Goal: Task Accomplishment & Management: Use online tool/utility

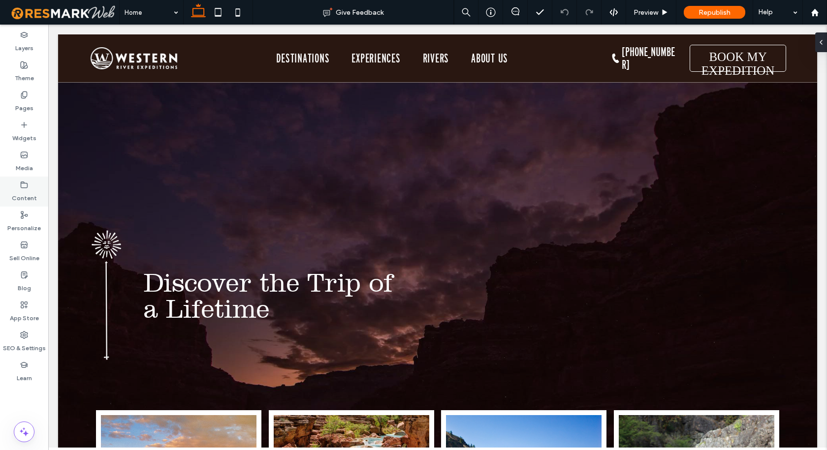
click at [18, 195] on label "Content" at bounding box center [24, 196] width 25 height 14
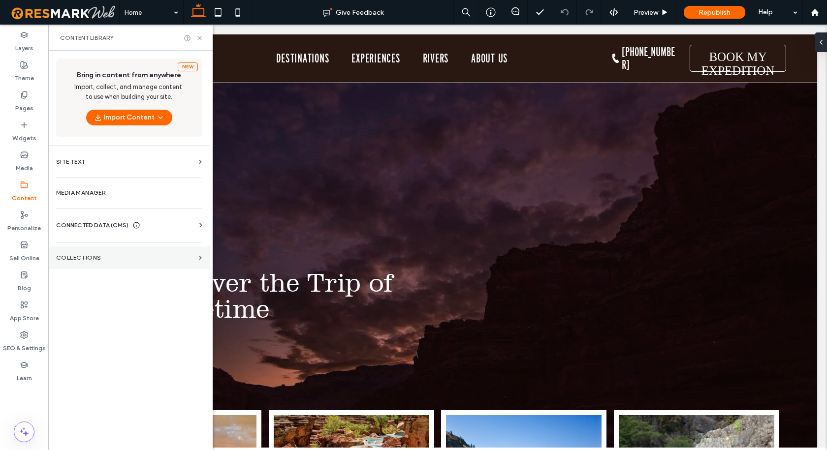
click at [110, 252] on section "Collections" at bounding box center [128, 258] width 161 height 23
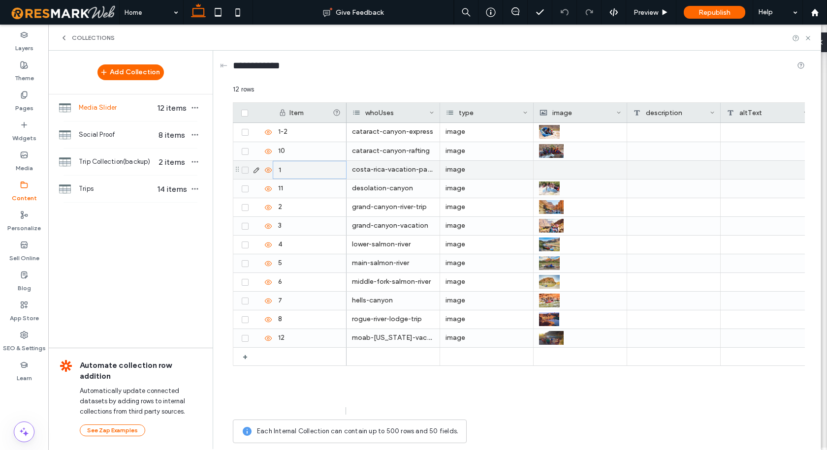
click at [280, 169] on div "1" at bounding box center [310, 170] width 74 height 18
type input "**"
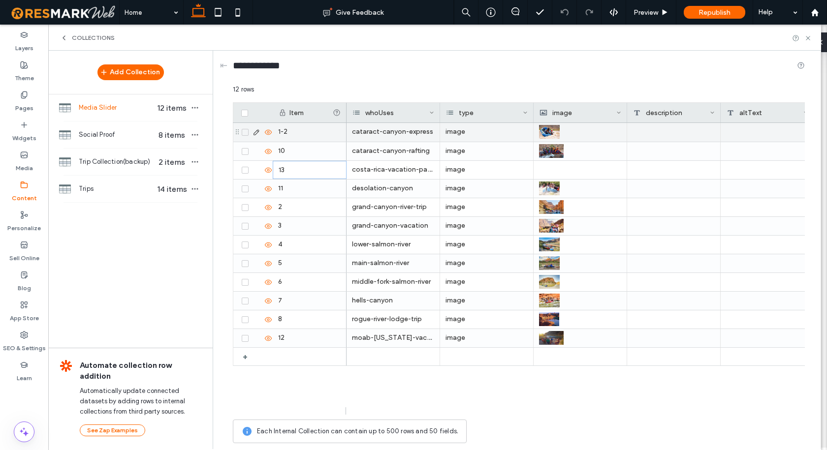
click at [283, 134] on div "1-2" at bounding box center [310, 132] width 74 height 19
type input "*"
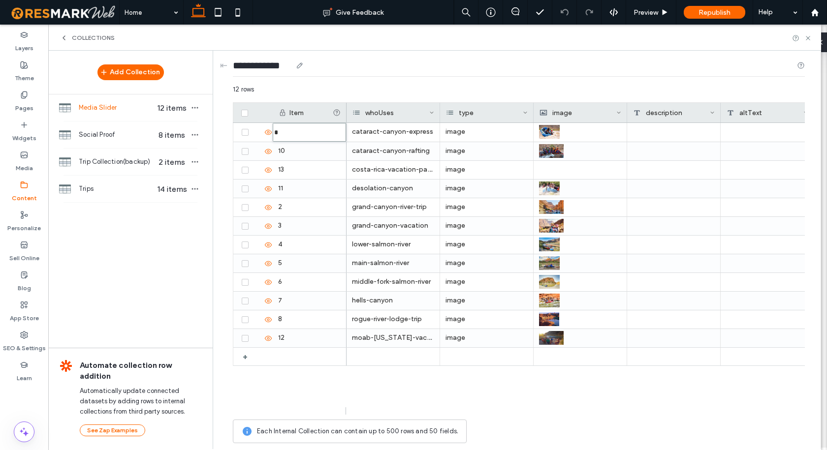
click at [356, 81] on div "**********" at bounding box center [519, 68] width 572 height 34
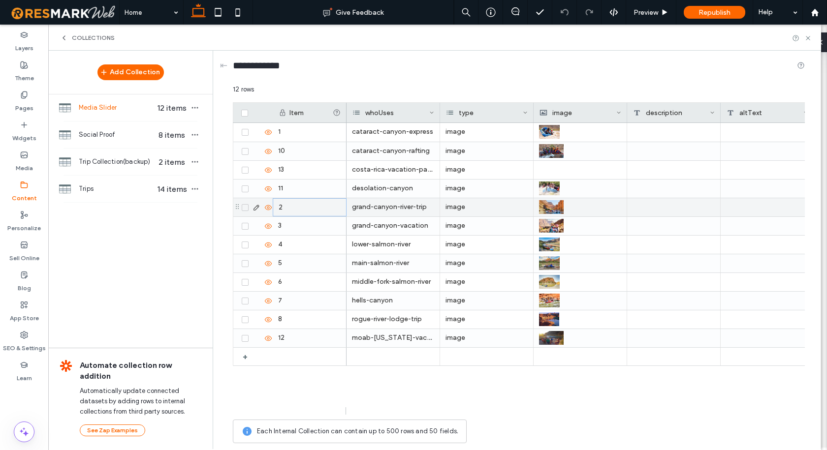
click at [284, 208] on div "2" at bounding box center [310, 207] width 74 height 18
type input "*"
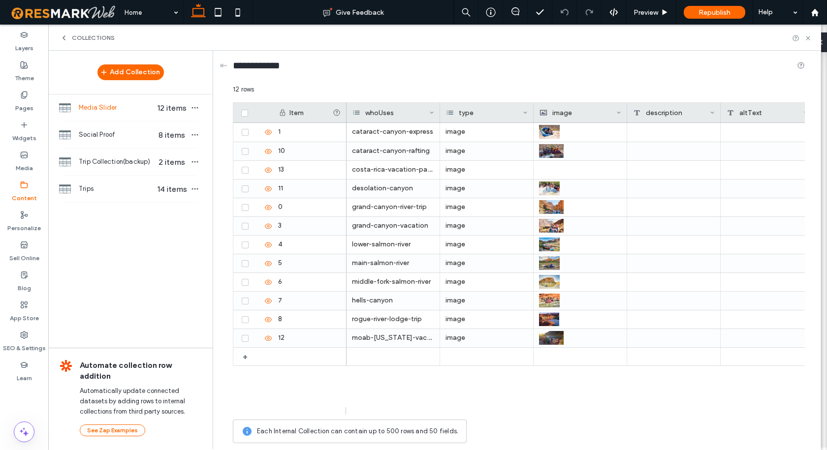
click at [370, 91] on div "12 rows" at bounding box center [519, 94] width 572 height 18
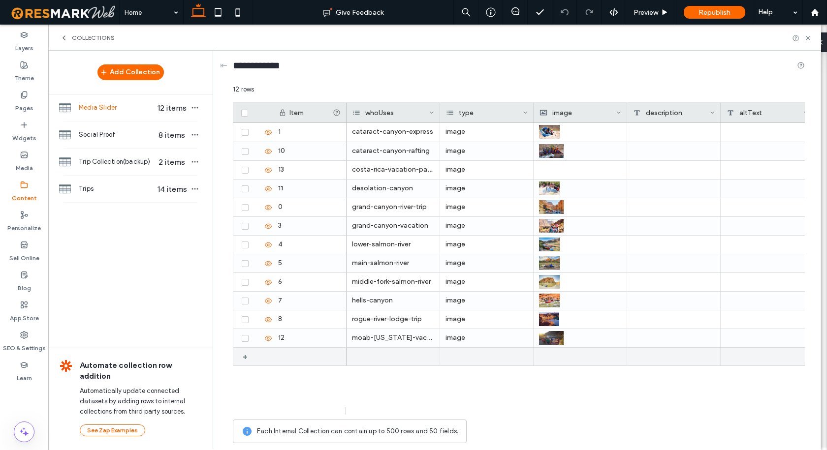
click at [246, 355] on div "+" at bounding box center [249, 357] width 12 height 18
click at [246, 341] on span at bounding box center [245, 338] width 7 height 7
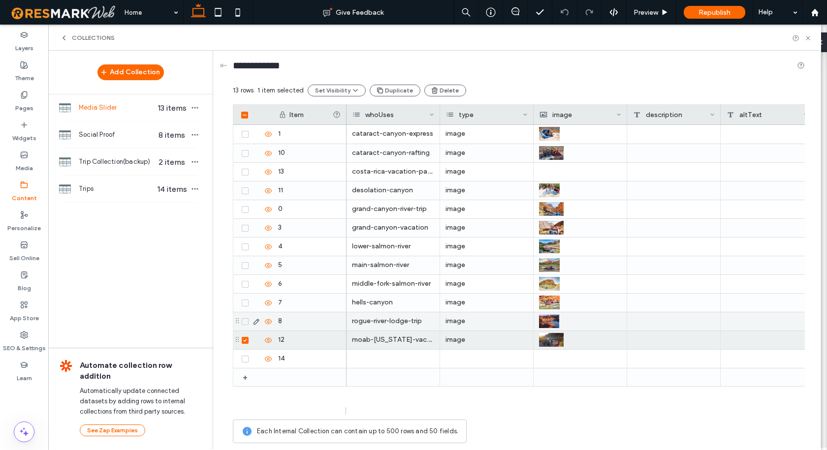
click at [243, 322] on icon at bounding box center [245, 321] width 4 height 3
click at [243, 305] on span at bounding box center [245, 303] width 7 height 7
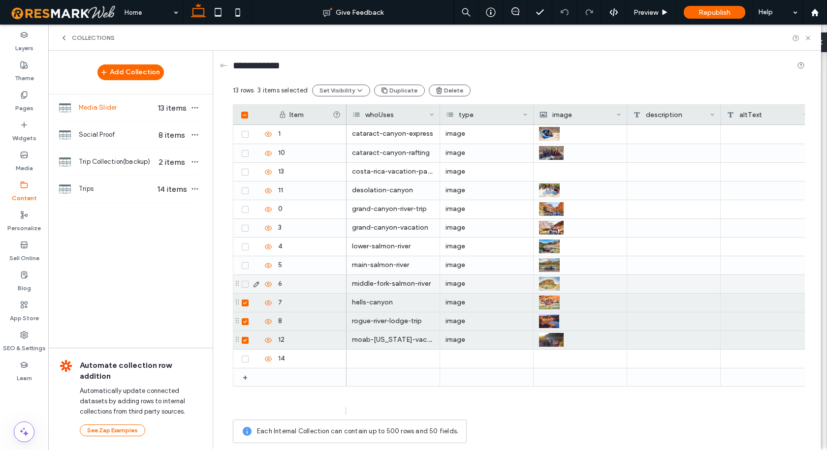
click at [245, 283] on icon at bounding box center [245, 284] width 4 height 3
click at [245, 270] on div at bounding box center [256, 265] width 34 height 18
click at [245, 245] on span at bounding box center [245, 247] width 7 height 7
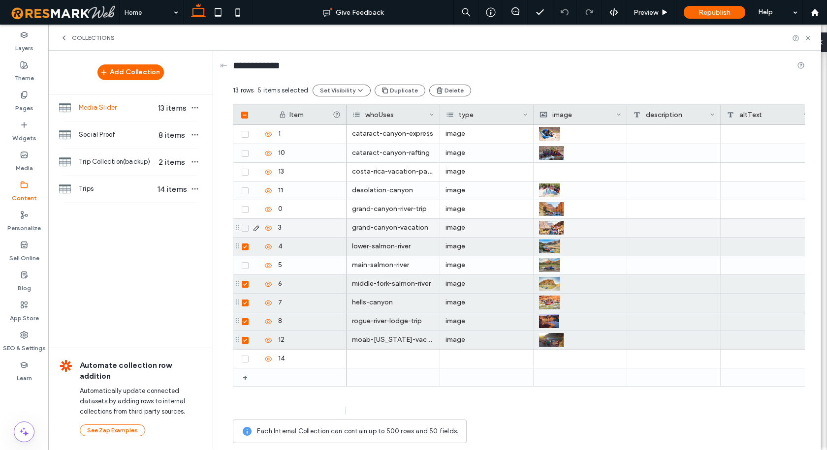
click at [245, 232] on div at bounding box center [255, 228] width 33 height 8
click at [243, 226] on span at bounding box center [245, 228] width 7 height 7
click at [244, 267] on span at bounding box center [245, 265] width 7 height 7
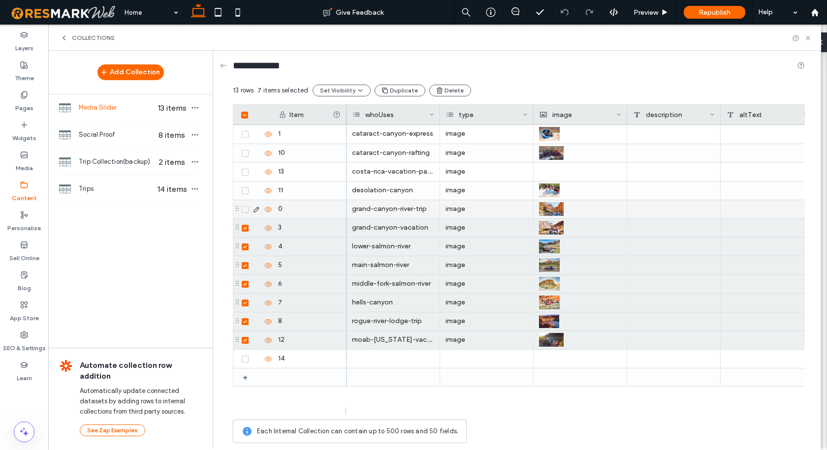
click at [245, 211] on icon at bounding box center [244, 209] width 3 height 3
click at [245, 191] on icon at bounding box center [244, 190] width 3 height 3
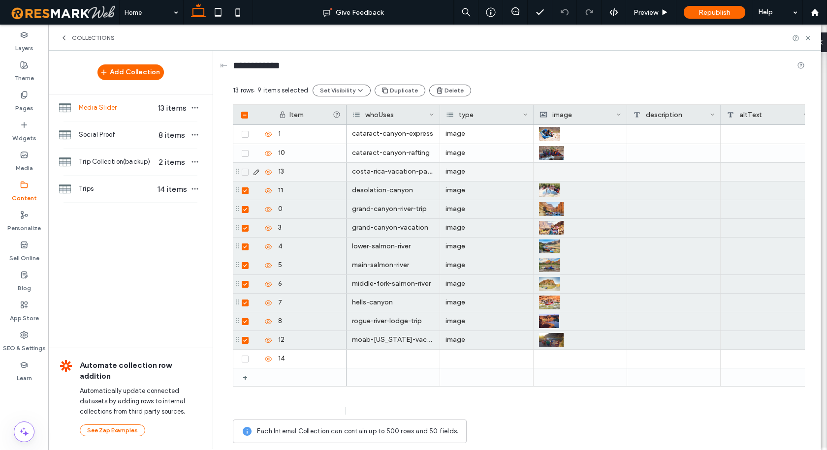
click at [245, 176] on div at bounding box center [255, 172] width 33 height 8
click at [244, 172] on icon at bounding box center [244, 172] width 3 height 3
click at [246, 155] on span at bounding box center [245, 153] width 7 height 7
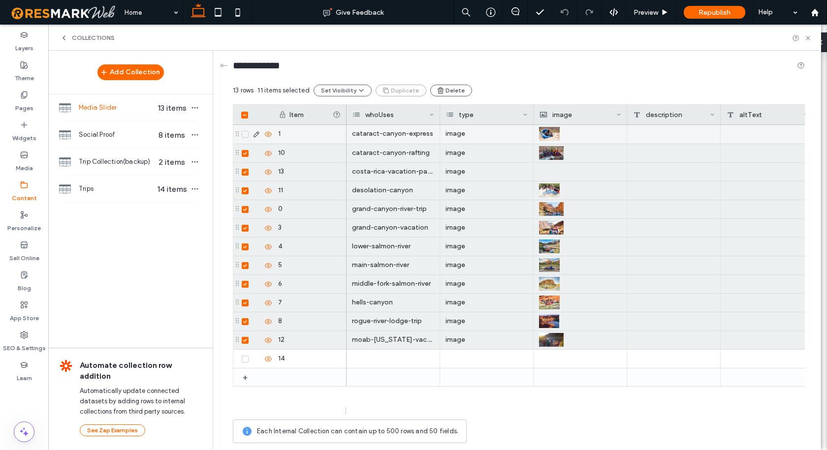
click at [246, 132] on span at bounding box center [245, 134] width 7 height 7
click at [545, 83] on div "**********" at bounding box center [519, 68] width 572 height 34
click at [244, 117] on icon at bounding box center [245, 115] width 4 height 3
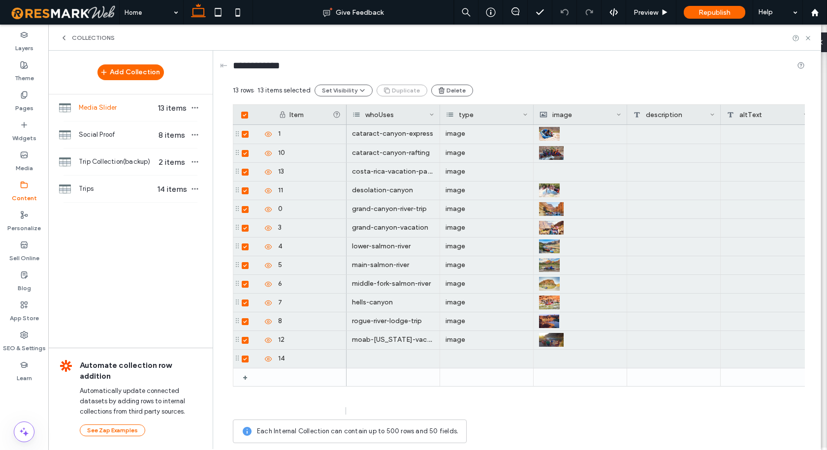
click at [244, 117] on icon at bounding box center [244, 115] width 3 height 3
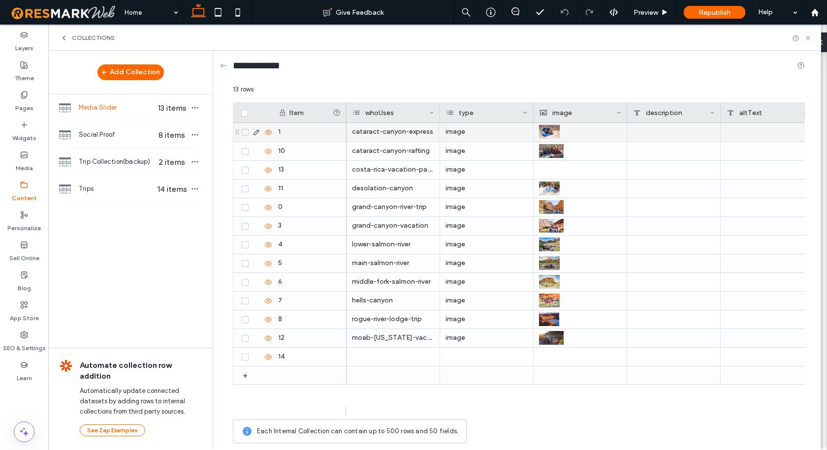
click at [246, 132] on icon at bounding box center [244, 132] width 3 height 3
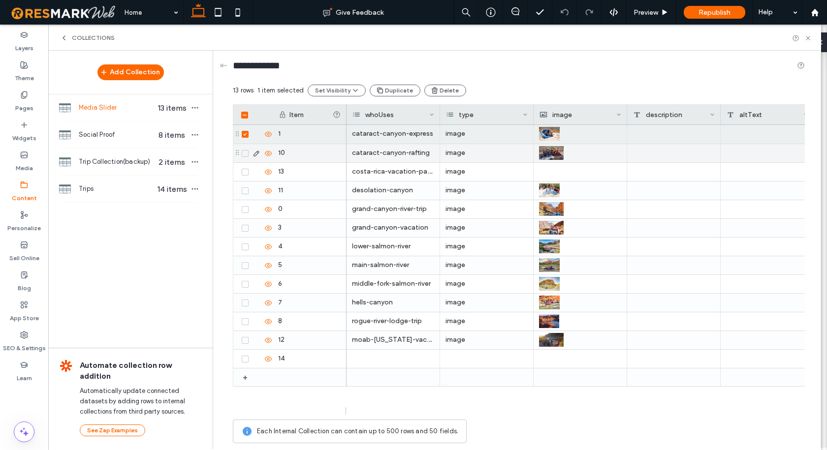
click at [244, 153] on icon at bounding box center [245, 153] width 4 height 3
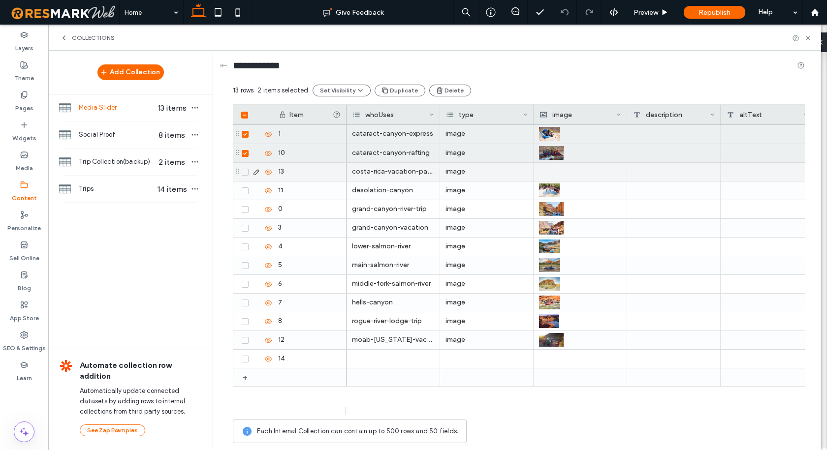
click at [245, 172] on icon at bounding box center [244, 172] width 3 height 3
click at [246, 194] on span at bounding box center [245, 190] width 7 height 7
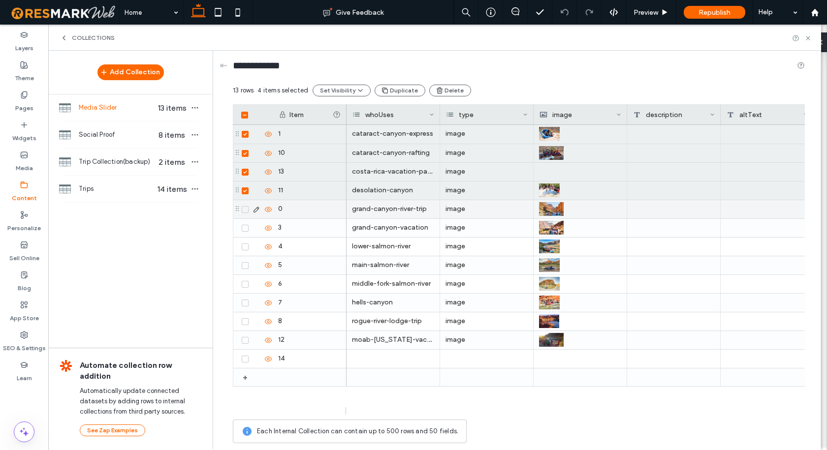
click at [246, 209] on icon at bounding box center [244, 209] width 3 height 3
click at [245, 228] on icon at bounding box center [245, 228] width 4 height 3
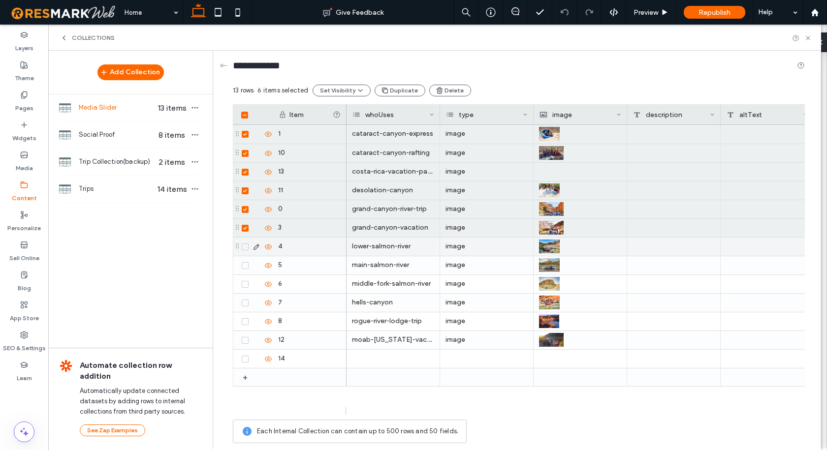
click at [244, 250] on div at bounding box center [255, 247] width 33 height 8
click at [247, 244] on span at bounding box center [245, 247] width 7 height 7
click at [244, 265] on icon at bounding box center [245, 265] width 4 height 3
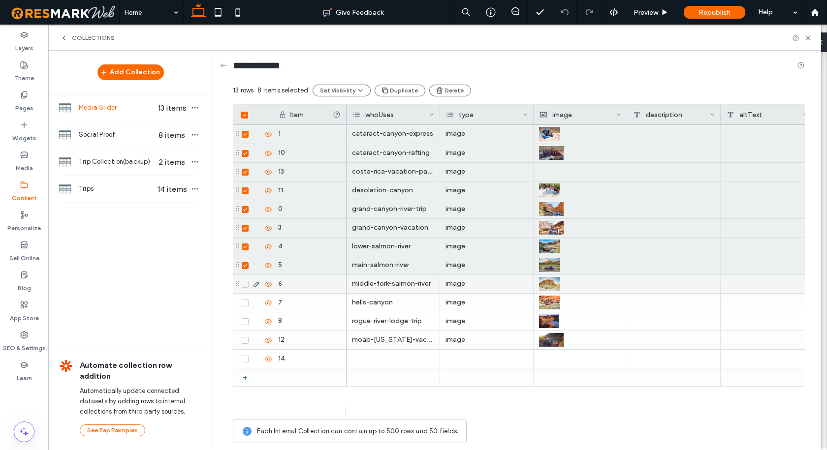
click at [244, 285] on icon at bounding box center [244, 284] width 3 height 3
click at [446, 91] on button "Delete" at bounding box center [450, 91] width 42 height 12
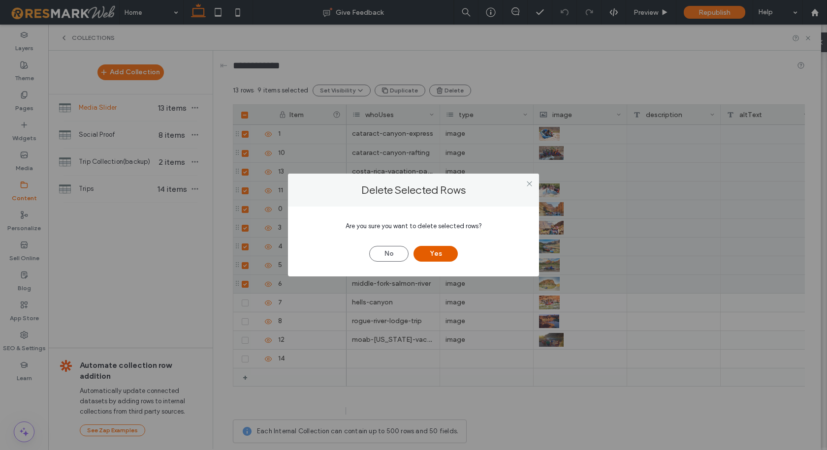
click at [429, 257] on button "Yes" at bounding box center [435, 254] width 44 height 16
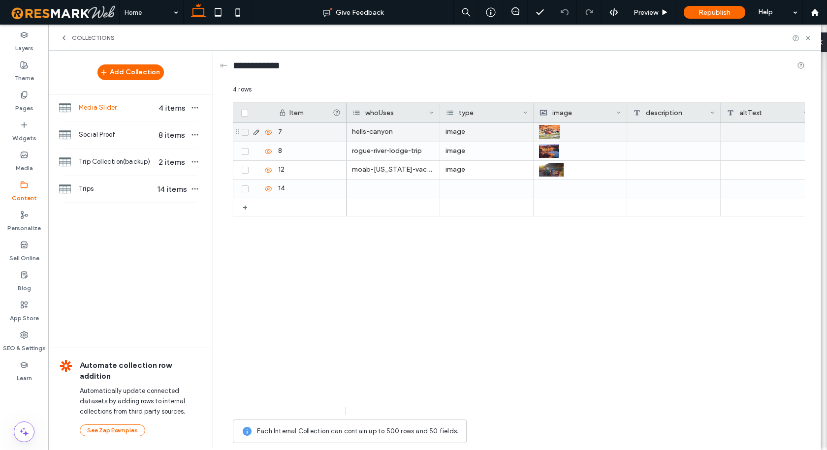
click at [244, 132] on icon at bounding box center [245, 132] width 4 height 3
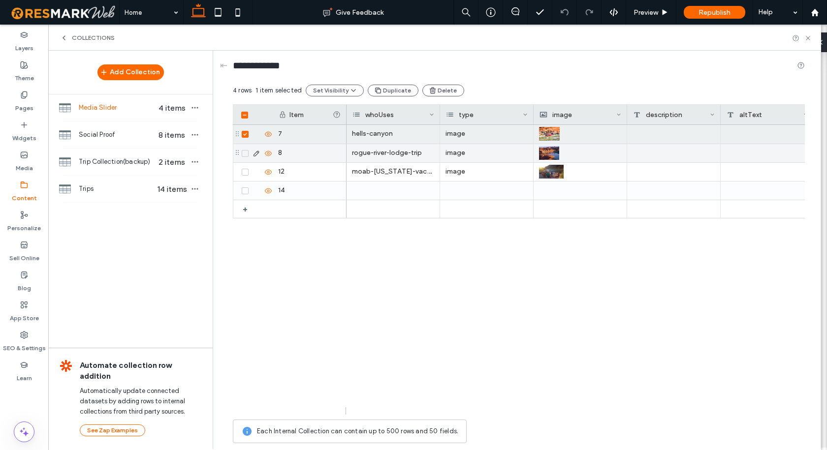
click at [245, 152] on icon at bounding box center [245, 153] width 4 height 3
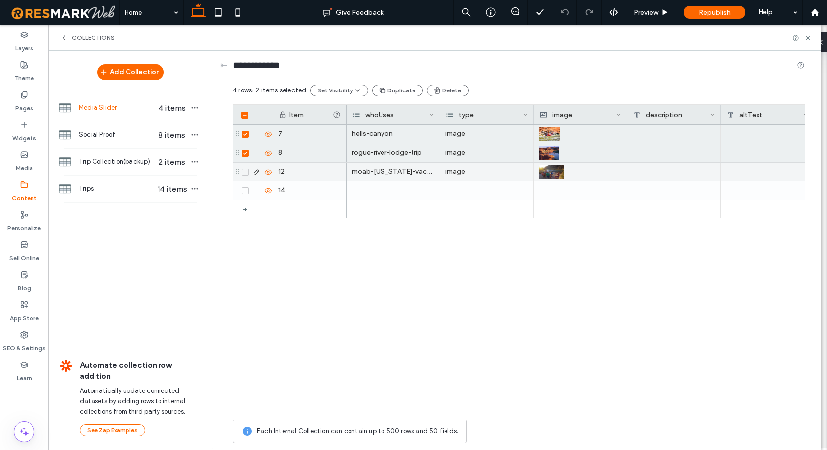
click at [247, 171] on span at bounding box center [245, 172] width 7 height 7
click at [246, 186] on div at bounding box center [256, 191] width 34 height 18
click at [246, 188] on span at bounding box center [245, 190] width 7 height 7
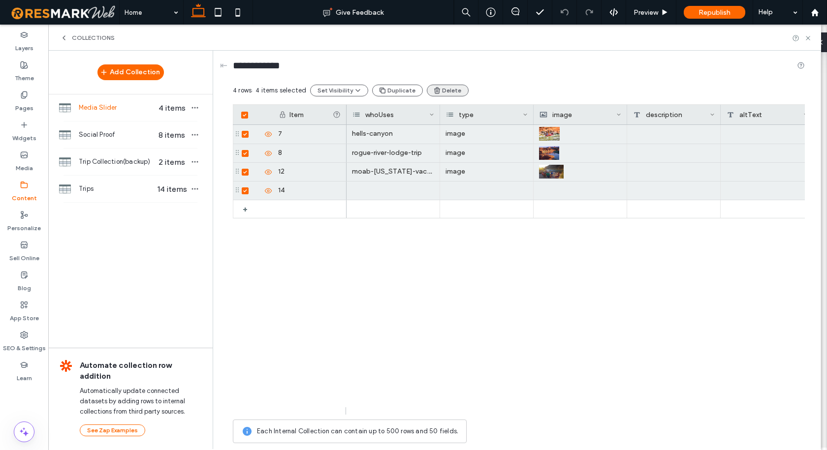
click at [440, 88] on button "Delete" at bounding box center [448, 91] width 42 height 12
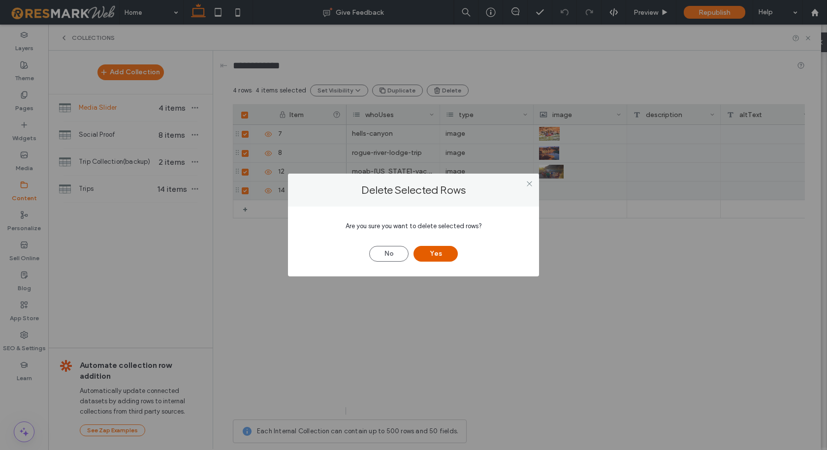
click at [437, 254] on button "Yes" at bounding box center [435, 254] width 44 height 16
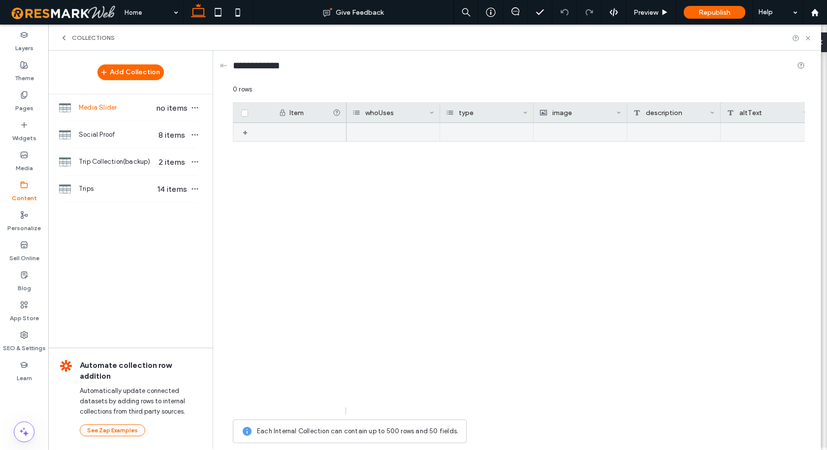
click at [246, 133] on div "+" at bounding box center [249, 133] width 12 height 18
click at [399, 133] on div at bounding box center [393, 132] width 94 height 19
click at [407, 132] on div at bounding box center [393, 132] width 94 height 19
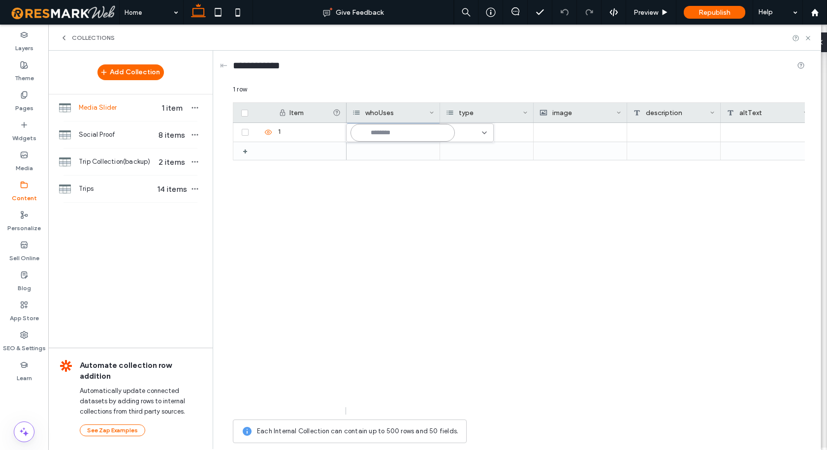
click at [443, 134] on input at bounding box center [402, 133] width 104 height 18
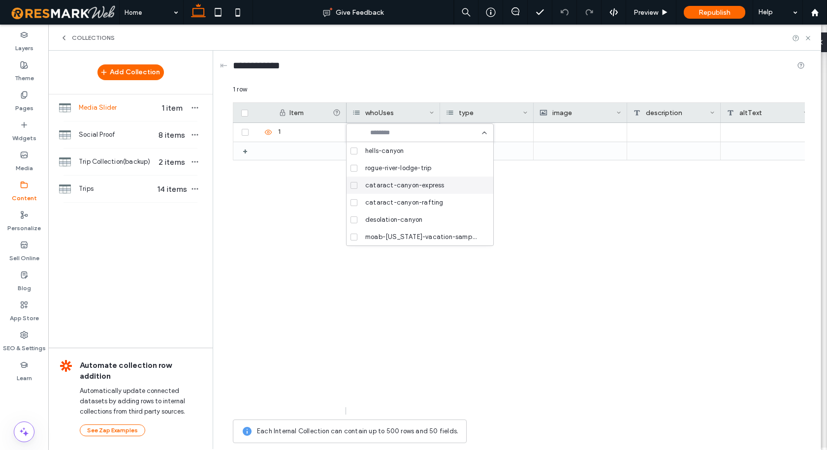
click at [430, 185] on span "cataract-canyon-express" at bounding box center [404, 186] width 79 height 10
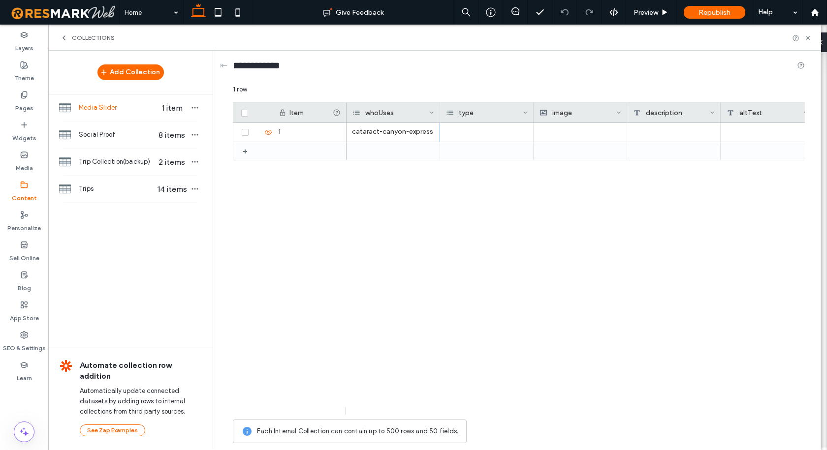
click at [564, 203] on div "cataract-canyon-express" at bounding box center [575, 269] width 458 height 292
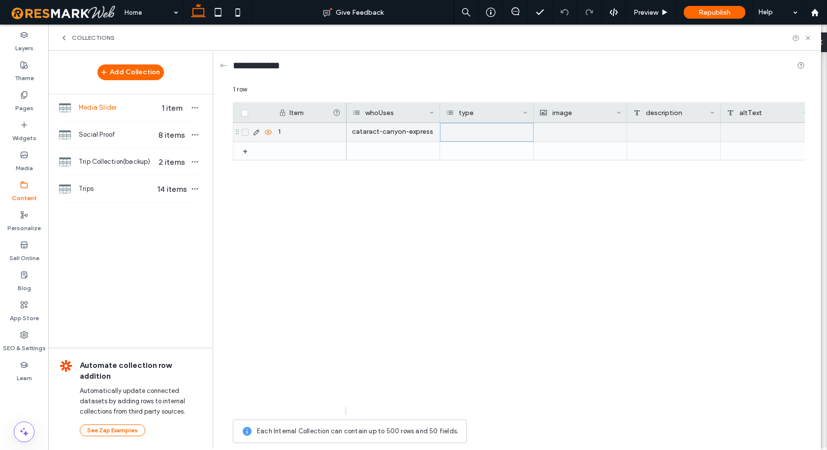
click at [494, 131] on div at bounding box center [487, 132] width 94 height 19
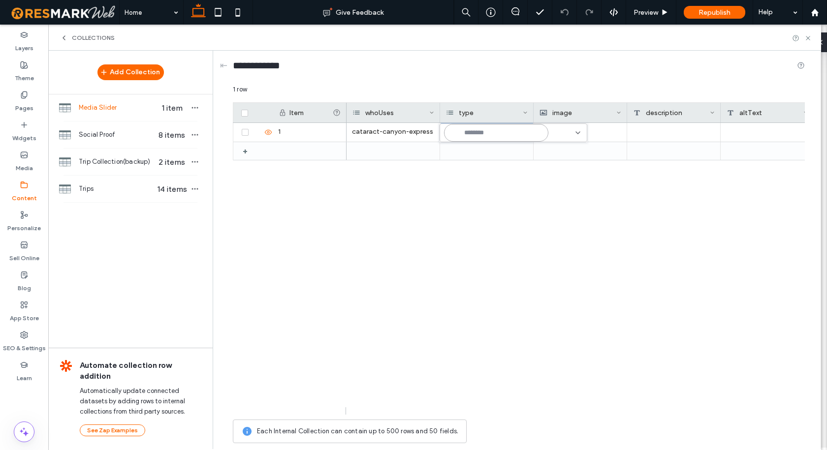
click at [509, 131] on input at bounding box center [496, 133] width 104 height 18
click at [470, 169] on span "video" at bounding box center [467, 168] width 16 height 10
click at [573, 221] on div "cataract-canyon-express video" at bounding box center [575, 269] width 458 height 292
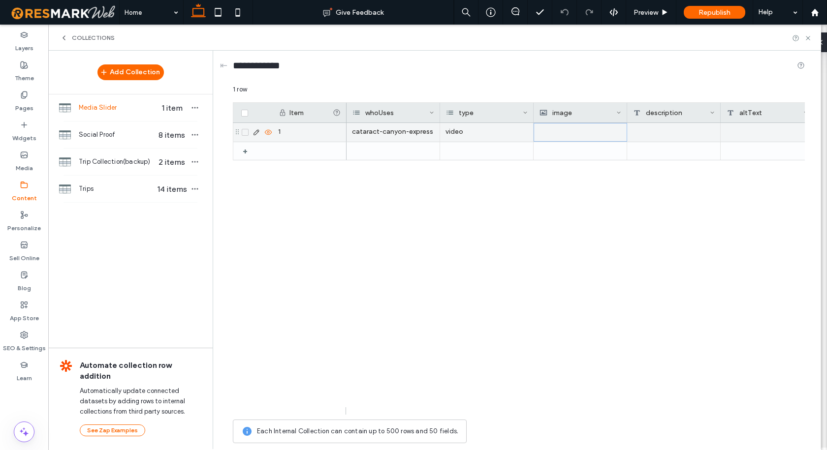
click at [563, 128] on div at bounding box center [580, 133] width 82 height 18
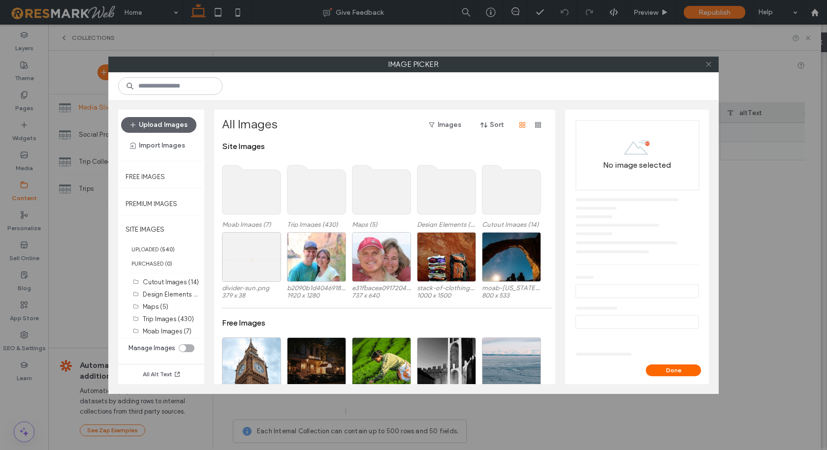
click at [708, 66] on icon at bounding box center [708, 64] width 7 height 7
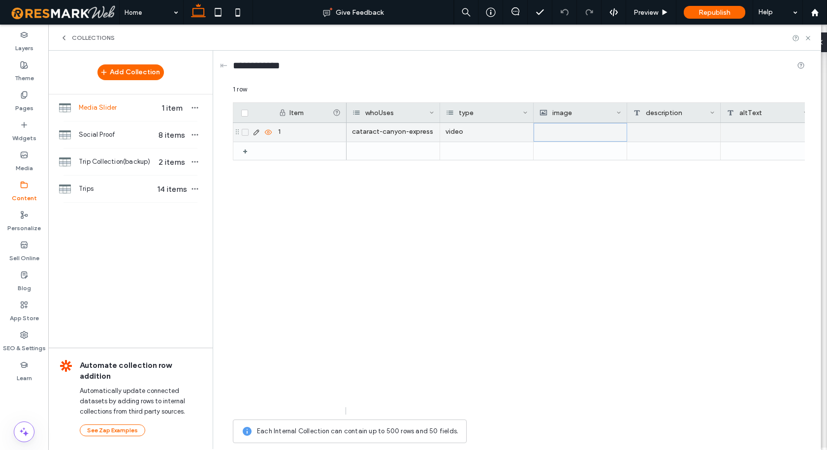
click at [549, 129] on div at bounding box center [580, 133] width 82 height 18
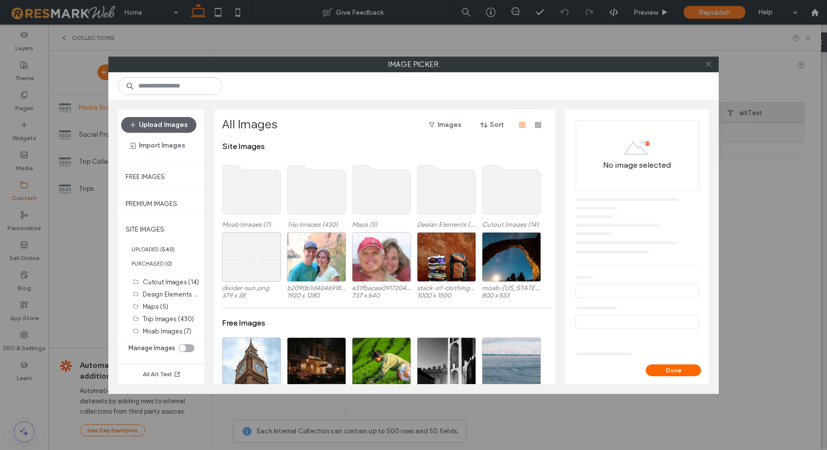
click at [710, 64] on icon at bounding box center [708, 64] width 7 height 7
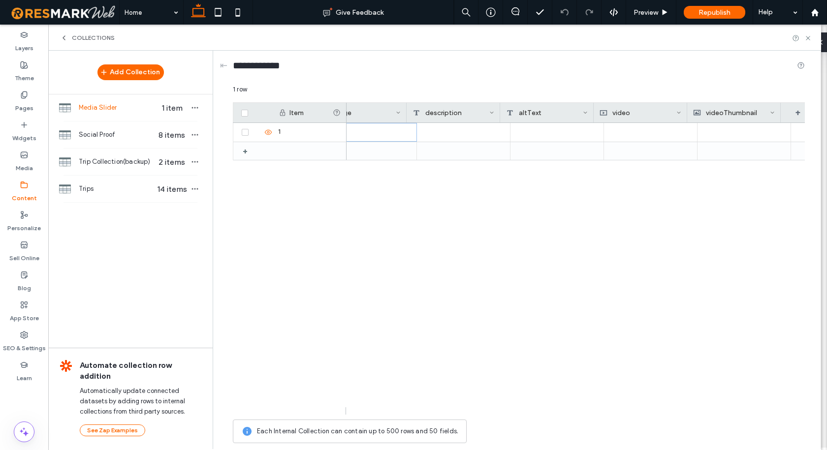
scroll to position [0, 220]
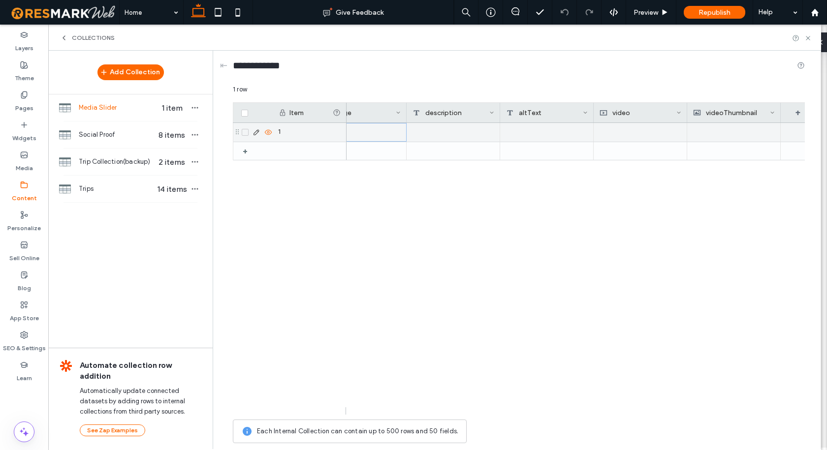
click at [627, 129] on div at bounding box center [640, 132] width 94 height 19
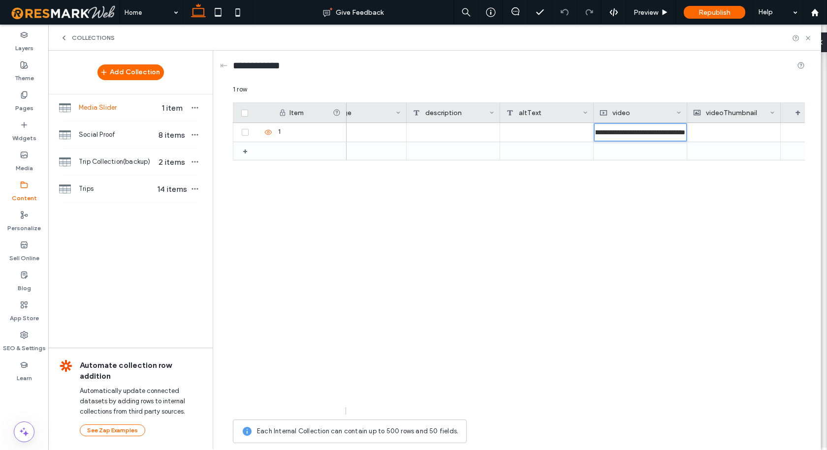
scroll to position [0, 0]
click at [625, 245] on div "**********" at bounding box center [575, 269] width 458 height 292
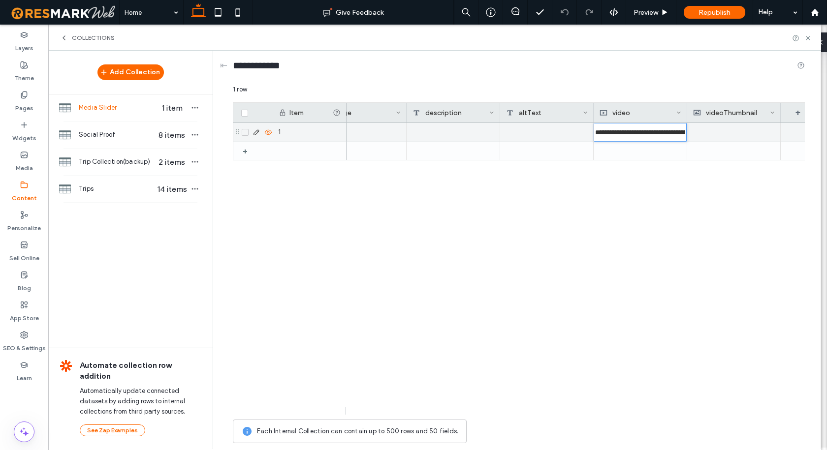
click at [645, 128] on input "**********" at bounding box center [639, 132] width 93 height 19
click at [645, 128] on input "**********" at bounding box center [640, 133] width 93 height 18
paste input "**********"
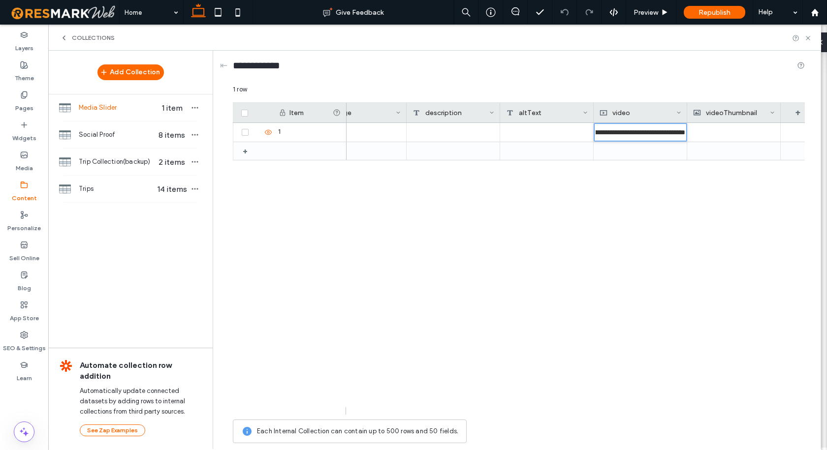
type input "**********"
click at [645, 207] on div "**********" at bounding box center [575, 269] width 458 height 292
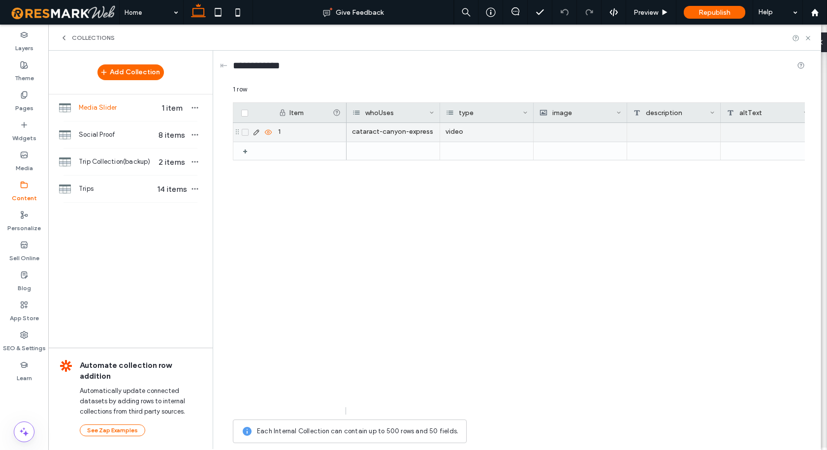
click at [244, 130] on span at bounding box center [245, 132] width 7 height 7
click at [389, 88] on button "Duplicate" at bounding box center [388, 91] width 51 height 12
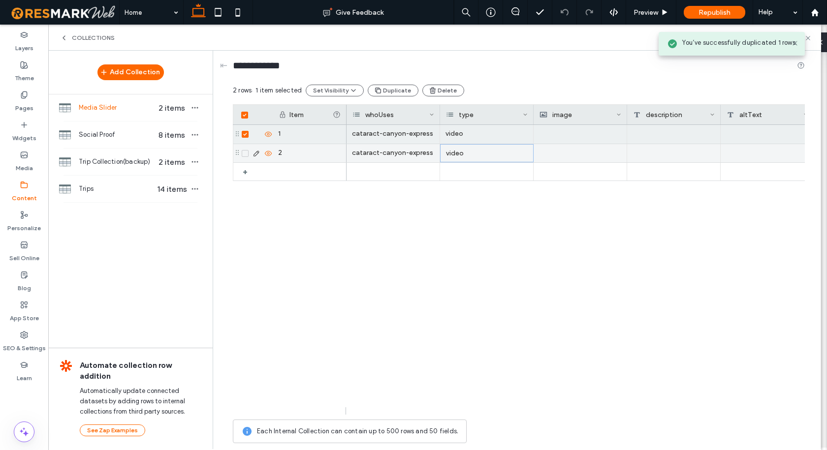
click at [474, 153] on div "video" at bounding box center [487, 153] width 94 height 18
click at [466, 153] on div "video" at bounding box center [487, 153] width 94 height 18
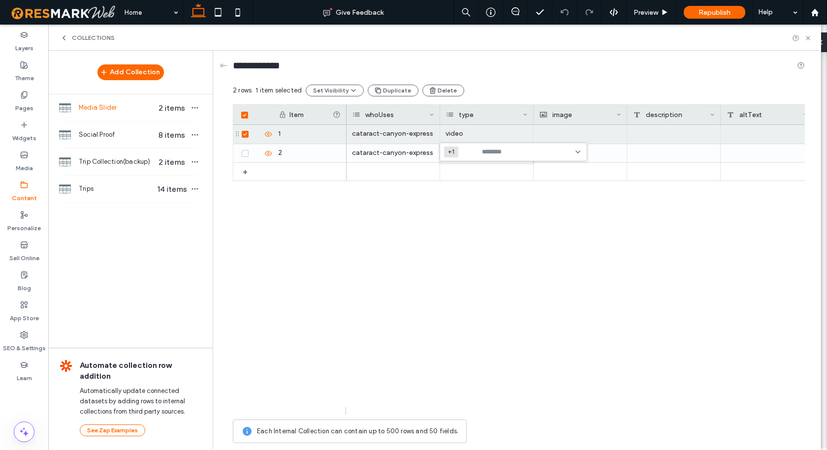
click at [579, 150] on icon at bounding box center [578, 152] width 8 height 8
click at [449, 185] on span at bounding box center [447, 187] width 7 height 7
click at [449, 171] on span at bounding box center [447, 170] width 7 height 7
click at [504, 236] on div "cataract-canyon-express image https://www.youtube.com/embed/HuWJ3x244BA catarac…" at bounding box center [575, 270] width 458 height 290
click at [510, 285] on div "cataract-canyon-express image https://www.youtube.com/embed/HuWJ3x244BA catarac…" at bounding box center [575, 270] width 458 height 290
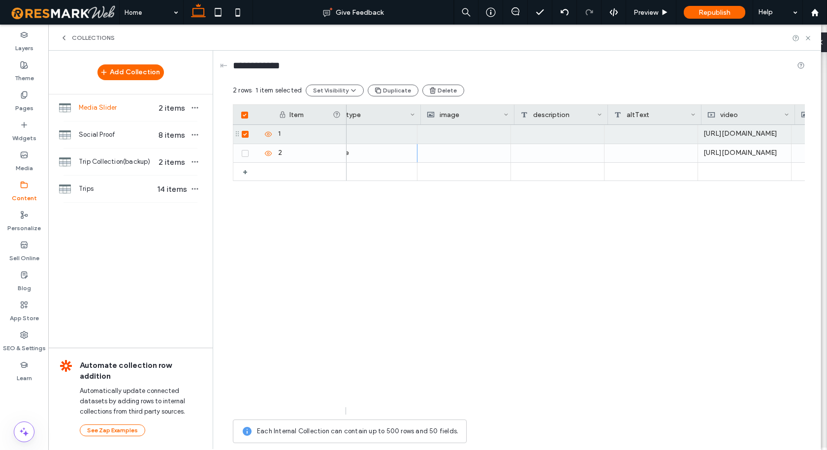
scroll to position [0, 151]
click at [649, 134] on div "https://www.youtube.com/embed/HuWJ3x244BA" at bounding box center [658, 134] width 94 height 19
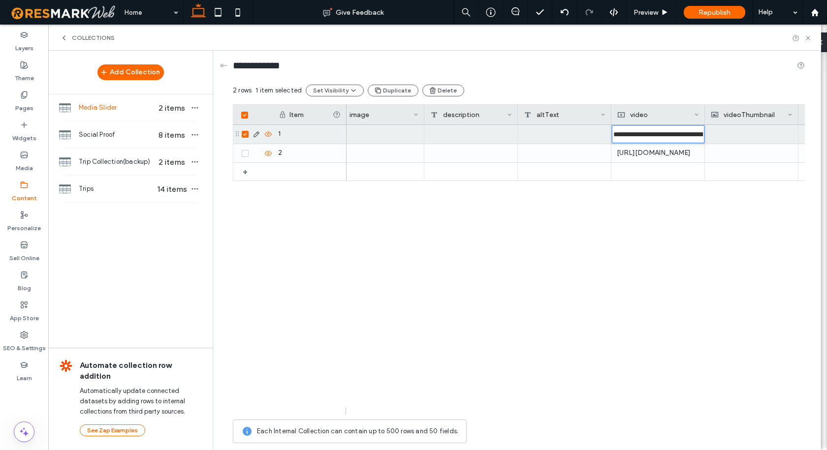
click at [649, 134] on input "**********" at bounding box center [658, 134] width 93 height 18
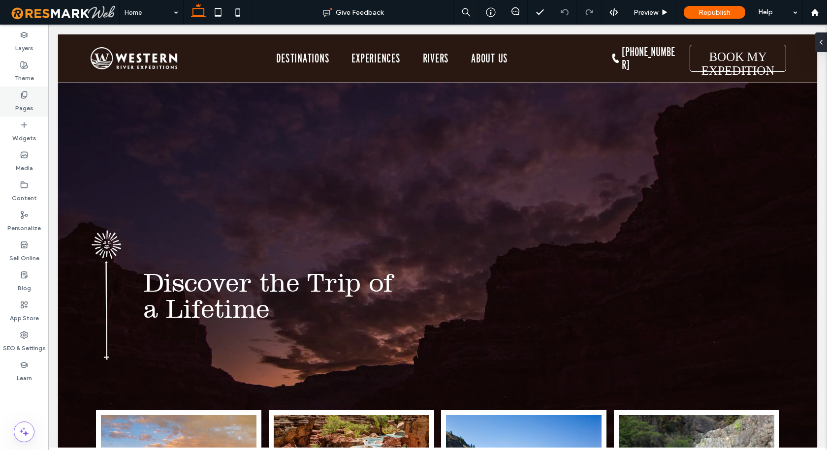
click at [19, 98] on div "Pages" at bounding box center [24, 102] width 48 height 30
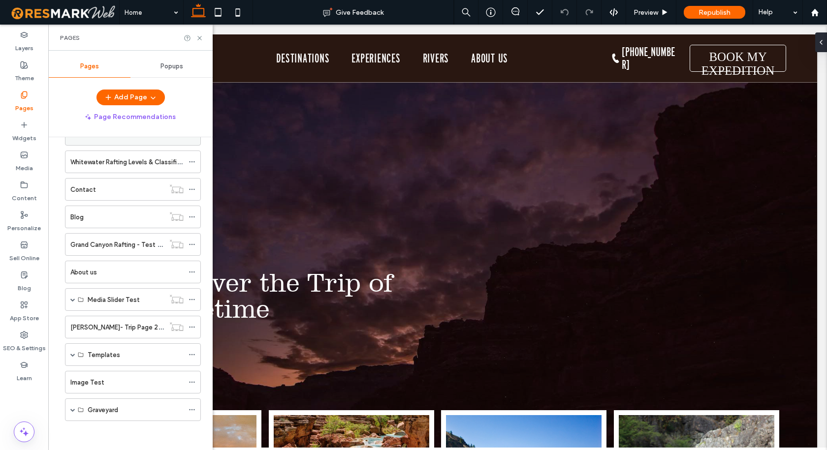
scroll to position [197, 0]
click at [108, 386] on div "Image Test" at bounding box center [126, 382] width 113 height 10
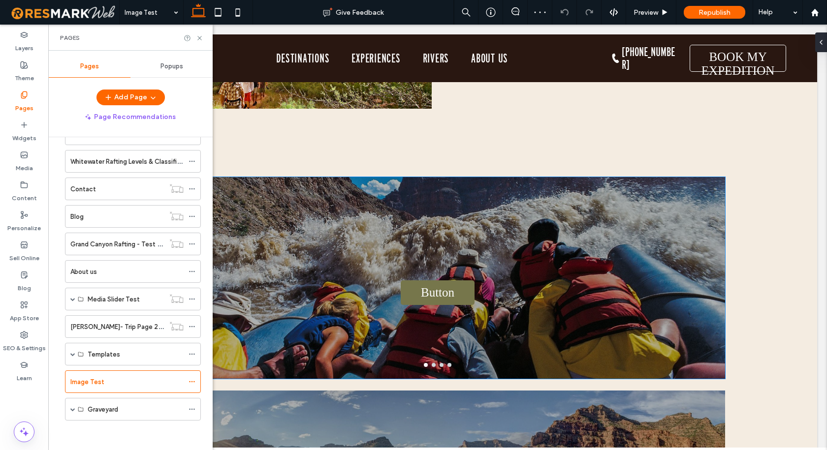
scroll to position [886, 0]
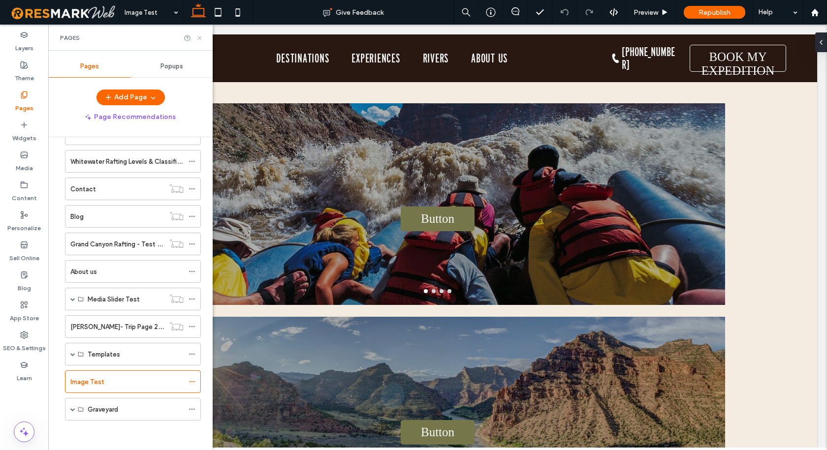
click at [200, 34] on icon at bounding box center [199, 37] width 7 height 7
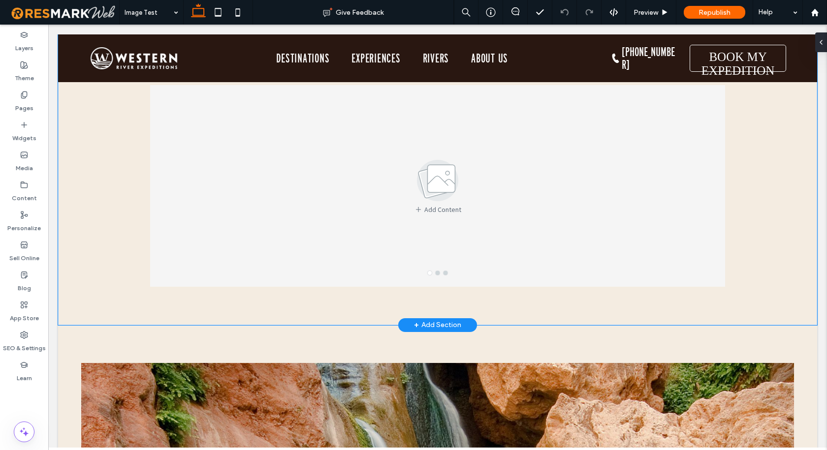
scroll to position [1329, 0]
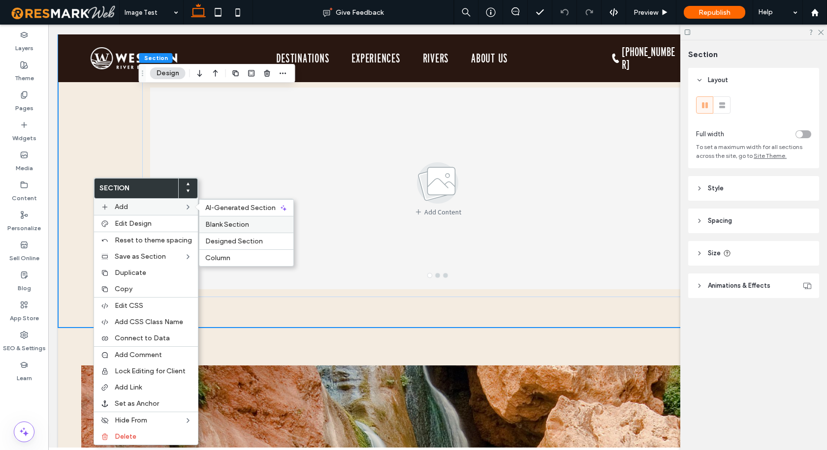
click at [238, 223] on span "Blank Section" at bounding box center [227, 224] width 44 height 8
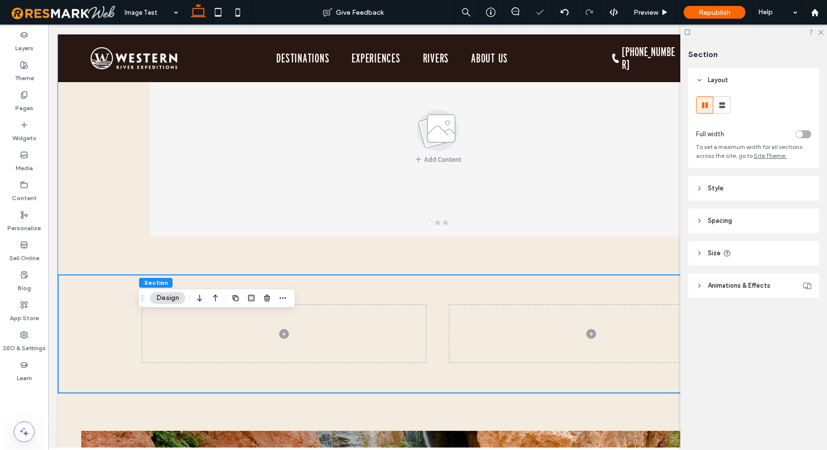
scroll to position [1427, 0]
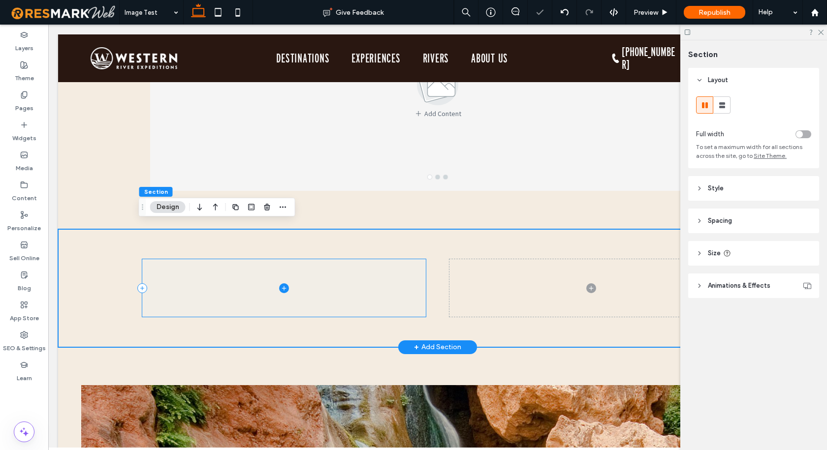
click at [371, 267] on span at bounding box center [283, 288] width 283 height 58
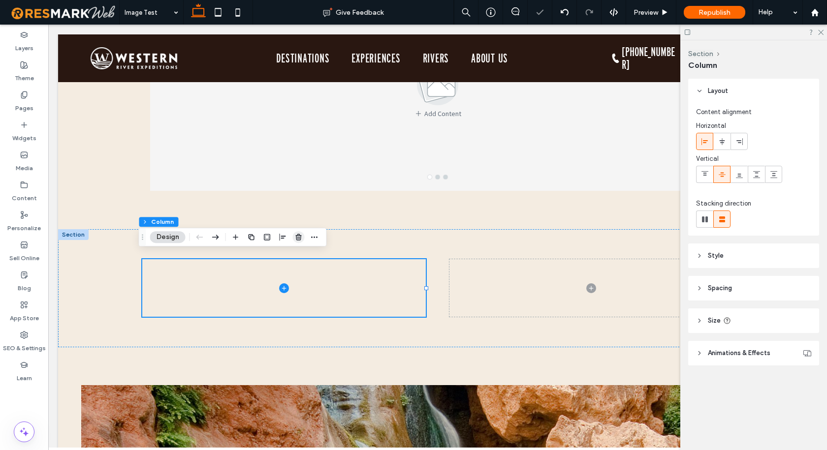
click at [296, 238] on use "button" at bounding box center [298, 237] width 6 height 6
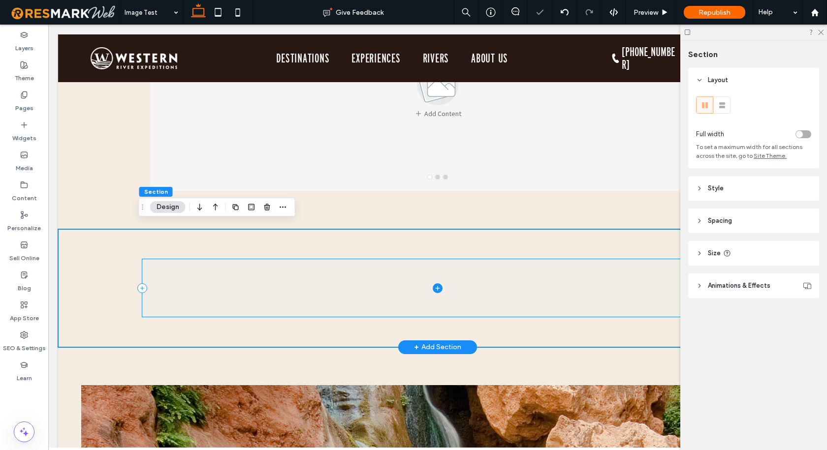
click at [435, 288] on icon at bounding box center [437, 288] width 4 height 0
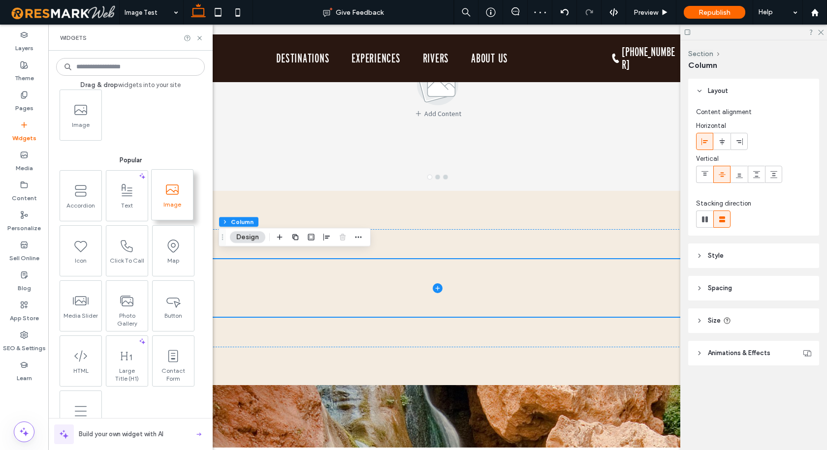
scroll to position [98, 0]
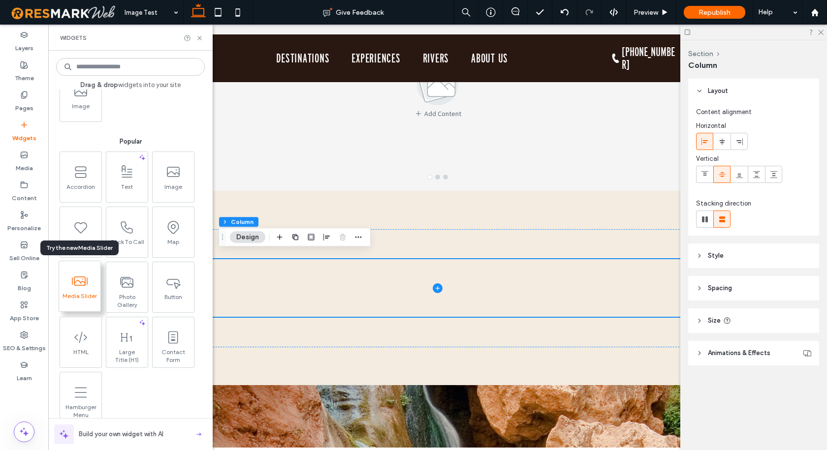
click at [77, 281] on use at bounding box center [80, 281] width 16 height 9
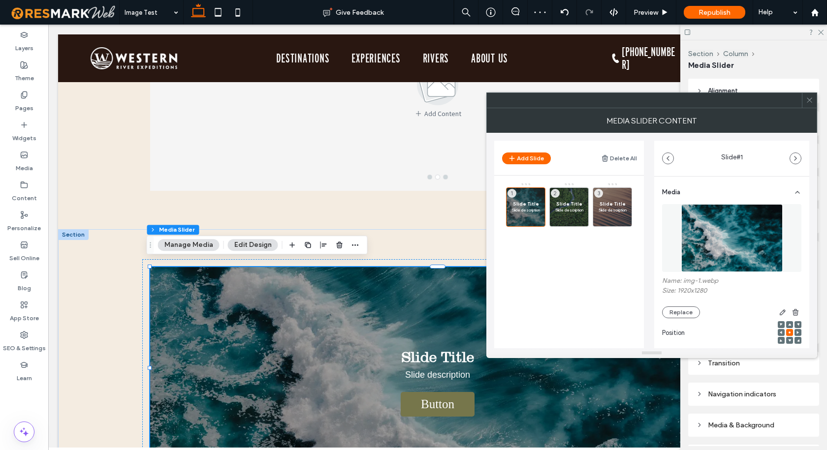
click at [808, 102] on icon at bounding box center [809, 99] width 7 height 7
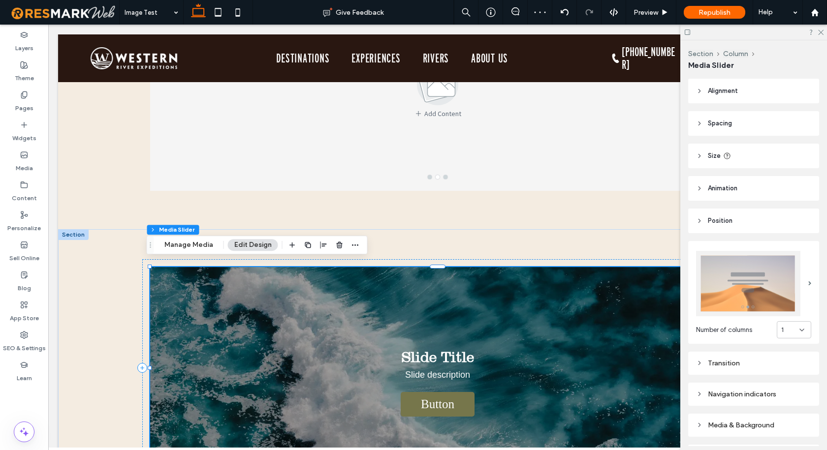
click at [281, 292] on div at bounding box center [437, 368] width 575 height 202
click at [201, 249] on button "Manage Media" at bounding box center [189, 245] width 62 height 12
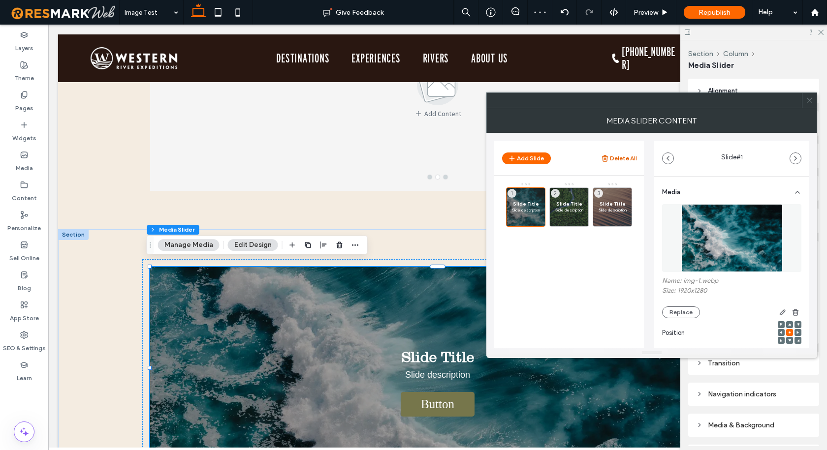
click at [623, 157] on button "Delete All" at bounding box center [619, 159] width 36 height 12
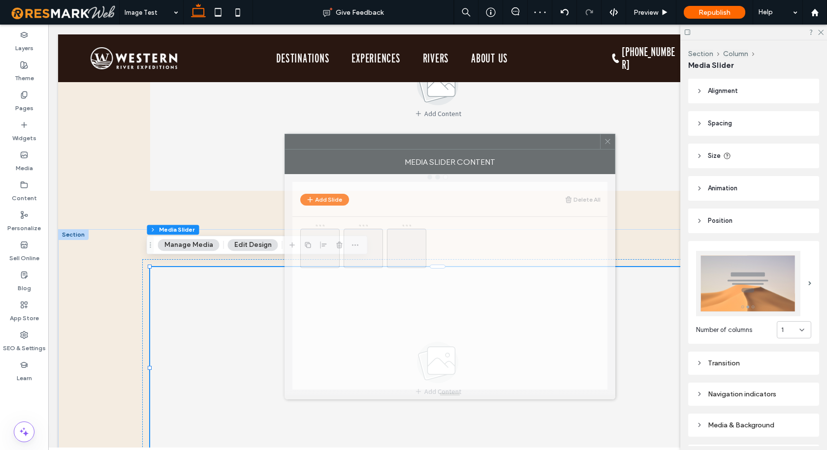
drag, startPoint x: 636, startPoint y: 99, endPoint x: 251, endPoint y: 162, distance: 389.9
click at [285, 149] on div at bounding box center [442, 141] width 315 height 15
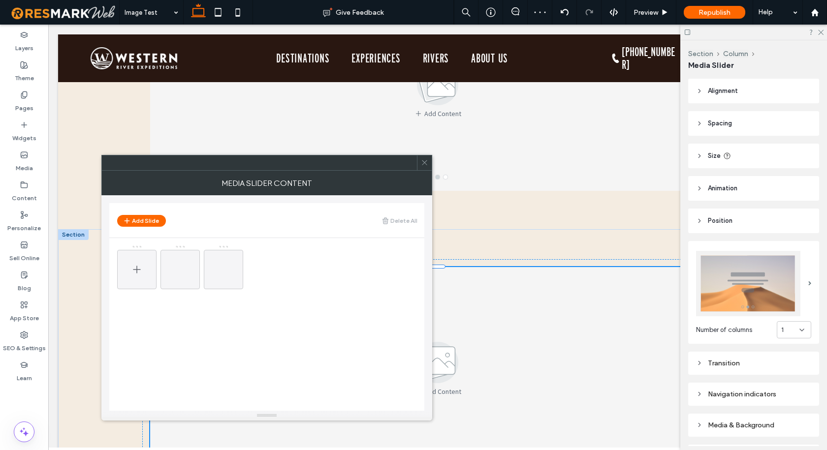
click at [139, 269] on use at bounding box center [136, 269] width 7 height 7
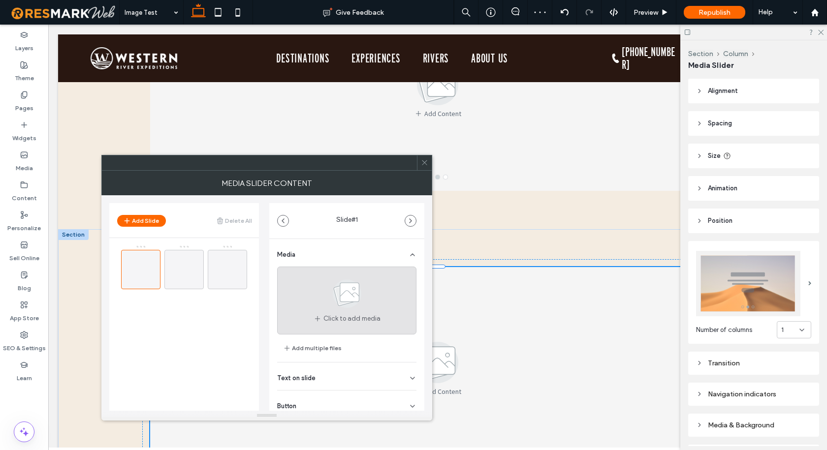
click at [333, 307] on icon at bounding box center [346, 294] width 49 height 32
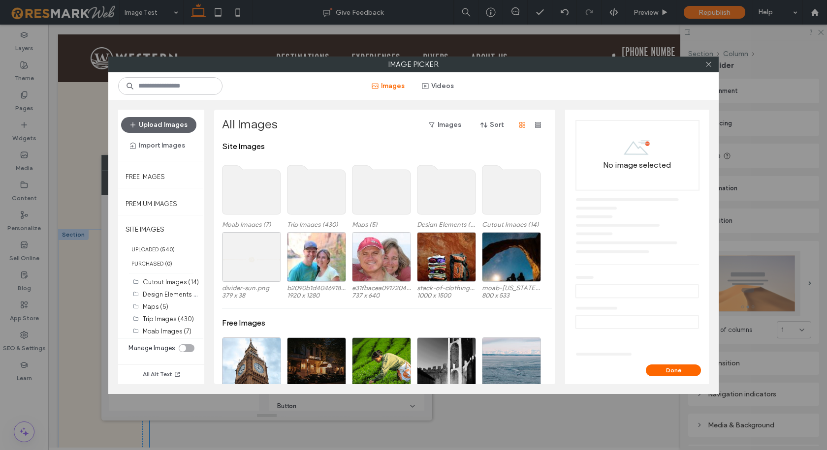
click at [327, 198] on use at bounding box center [316, 189] width 59 height 49
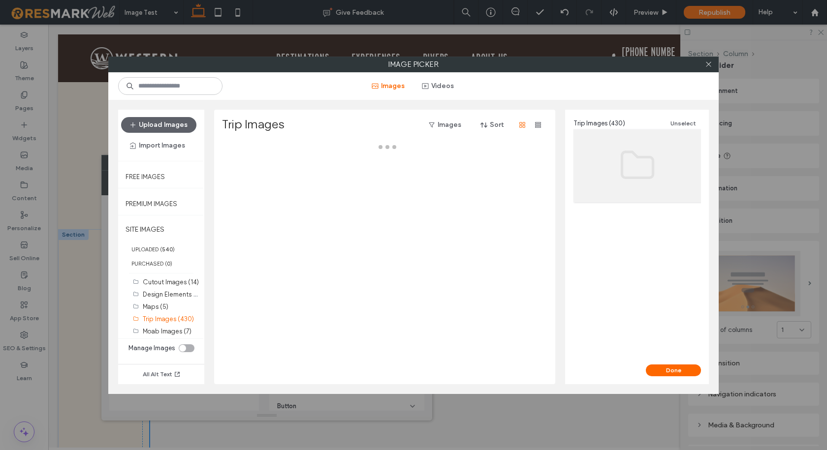
click at [327, 198] on div at bounding box center [387, 263] width 331 height 243
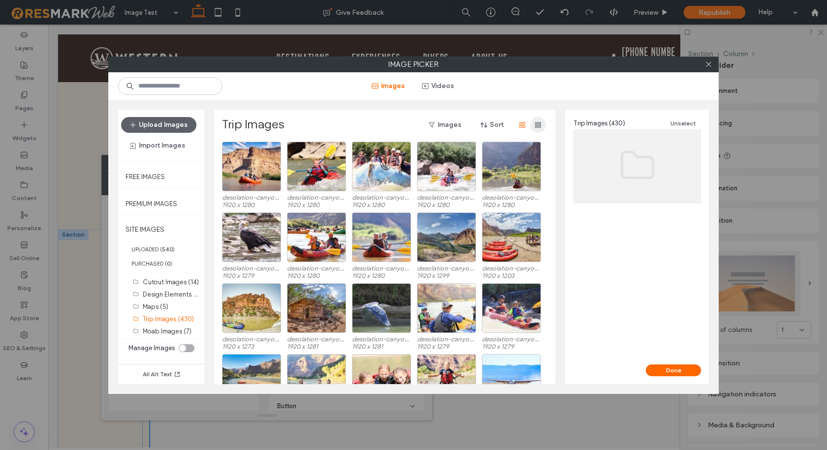
click at [534, 126] on icon "button" at bounding box center [538, 125] width 8 height 8
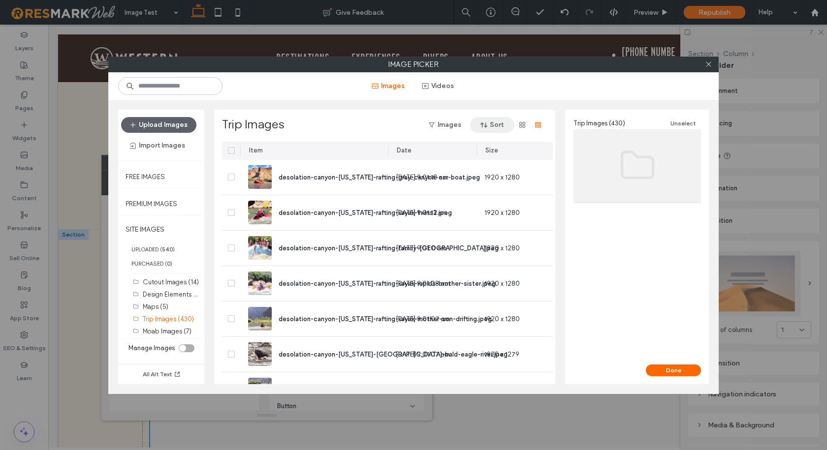
click at [488, 127] on icon "button" at bounding box center [484, 125] width 8 height 8
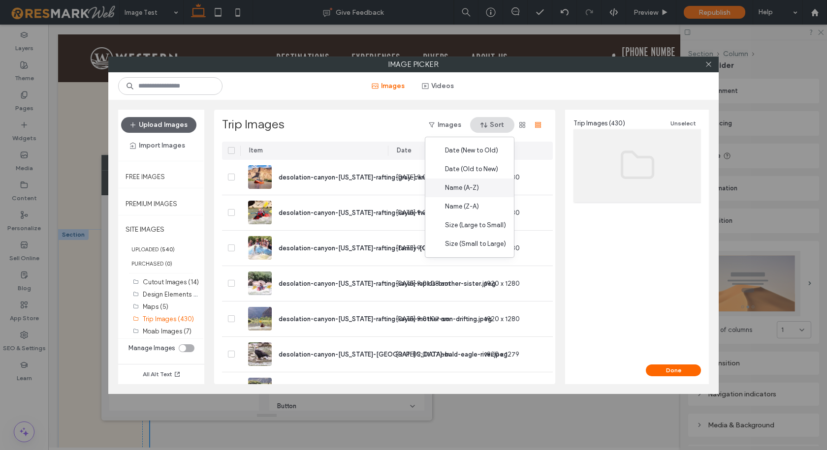
click at [473, 183] on div "Name (A-Z)" at bounding box center [469, 188] width 89 height 19
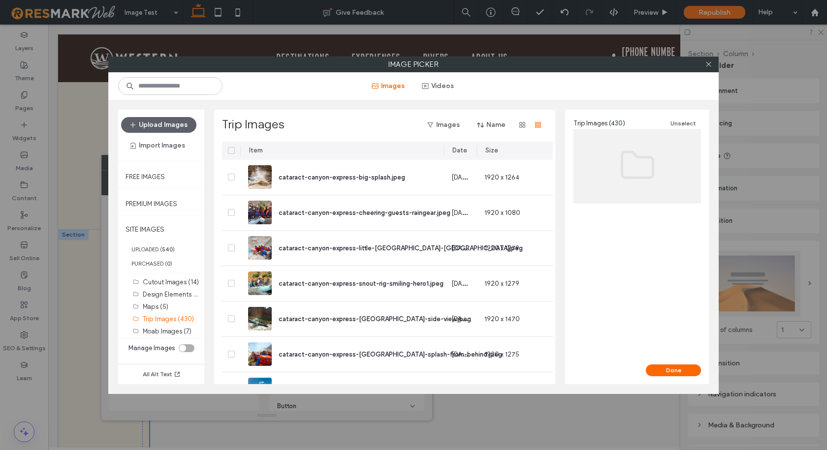
drag, startPoint x: 388, startPoint y: 153, endPoint x: 444, endPoint y: 153, distance: 55.6
click at [444, 153] on div at bounding box center [444, 151] width 2 height 18
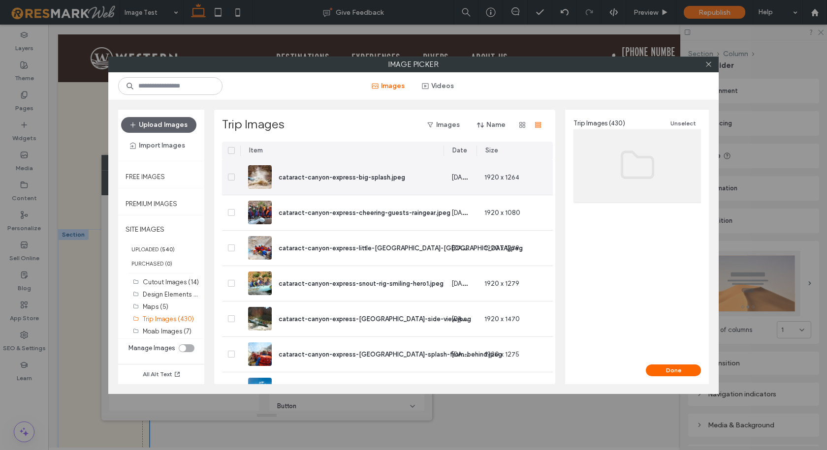
click at [232, 177] on icon at bounding box center [230, 177] width 3 height 3
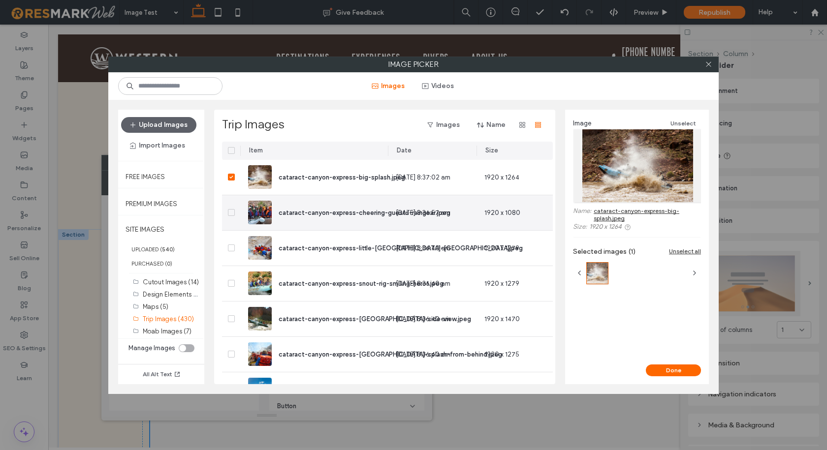
click at [230, 212] on icon at bounding box center [231, 212] width 4 height 3
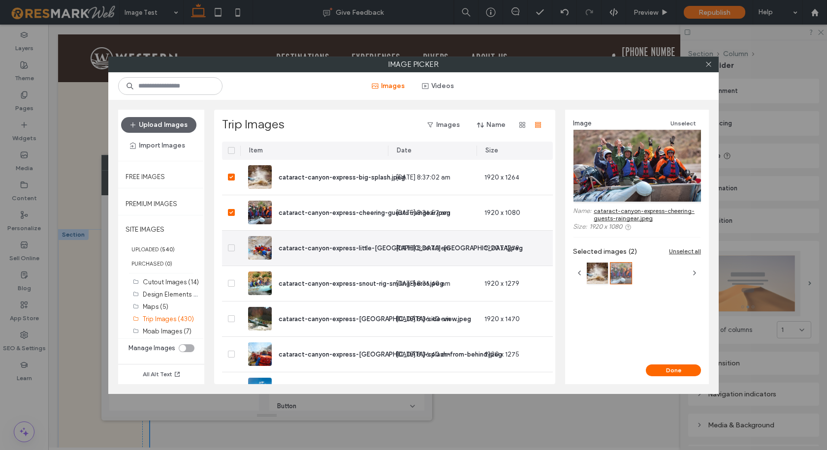
click at [231, 247] on icon at bounding box center [231, 248] width 4 height 3
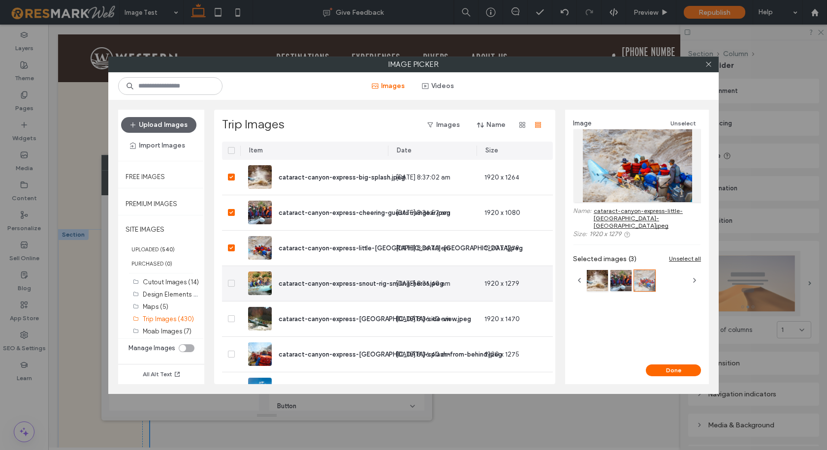
click at [232, 279] on div at bounding box center [231, 283] width 18 height 35
click at [232, 281] on span at bounding box center [231, 283] width 7 height 7
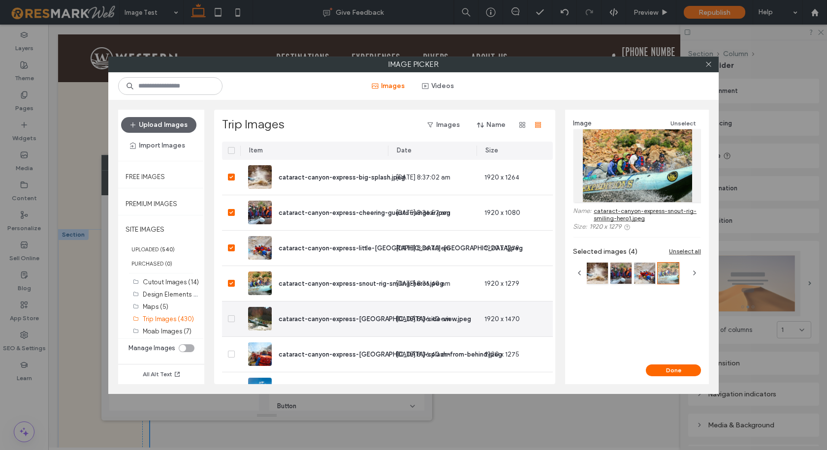
click at [228, 318] on span at bounding box center [231, 318] width 7 height 7
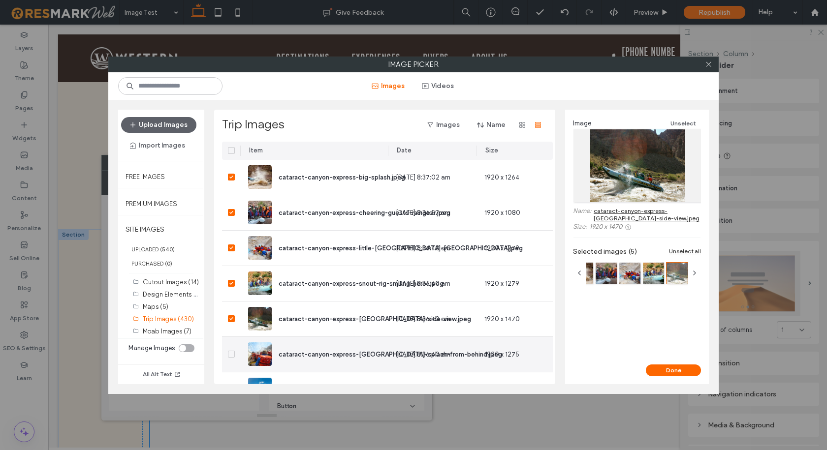
click at [232, 356] on span at bounding box center [231, 354] width 7 height 7
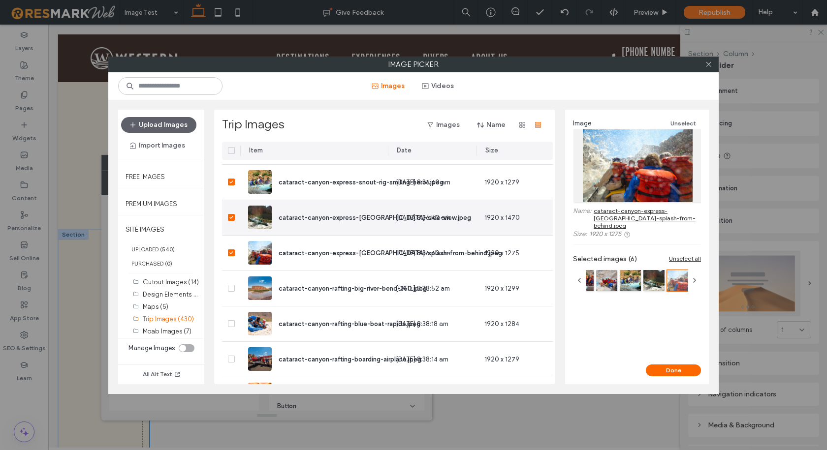
scroll to position [148, 0]
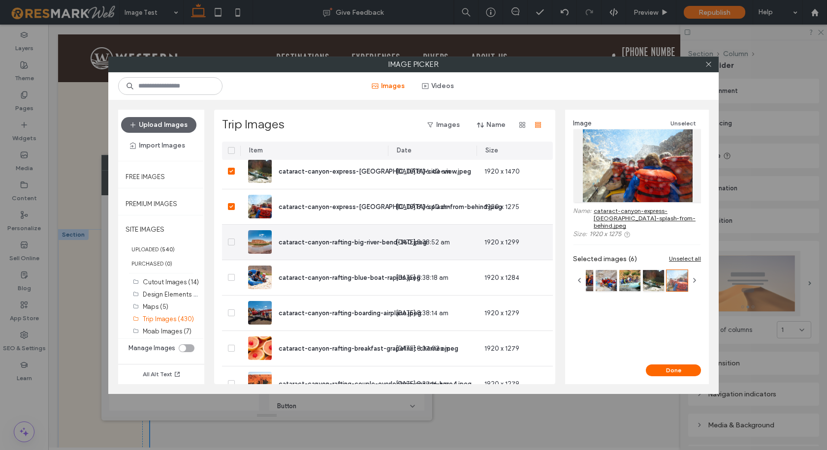
click at [231, 241] on icon at bounding box center [231, 242] width 4 height 3
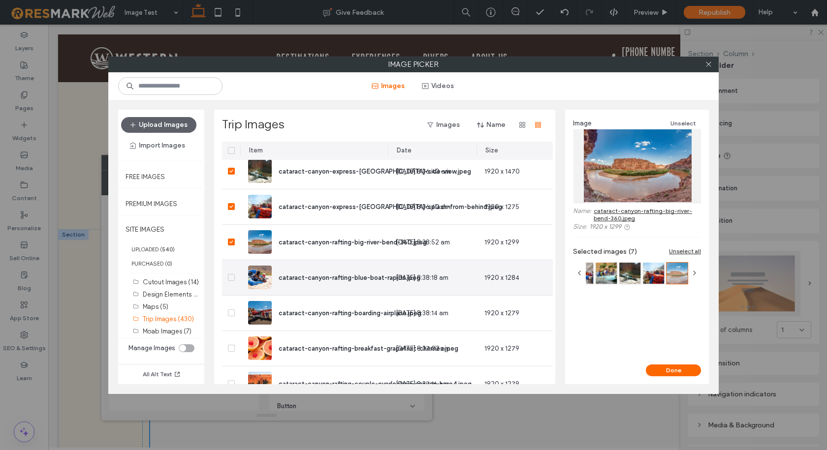
click at [230, 278] on icon at bounding box center [230, 277] width 3 height 3
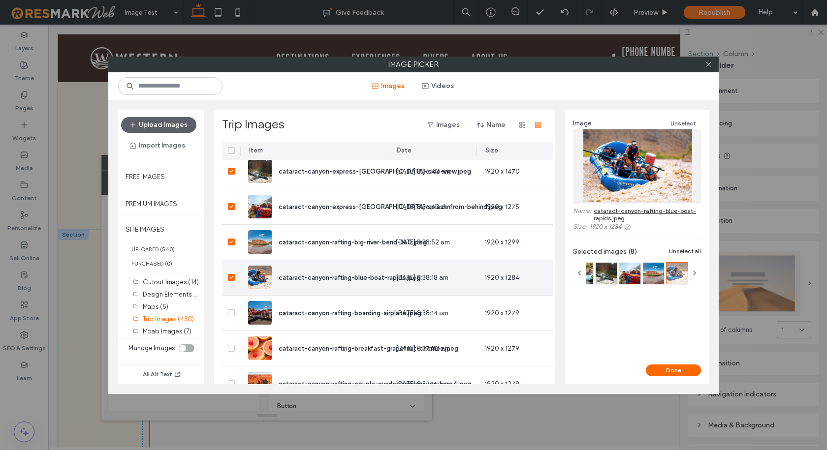
click at [230, 278] on icon at bounding box center [230, 277] width 3 height 3
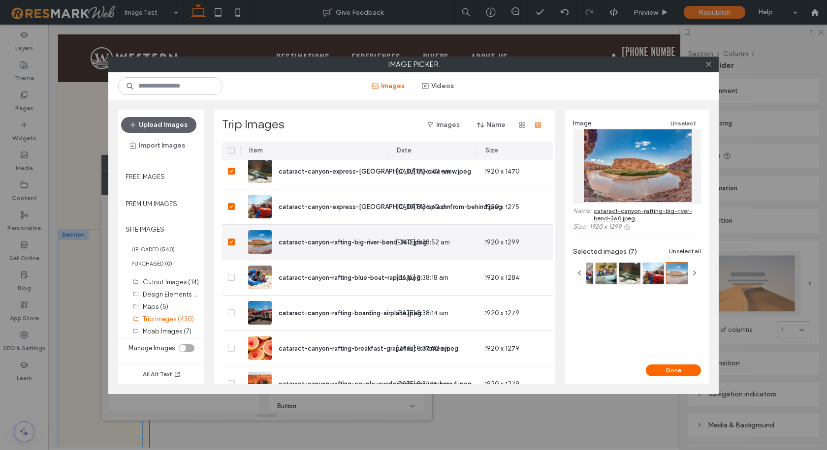
click at [231, 241] on icon at bounding box center [231, 242] width 4 height 3
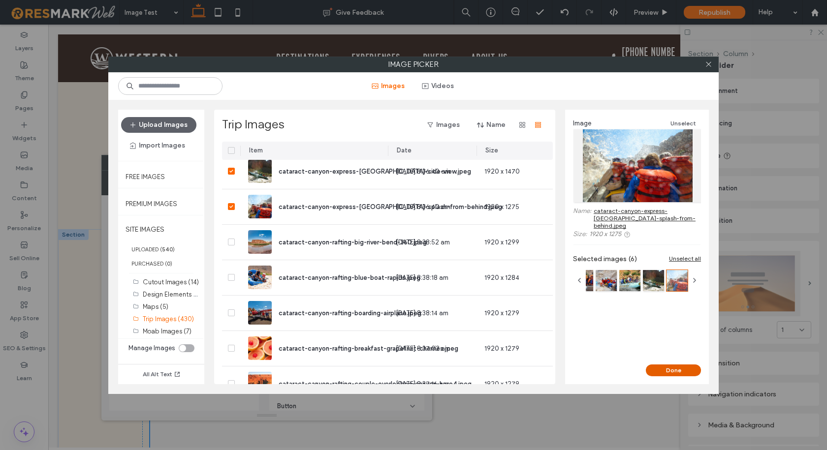
drag, startPoint x: 679, startPoint y: 371, endPoint x: 629, endPoint y: 345, distance: 55.9
click at [679, 371] on button "Done" at bounding box center [673, 371] width 55 height 12
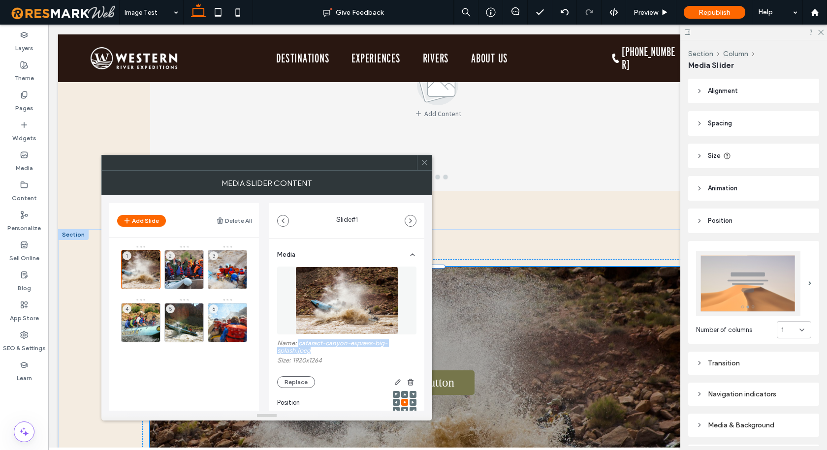
drag, startPoint x: 298, startPoint y: 343, endPoint x: 312, endPoint y: 350, distance: 14.7
click at [312, 350] on label "Name: cataract-canyon-express-big-splash.jpeg" at bounding box center [346, 348] width 139 height 17
copy label "cataract-canyon-express-big-splash.jpeg"
click at [321, 352] on label "Name: cataract-canyon-express-big-splash.jpeg" at bounding box center [346, 348] width 139 height 17
drag, startPoint x: 312, startPoint y: 350, endPoint x: 298, endPoint y: 344, distance: 14.5
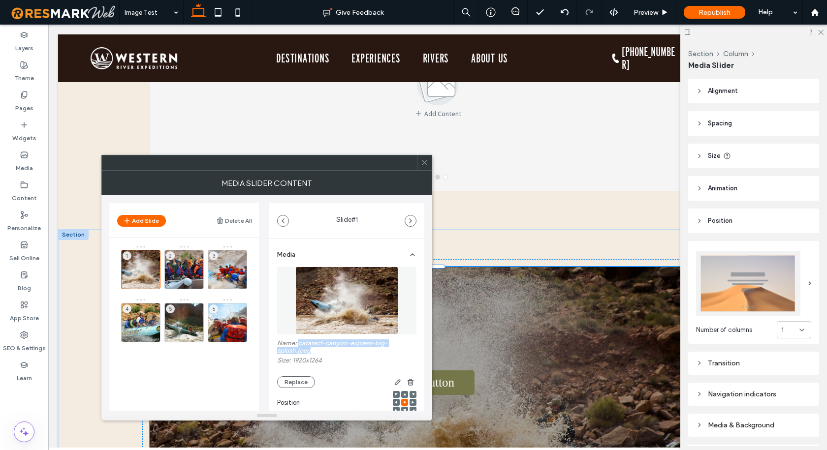
click at [298, 344] on label "Name: cataract-canyon-express-big-splash.jpeg" at bounding box center [346, 348] width 139 height 17
copy label "cataract-canyon-express-big-splash.jpeg"
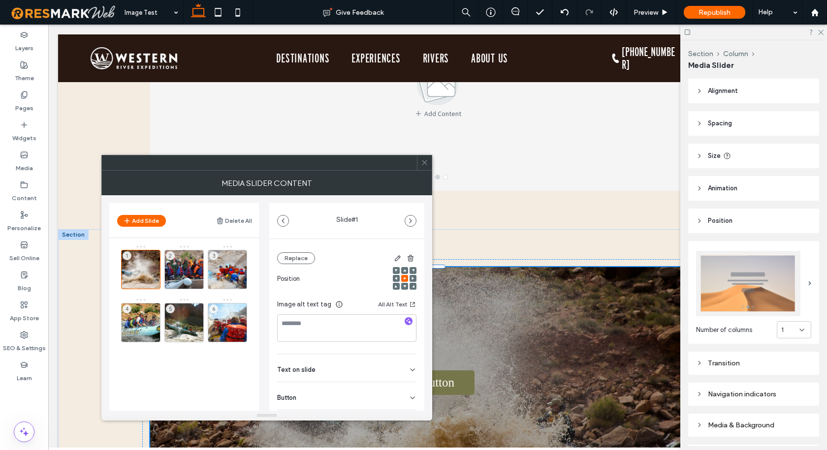
scroll to position [147, 0]
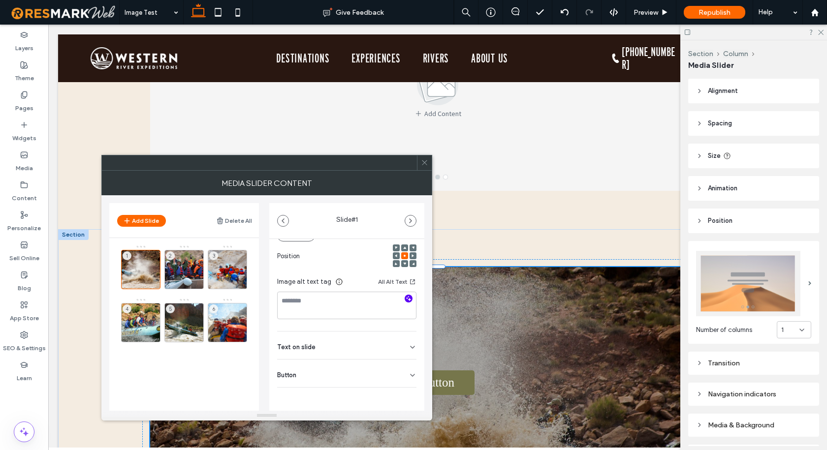
click at [405, 298] on icon "button" at bounding box center [408, 298] width 7 height 7
type textarea "**********"
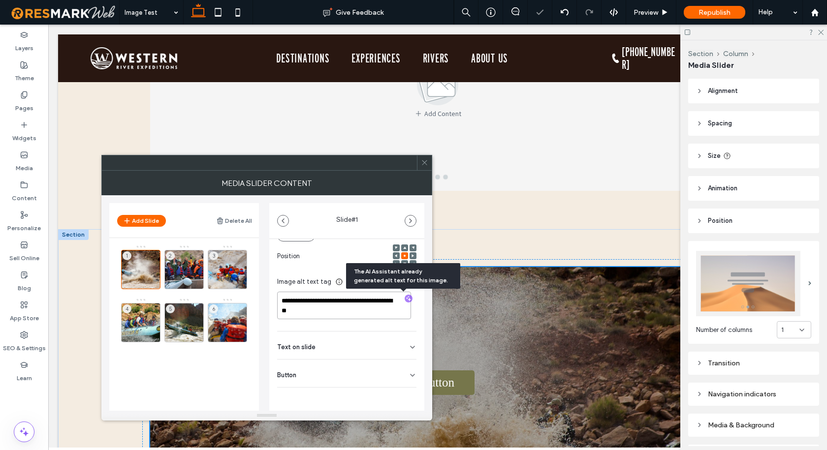
click at [339, 308] on textarea "**********" at bounding box center [344, 306] width 134 height 28
click at [190, 264] on div "2" at bounding box center [183, 269] width 39 height 39
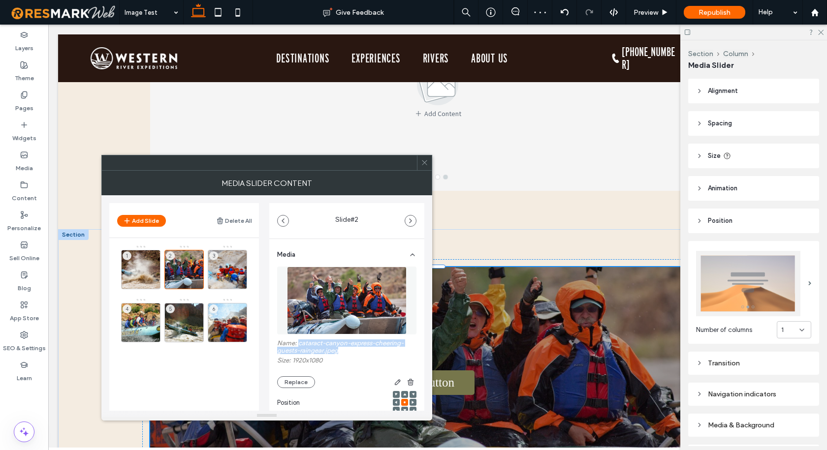
drag, startPoint x: 297, startPoint y: 343, endPoint x: 343, endPoint y: 352, distance: 46.1
click at [343, 352] on label "Name: cataract-canyon-express-cheering-guests-raingear.jpeg" at bounding box center [346, 348] width 139 height 17
copy label "cataract-canyon-express-cheering-guests-raingear.jpeg"
click at [357, 353] on label "Name: cataract-canyon-express-cheering-guests-raingear.jpeg" at bounding box center [346, 348] width 139 height 17
drag, startPoint x: 333, startPoint y: 348, endPoint x: 298, endPoint y: 343, distance: 35.4
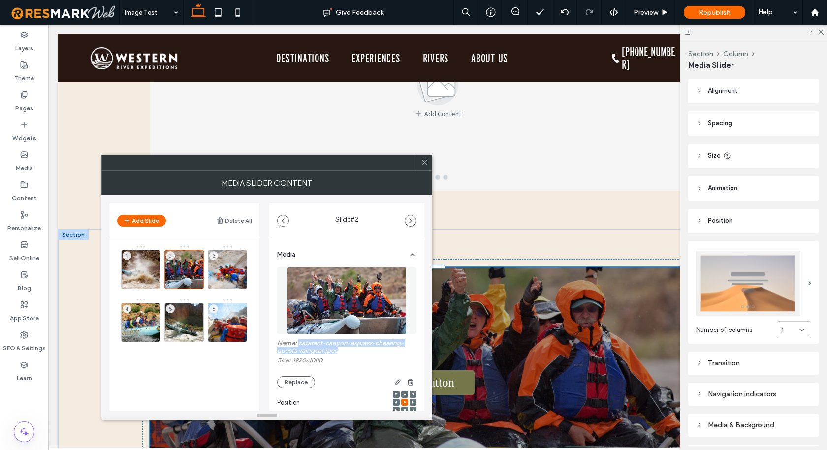
click at [298, 343] on label "Name: cataract-canyon-express-cheering-guests-raingear.jpeg" at bounding box center [346, 348] width 139 height 17
copy label "cataract-canyon-express-cheering-guests-raingear.jpeg"
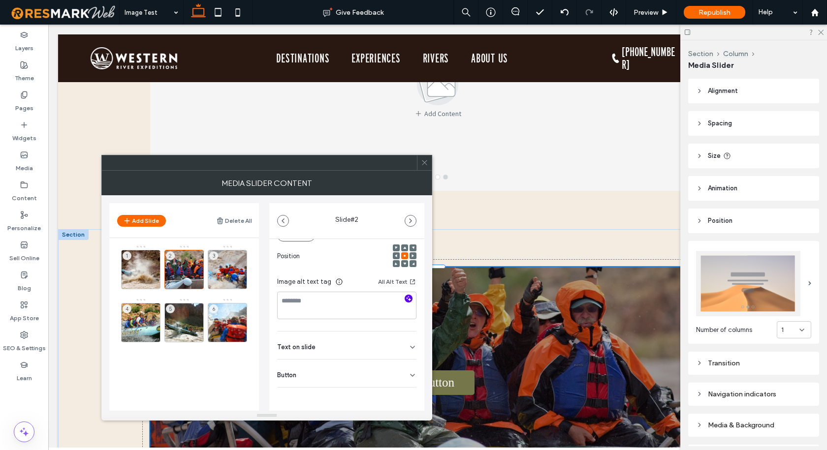
click at [405, 302] on icon "button" at bounding box center [408, 298] width 7 height 7
type textarea "**********"
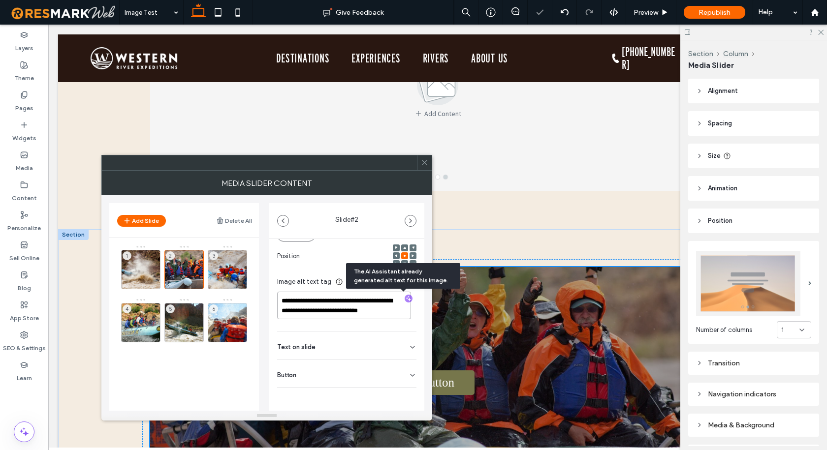
click at [330, 307] on textarea "**********" at bounding box center [344, 306] width 134 height 28
click at [227, 263] on div "3" at bounding box center [227, 269] width 39 height 39
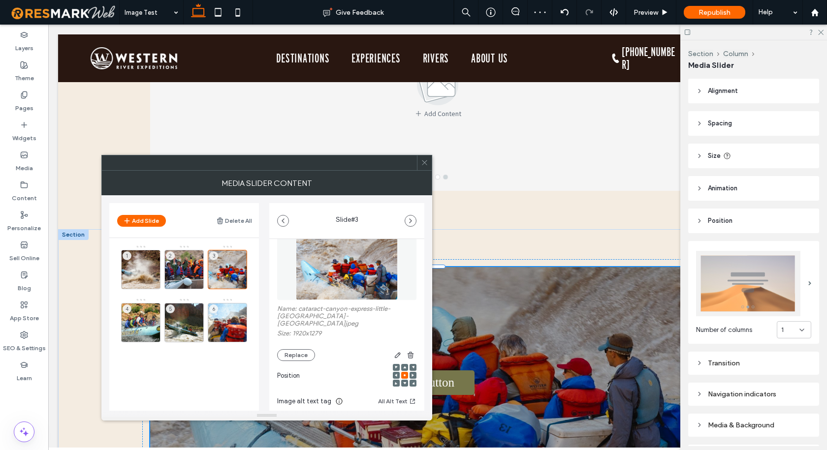
scroll to position [49, 0]
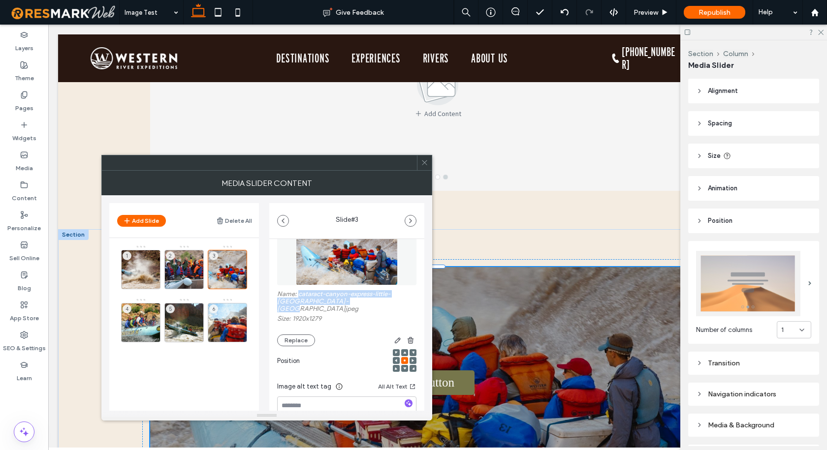
drag, startPoint x: 299, startPoint y: 294, endPoint x: 352, endPoint y: 301, distance: 53.0
click at [352, 301] on label "Name: cataract-canyon-express-little-niagara-whitewater.jpeg" at bounding box center [346, 302] width 139 height 25
copy label "cataract-canyon-express-little-niagara-whitewater.jpeg"
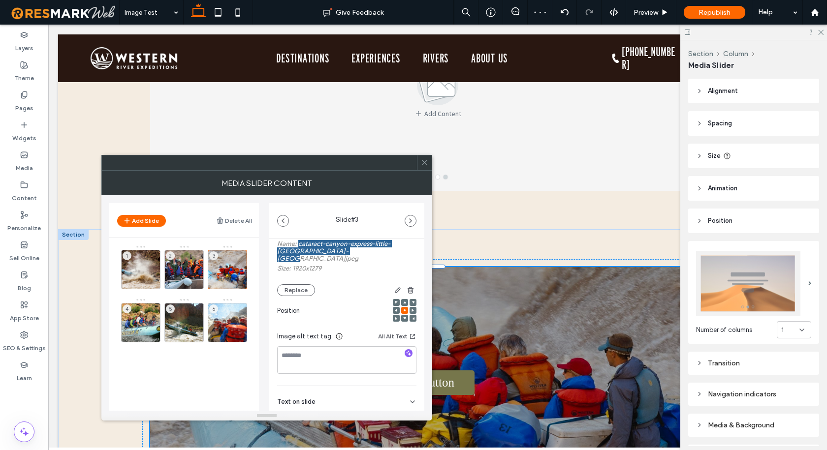
scroll to position [147, 0]
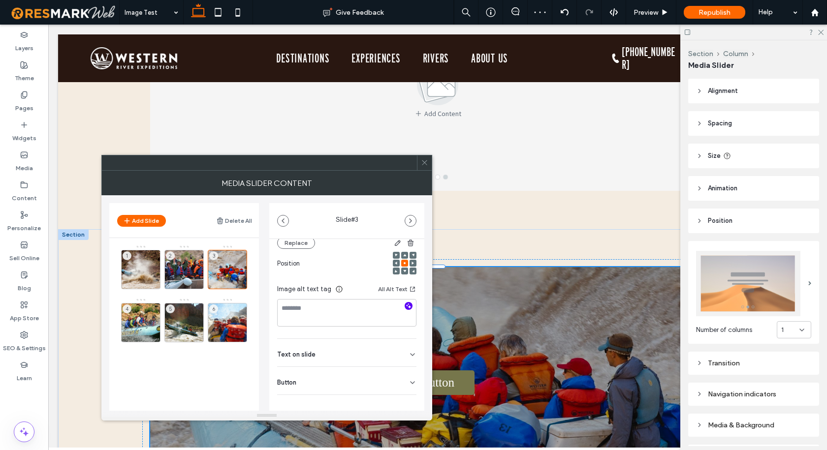
click at [405, 303] on icon "button" at bounding box center [408, 306] width 7 height 7
type textarea "**********"
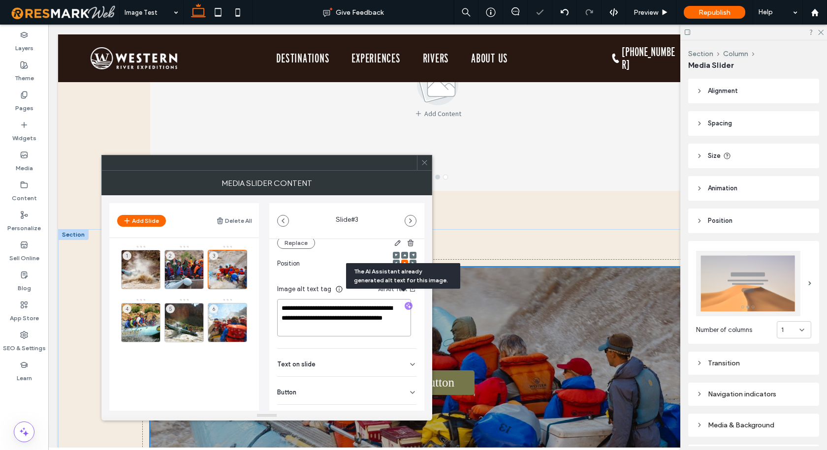
click at [354, 309] on textarea "**********" at bounding box center [344, 317] width 134 height 37
click at [144, 317] on div "4" at bounding box center [140, 322] width 39 height 39
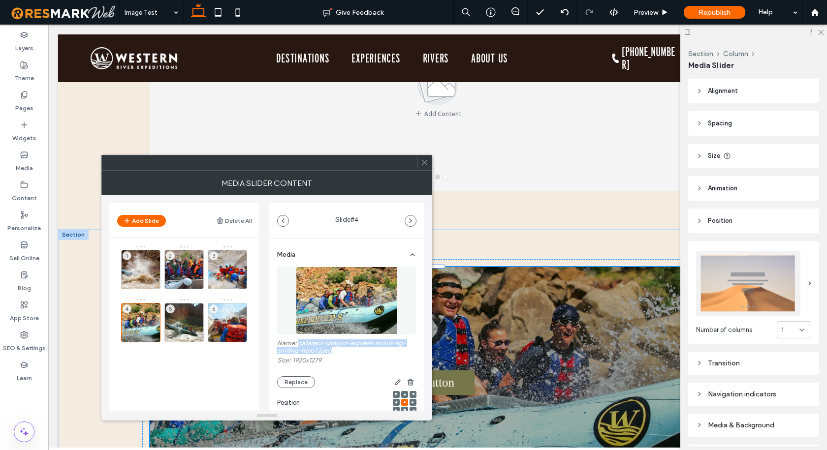
drag, startPoint x: 333, startPoint y: 351, endPoint x: 299, endPoint y: 343, distance: 35.0
click at [299, 343] on label "Name: cataract-canyon-express-snout-rig-smiling-hero1.jpeg" at bounding box center [346, 348] width 139 height 17
copy label "cataract-canyon-express-snout-rig-smiling-hero1.jpeg"
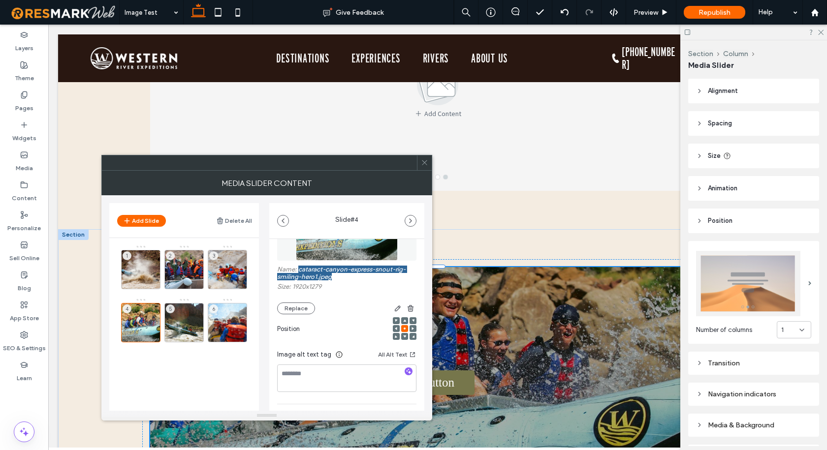
scroll to position [98, 0]
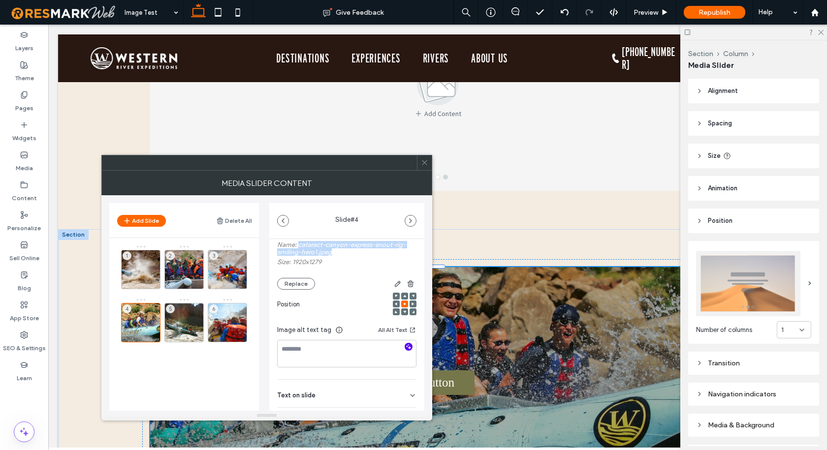
click at [405, 349] on icon "button" at bounding box center [408, 346] width 7 height 7
type textarea "**********"
click at [349, 351] on textarea "**********" at bounding box center [344, 358] width 134 height 37
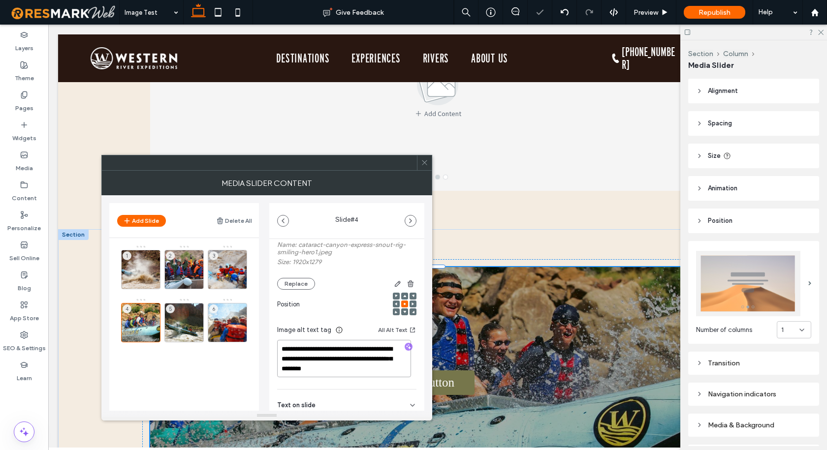
click at [349, 351] on textarea "**********" at bounding box center [344, 358] width 134 height 37
click at [178, 314] on div "5" at bounding box center [183, 322] width 39 height 39
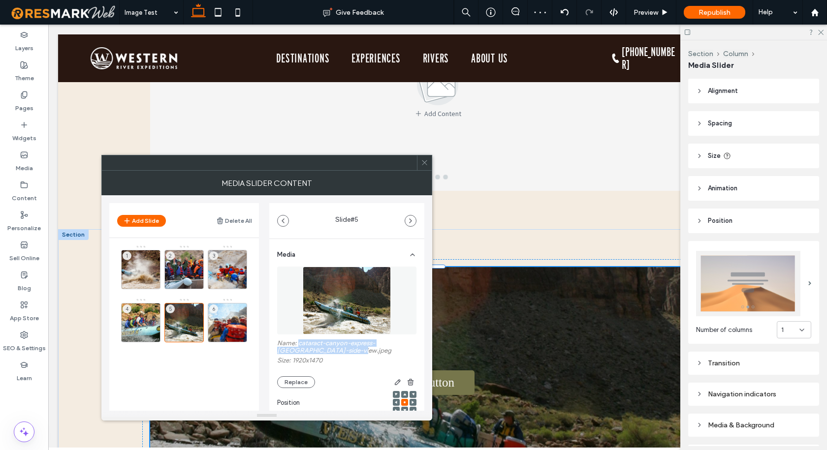
drag, startPoint x: 357, startPoint y: 351, endPoint x: 299, endPoint y: 342, distance: 58.7
click at [299, 342] on label "Name: cataract-canyon-express-whitewater-side-view.jpeg" at bounding box center [346, 348] width 139 height 17
copy label "cataract-canyon-express-[GEOGRAPHIC_DATA]-side-view.jpeg"
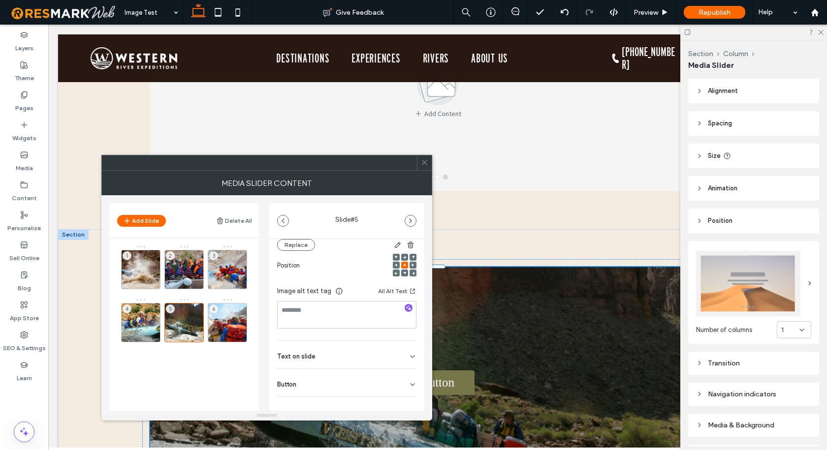
scroll to position [147, 0]
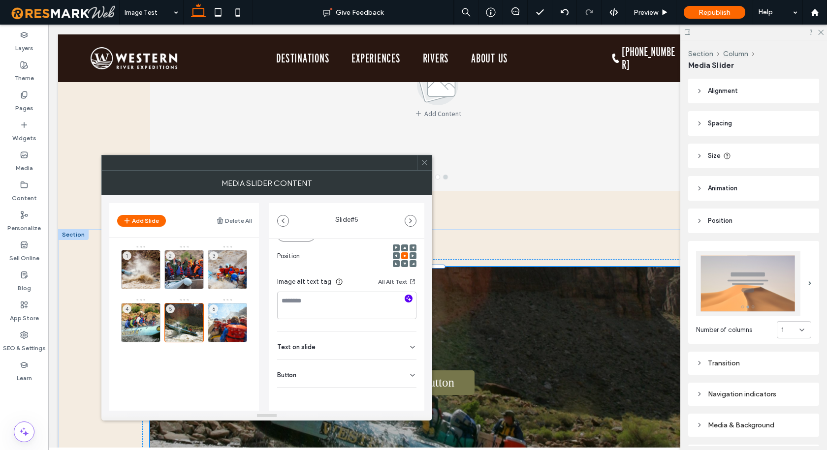
click at [406, 300] on use "button" at bounding box center [408, 298] width 5 height 5
type textarea "**********"
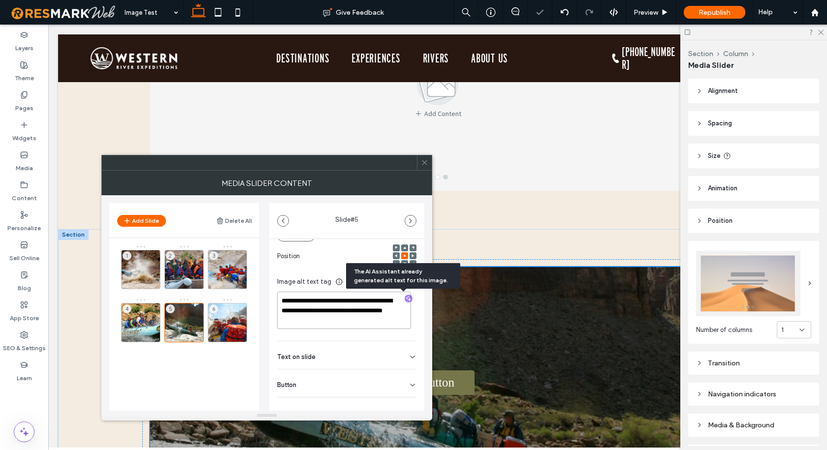
click at [348, 308] on textarea "**********" at bounding box center [344, 310] width 134 height 37
click at [234, 314] on div "6" at bounding box center [227, 322] width 39 height 39
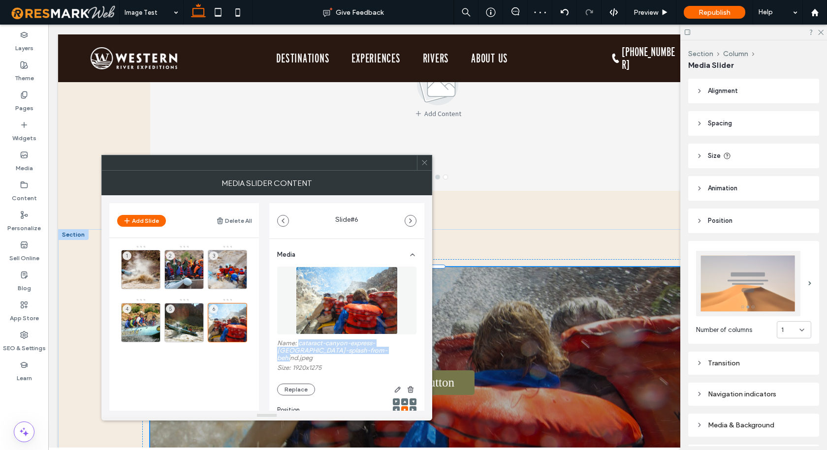
drag, startPoint x: 298, startPoint y: 344, endPoint x: 389, endPoint y: 353, distance: 91.5
click at [389, 353] on label "Name: cataract-canyon-express-whitewater-splash-from-behind.jpeg" at bounding box center [346, 352] width 139 height 25
copy label "cataract-canyon-express-[GEOGRAPHIC_DATA]-splash-from-behind.jpeg"
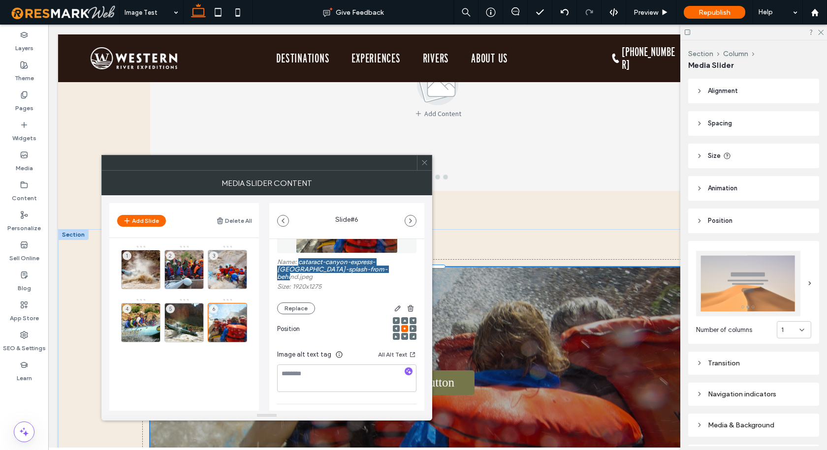
scroll to position [98, 0]
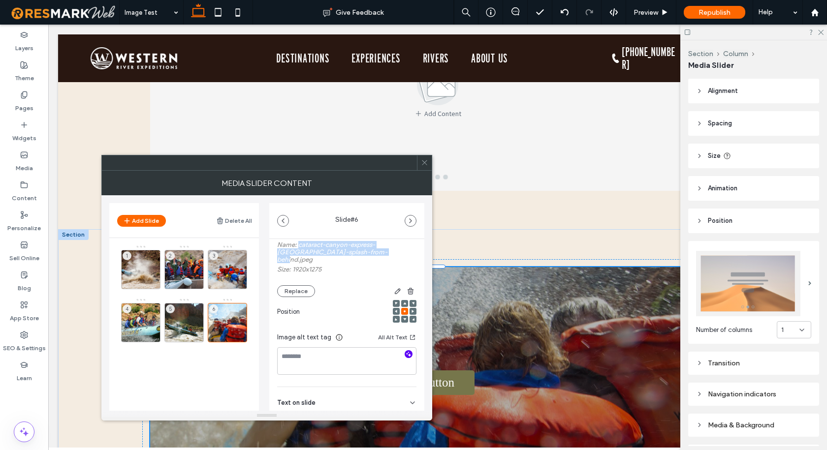
click at [405, 351] on icon "button" at bounding box center [408, 354] width 7 height 7
type textarea "**********"
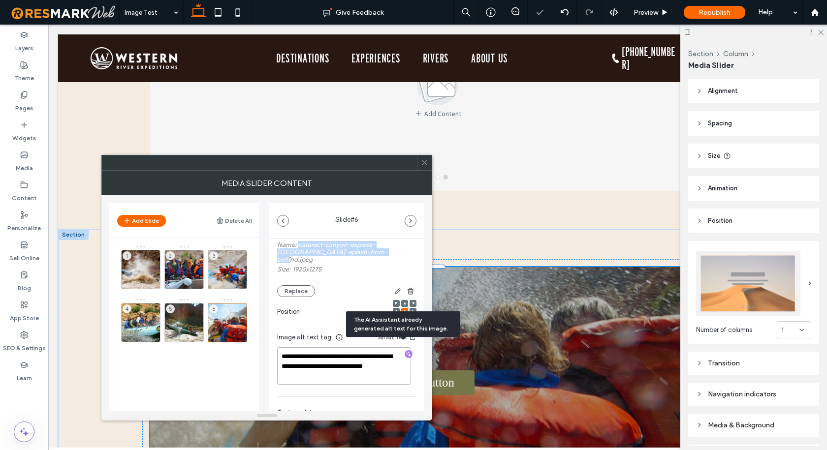
click at [313, 352] on textarea "**********" at bounding box center [344, 365] width 134 height 37
click at [233, 217] on button "Delete All" at bounding box center [234, 221] width 36 height 12
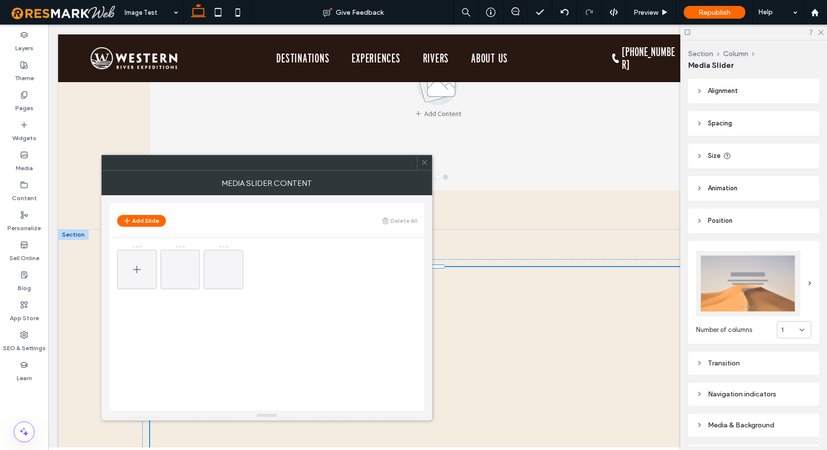
click at [140, 264] on icon at bounding box center [137, 270] width 12 height 12
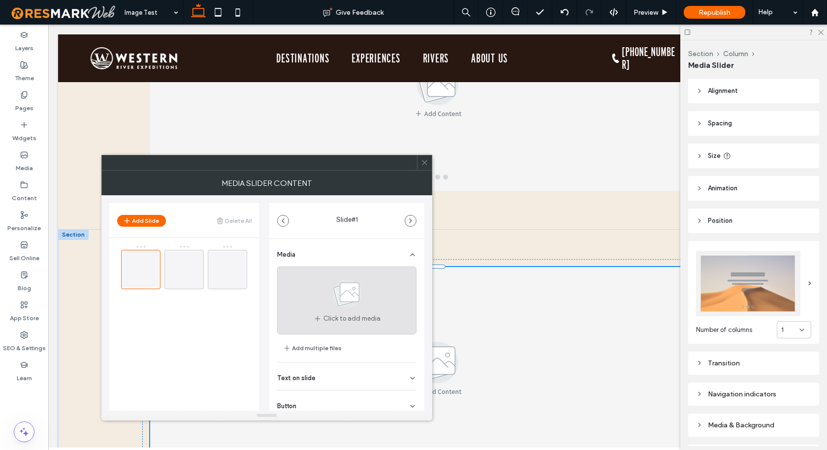
click at [337, 309] on icon at bounding box center [346, 294] width 49 height 32
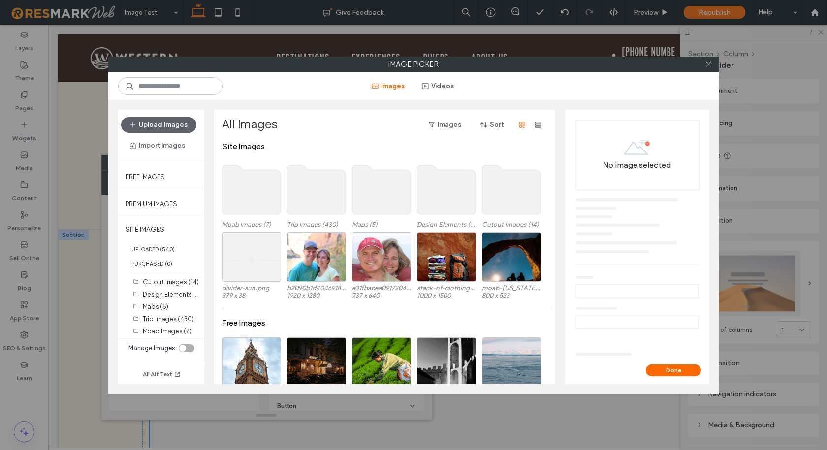
click at [314, 191] on use at bounding box center [316, 189] width 59 height 49
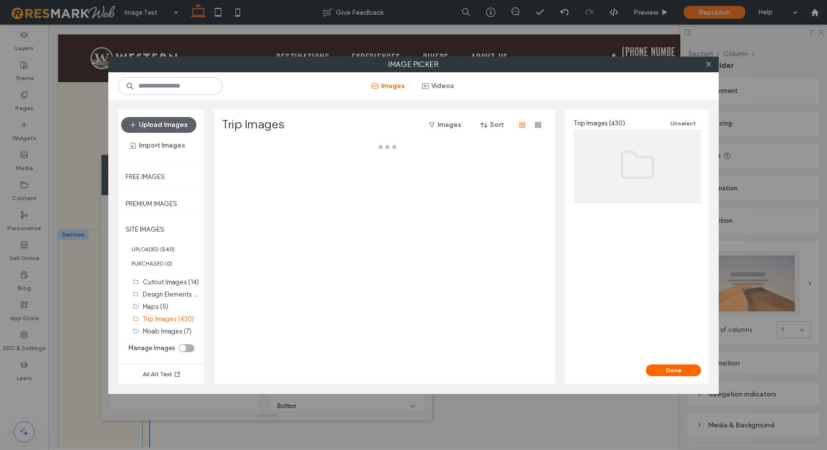
click at [314, 191] on div at bounding box center [387, 263] width 331 height 243
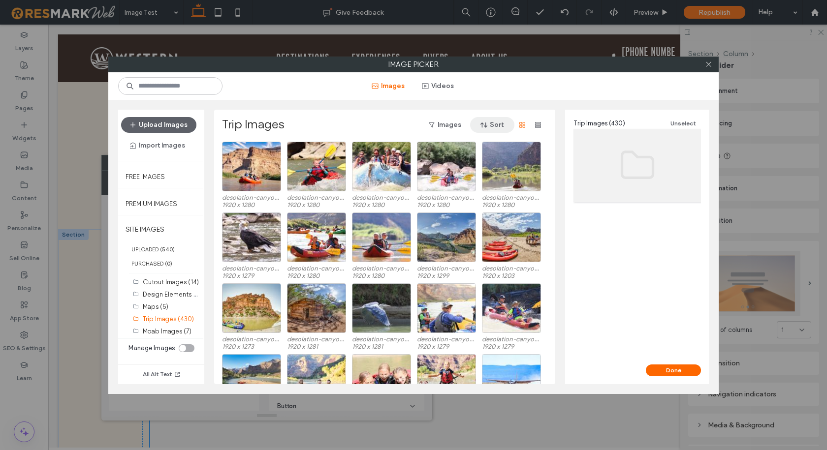
click at [493, 122] on button "Sort" at bounding box center [492, 125] width 44 height 16
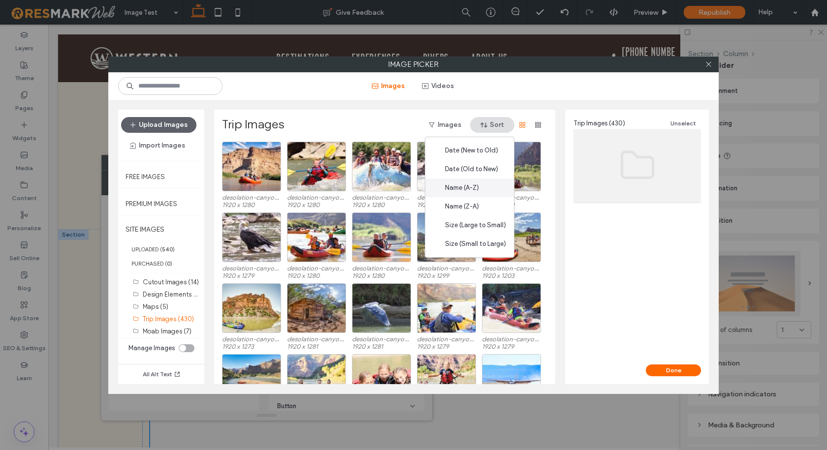
click at [475, 181] on div "Name (A-Z)" at bounding box center [469, 188] width 89 height 19
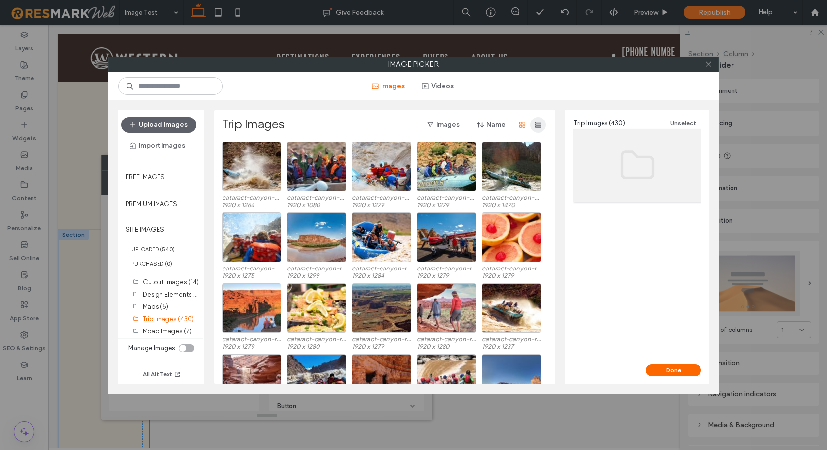
click at [539, 125] on icon "button" at bounding box center [538, 125] width 8 height 8
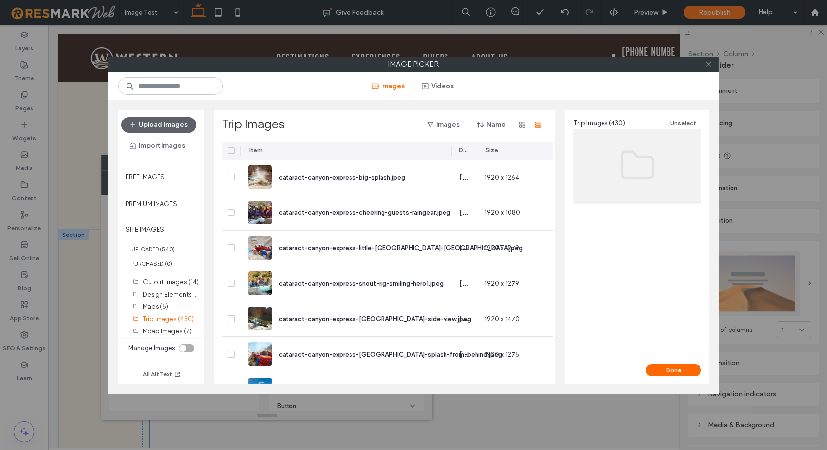
drag, startPoint x: 388, startPoint y: 152, endPoint x: 479, endPoint y: 148, distance: 91.1
click at [479, 148] on div "Item Date Size" at bounding box center [390, 151] width 336 height 18
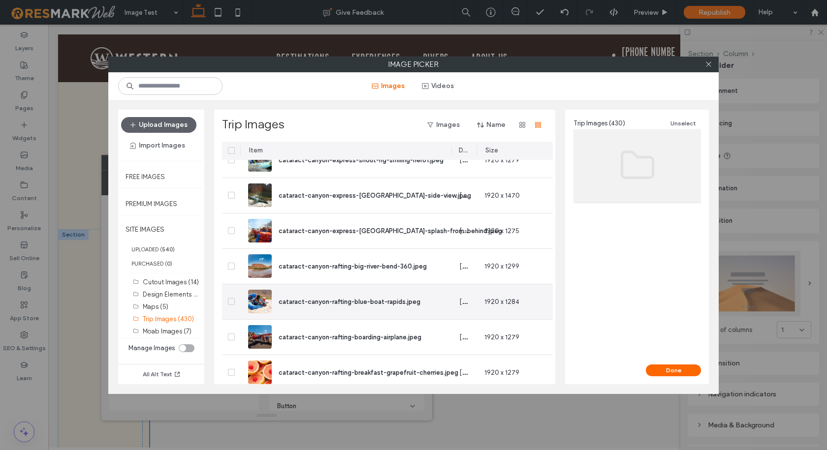
scroll to position [148, 0]
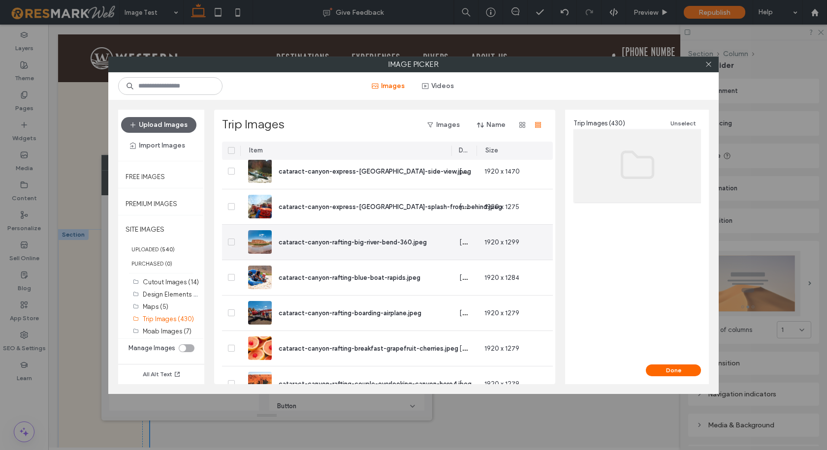
click at [230, 243] on icon at bounding box center [230, 242] width 3 height 3
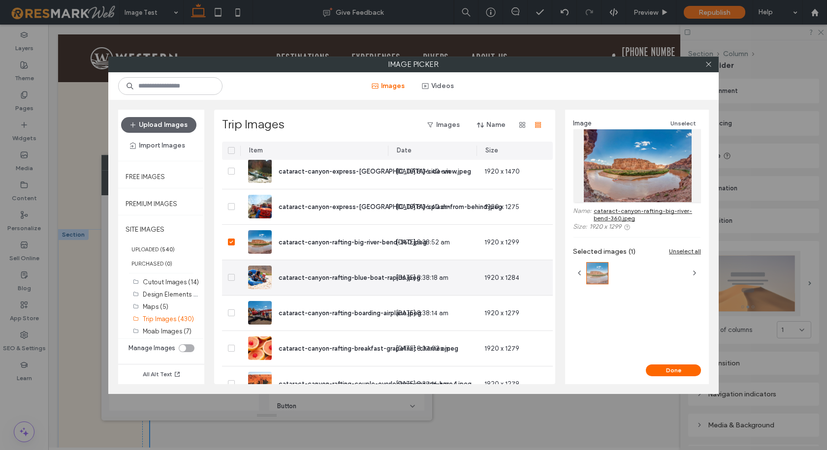
click at [231, 278] on icon at bounding box center [231, 277] width 4 height 3
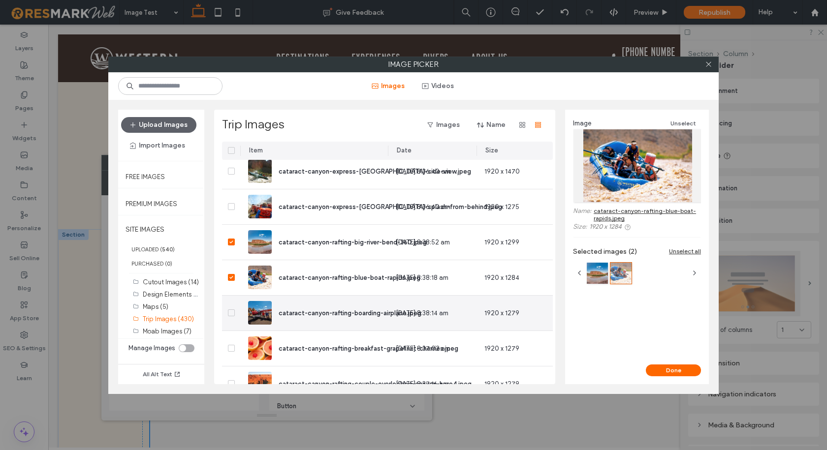
click at [233, 315] on span at bounding box center [231, 313] width 7 height 7
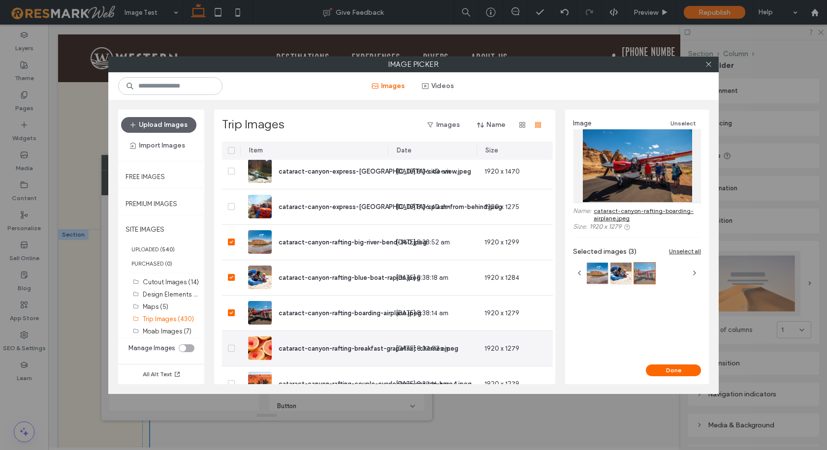
click at [231, 344] on div at bounding box center [231, 348] width 18 height 35
drag, startPoint x: 226, startPoint y: 350, endPoint x: 231, endPoint y: 349, distance: 4.9
click at [226, 350] on div at bounding box center [231, 348] width 18 height 35
click at [232, 349] on icon at bounding box center [231, 348] width 4 height 3
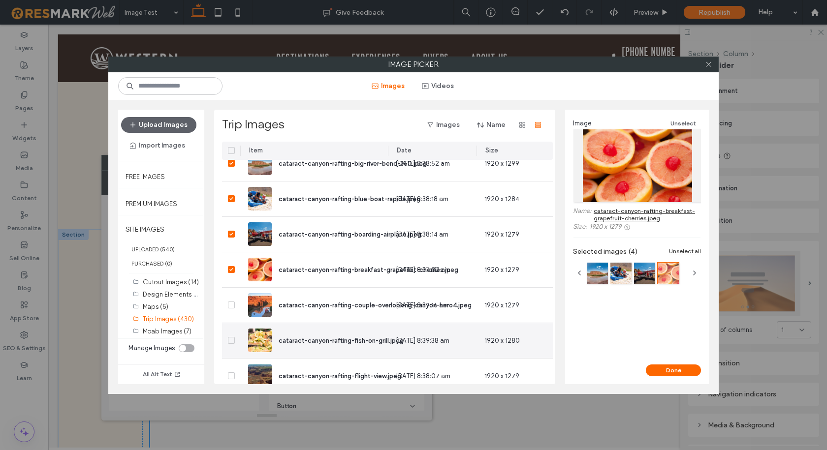
scroll to position [246, 0]
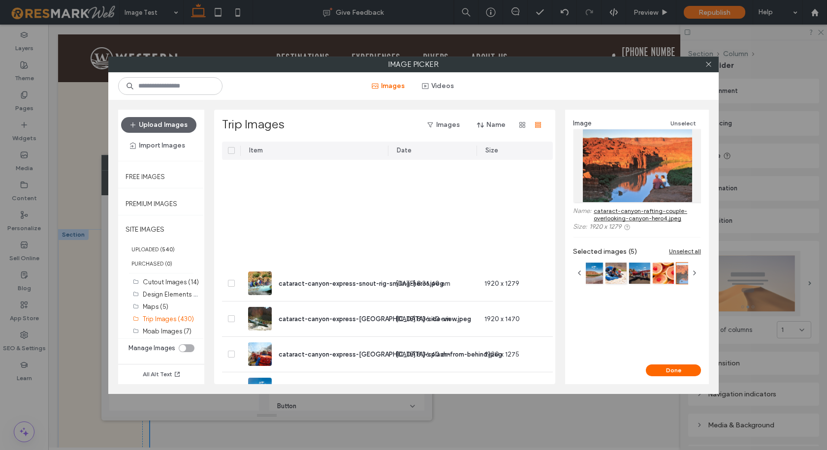
scroll to position [246, 0]
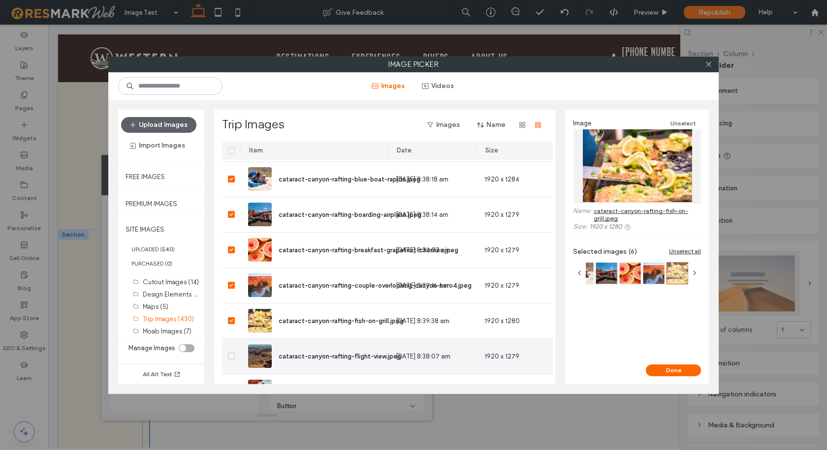
click at [232, 355] on icon at bounding box center [230, 356] width 3 height 3
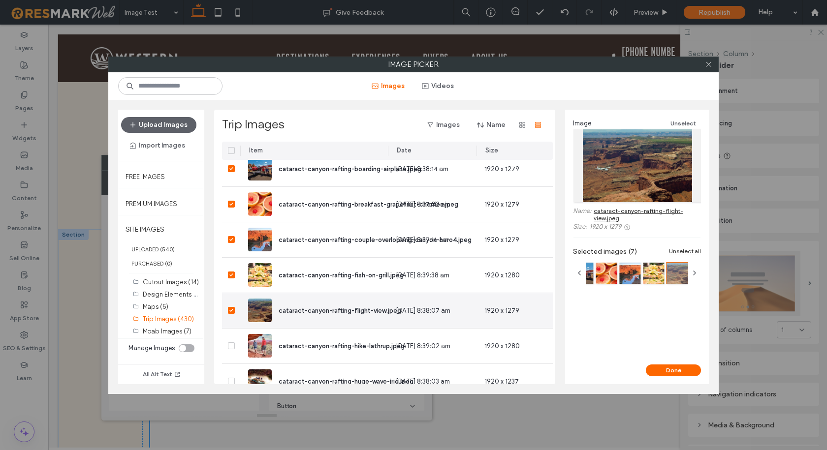
scroll to position [344, 0]
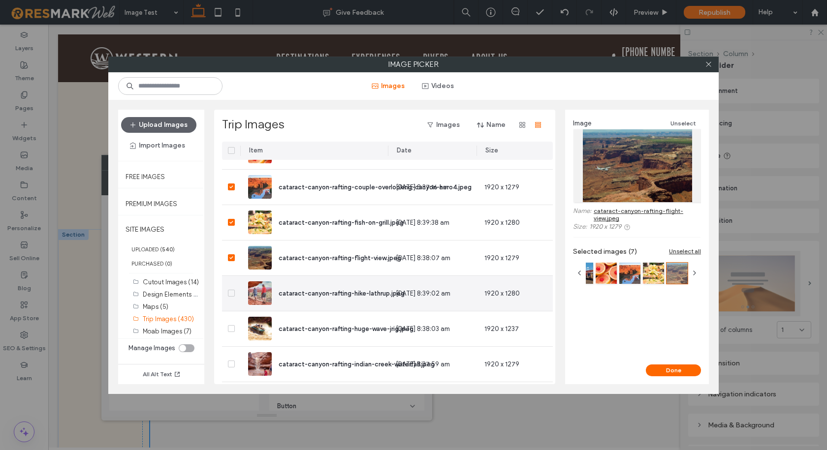
click at [229, 293] on icon at bounding box center [231, 293] width 4 height 3
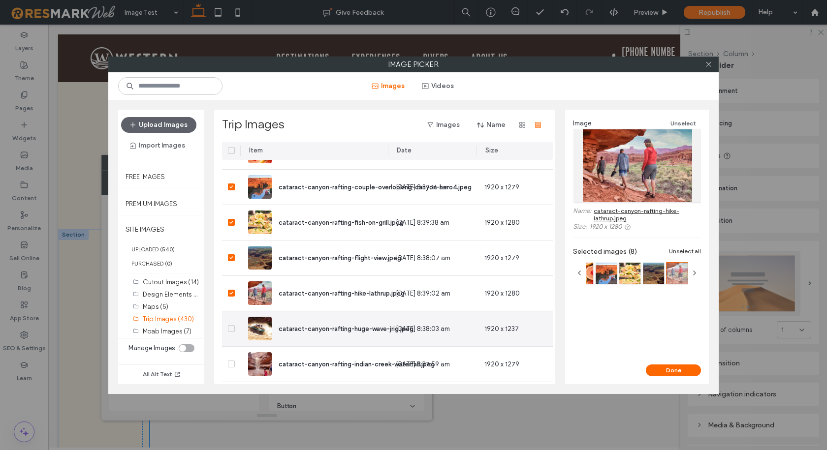
click at [231, 329] on icon at bounding box center [230, 328] width 3 height 3
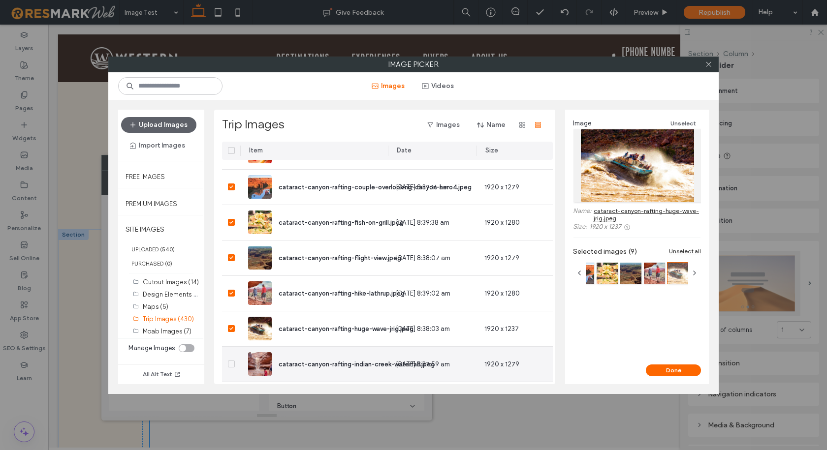
click at [231, 361] on span at bounding box center [231, 364] width 7 height 7
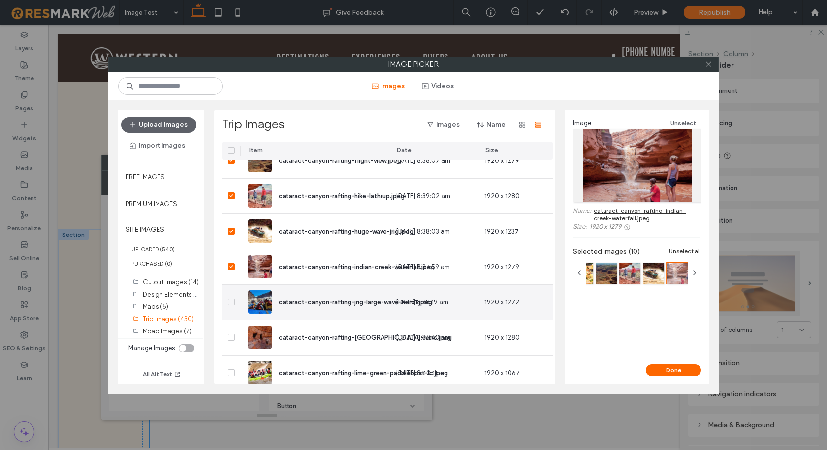
scroll to position [443, 0]
click at [229, 301] on icon at bounding box center [231, 301] width 4 height 3
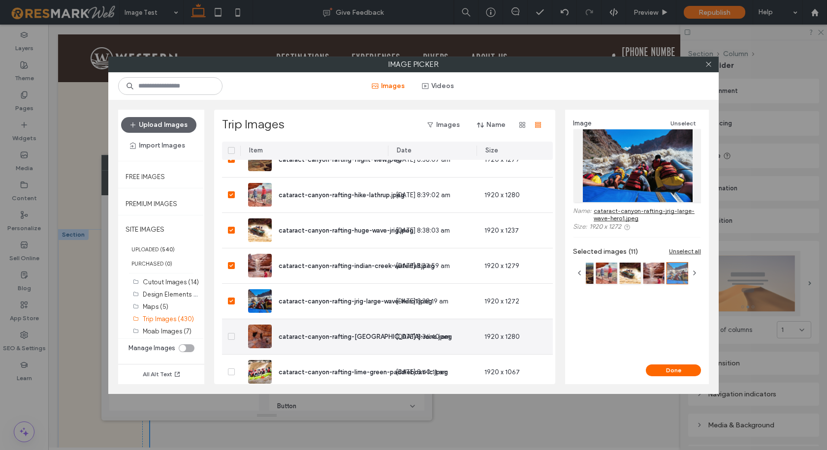
click at [231, 337] on icon at bounding box center [231, 336] width 4 height 3
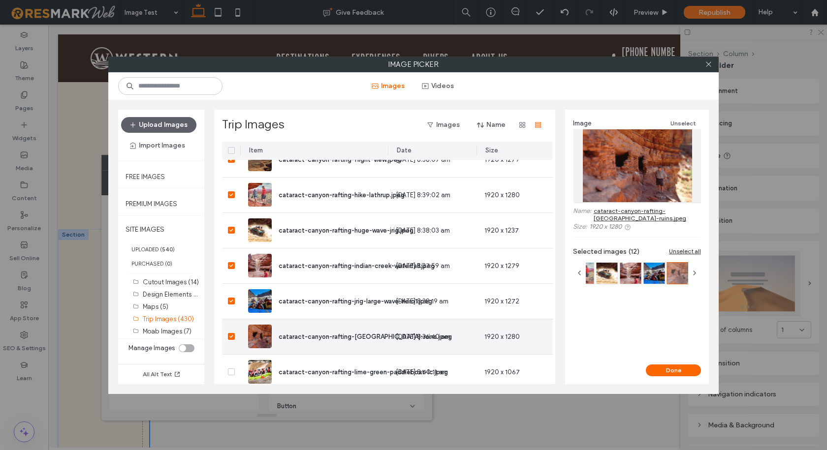
scroll to position [492, 0]
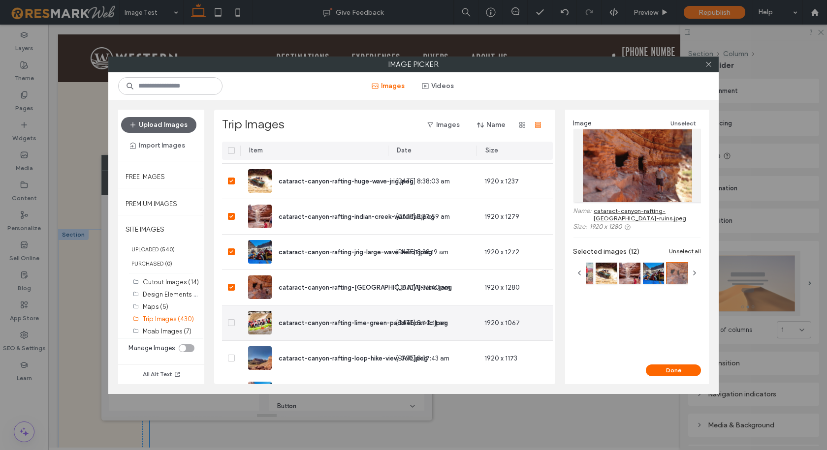
click at [231, 323] on icon at bounding box center [231, 322] width 4 height 3
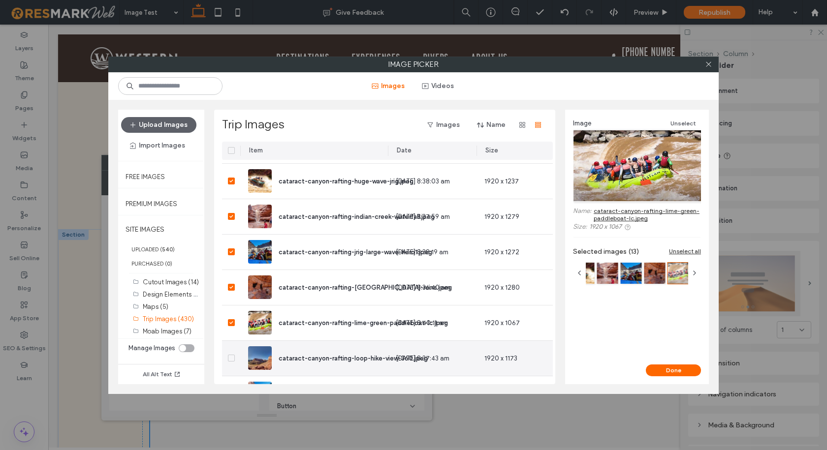
click at [233, 359] on icon at bounding box center [231, 358] width 4 height 3
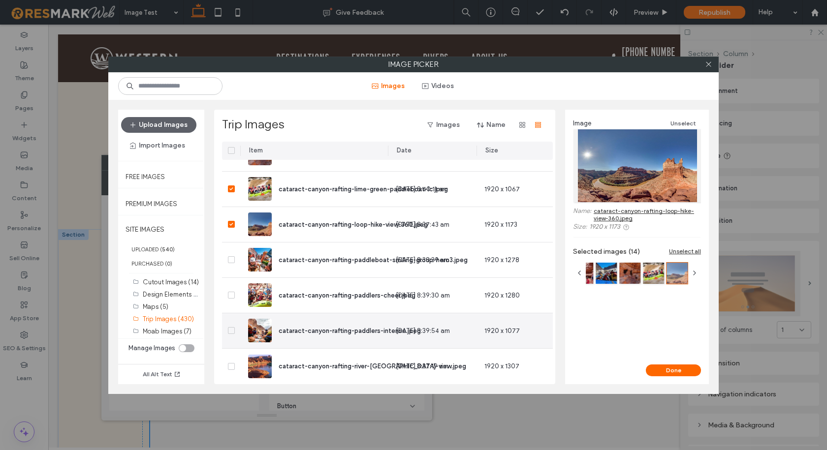
scroll to position [631, 0]
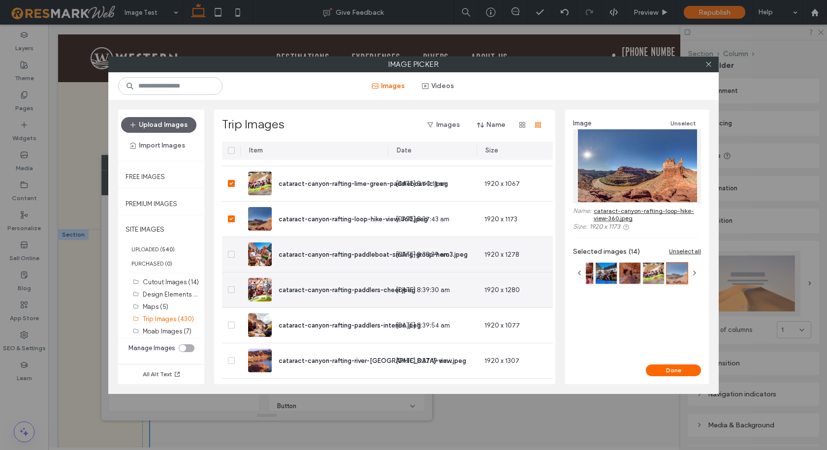
click at [233, 252] on span at bounding box center [231, 254] width 7 height 7
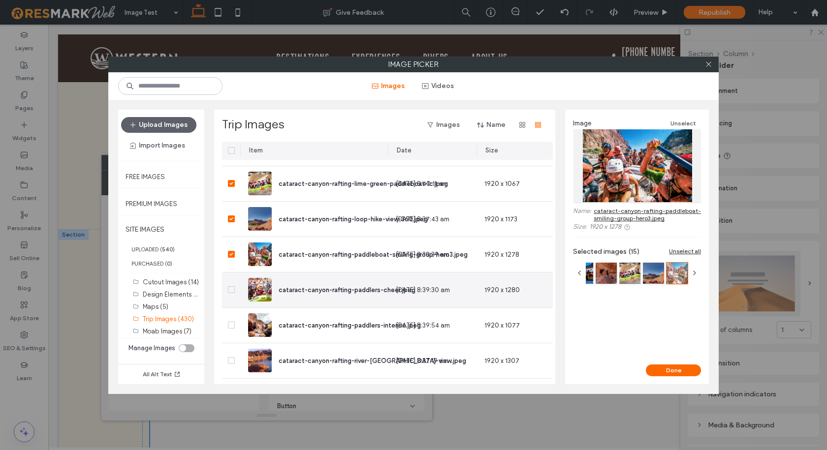
click at [230, 286] on span at bounding box center [231, 289] width 7 height 7
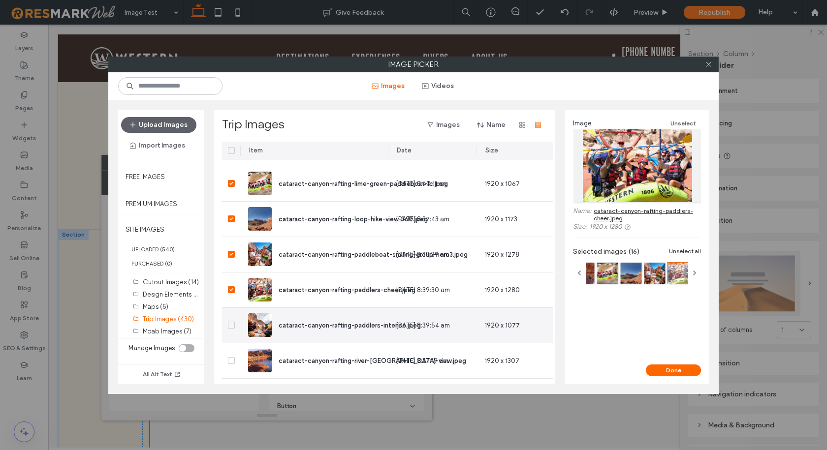
click at [233, 321] on div at bounding box center [231, 325] width 18 height 35
click at [233, 325] on icon at bounding box center [231, 325] width 4 height 3
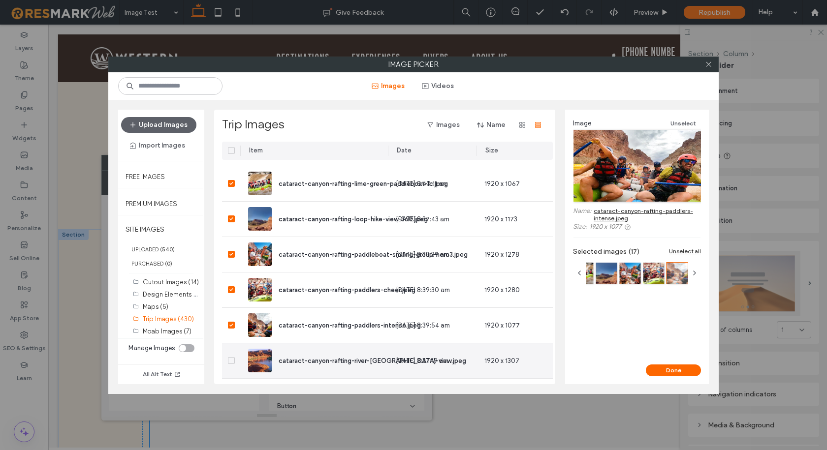
click at [230, 360] on icon at bounding box center [231, 360] width 4 height 3
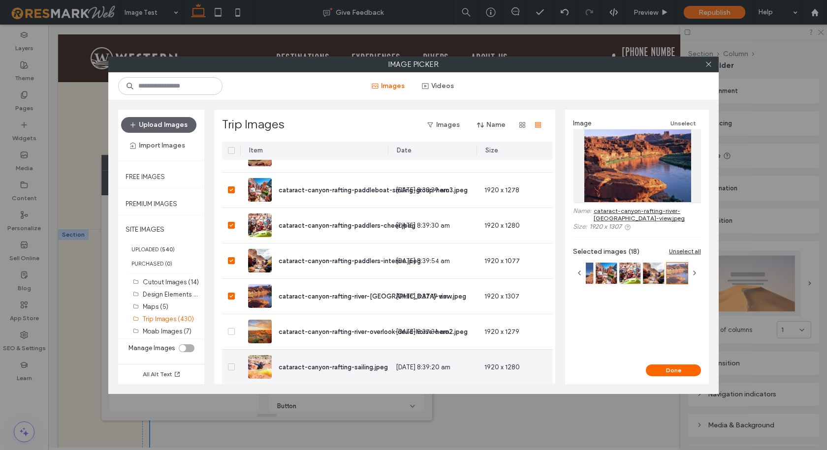
scroll to position [730, 0]
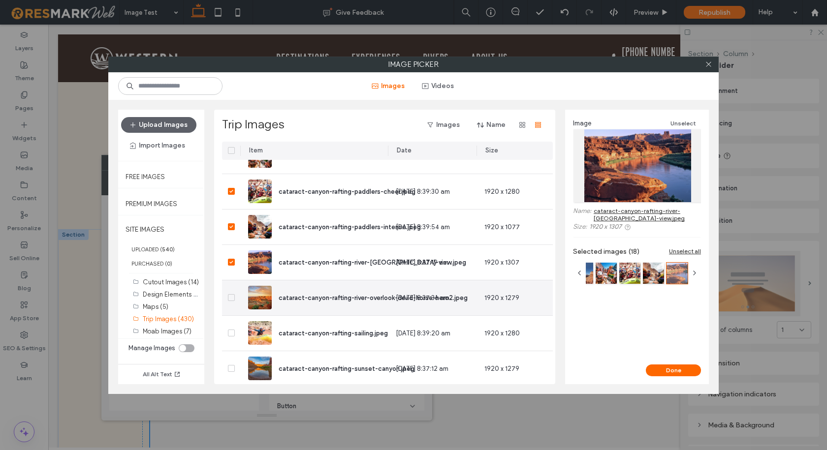
click at [231, 298] on icon at bounding box center [230, 297] width 3 height 3
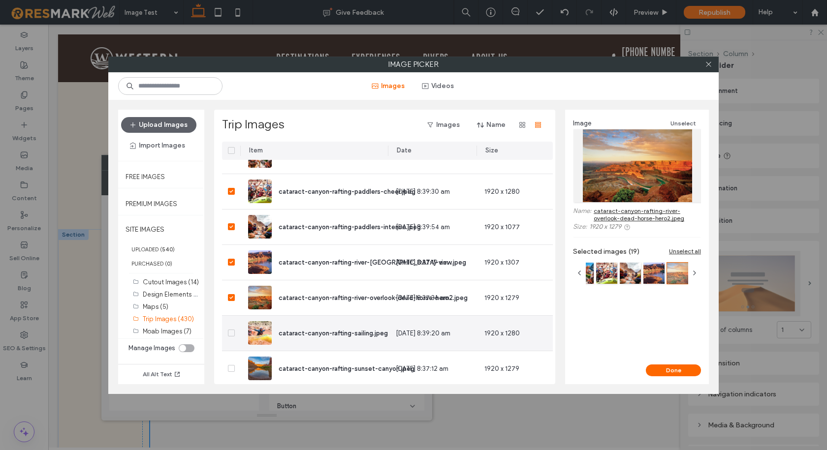
click at [233, 333] on span at bounding box center [231, 333] width 7 height 7
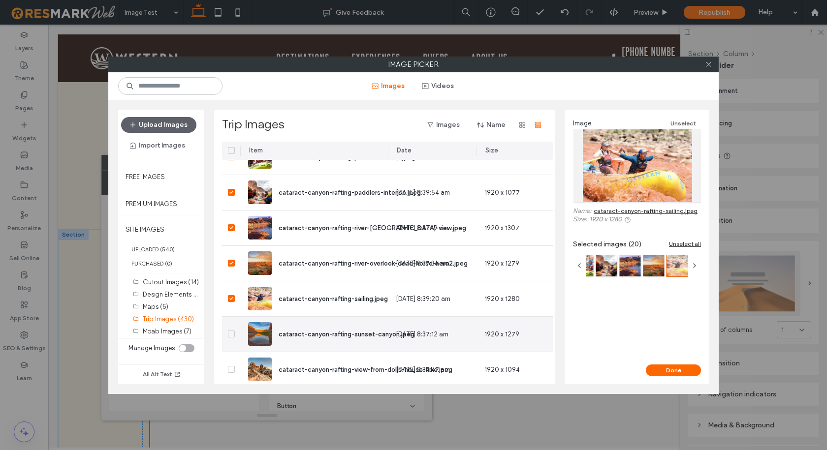
scroll to position [779, 0]
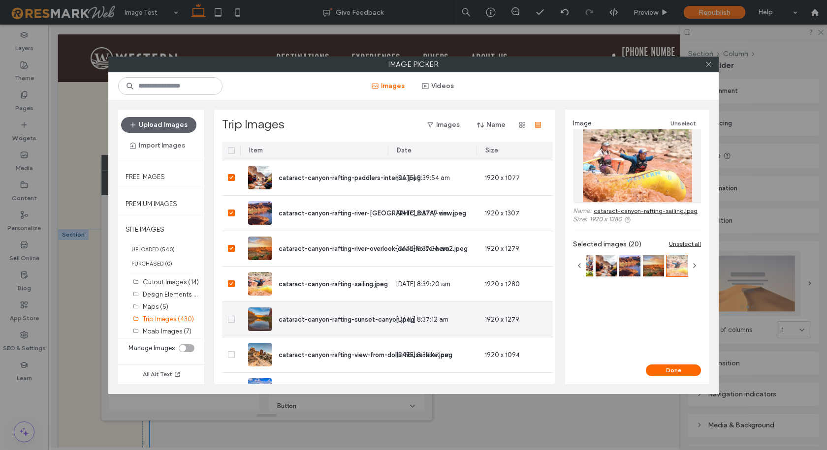
click at [229, 320] on icon at bounding box center [231, 319] width 4 height 3
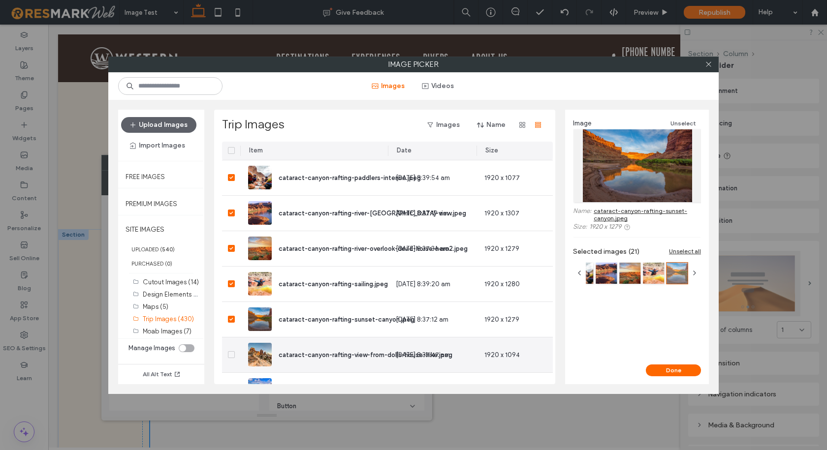
click at [233, 357] on span at bounding box center [231, 354] width 7 height 7
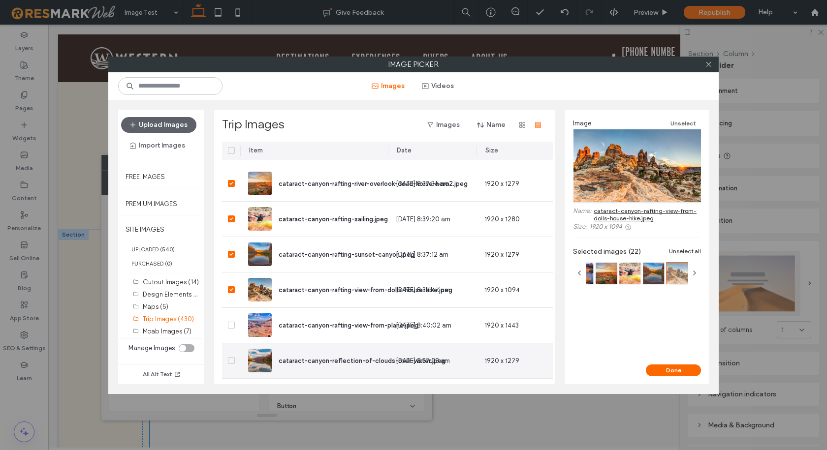
scroll to position [877, 0]
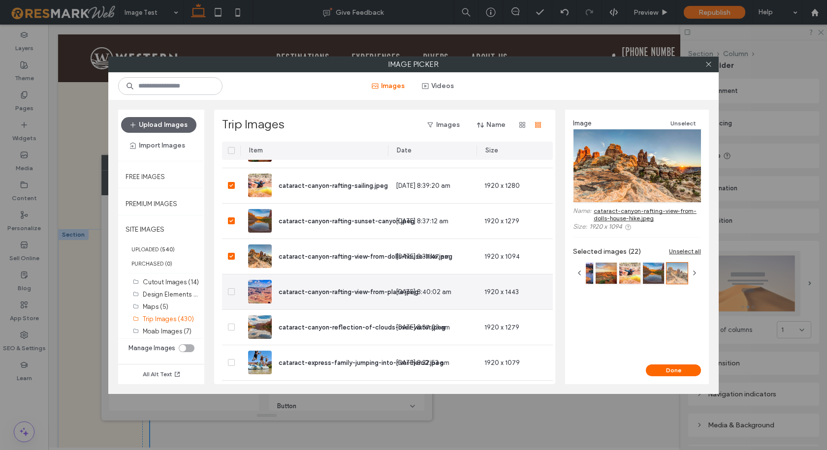
click at [230, 293] on icon at bounding box center [231, 291] width 4 height 3
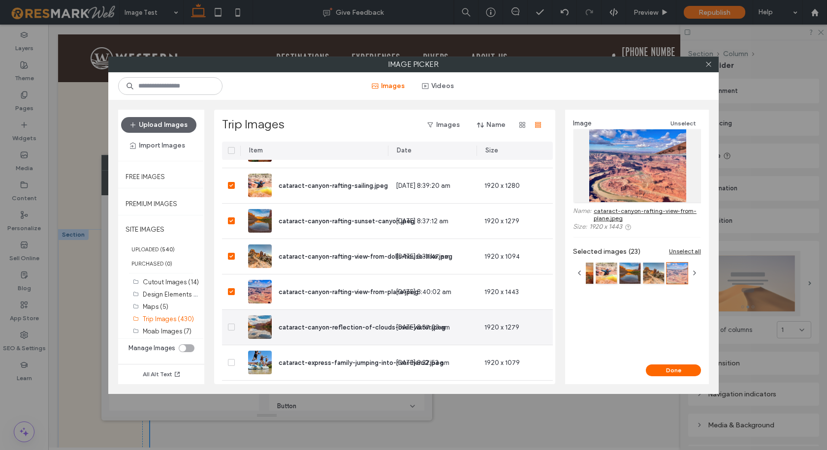
click at [231, 328] on icon at bounding box center [230, 327] width 3 height 3
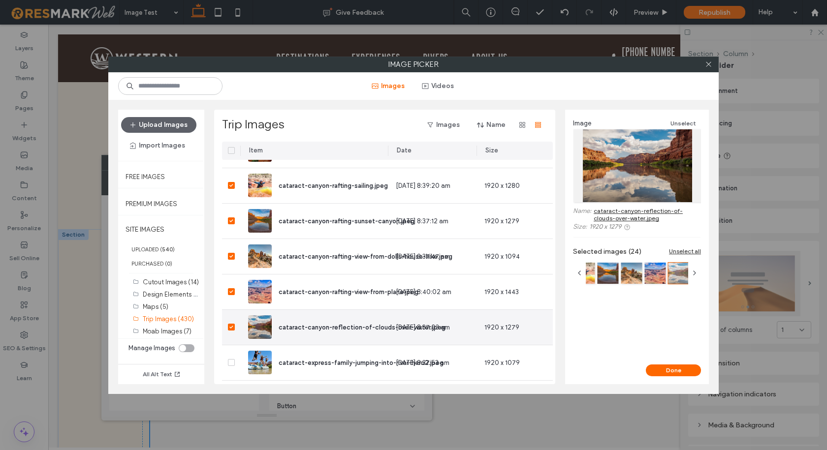
click at [231, 328] on icon at bounding box center [230, 327] width 3 height 3
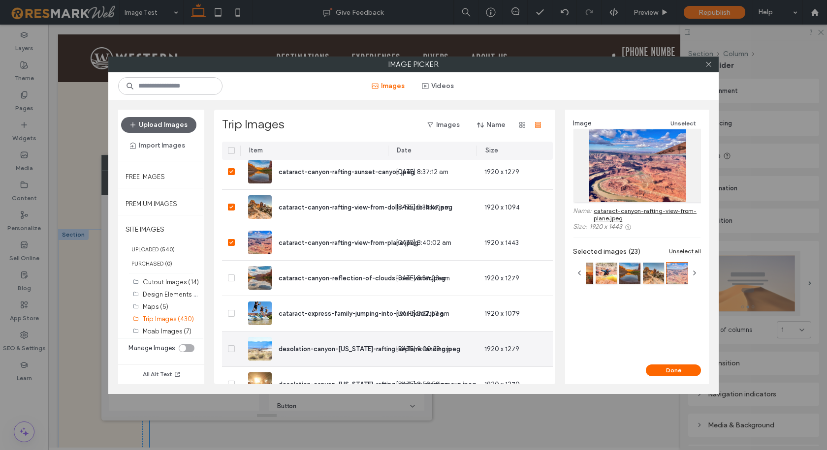
scroll to position [976, 0]
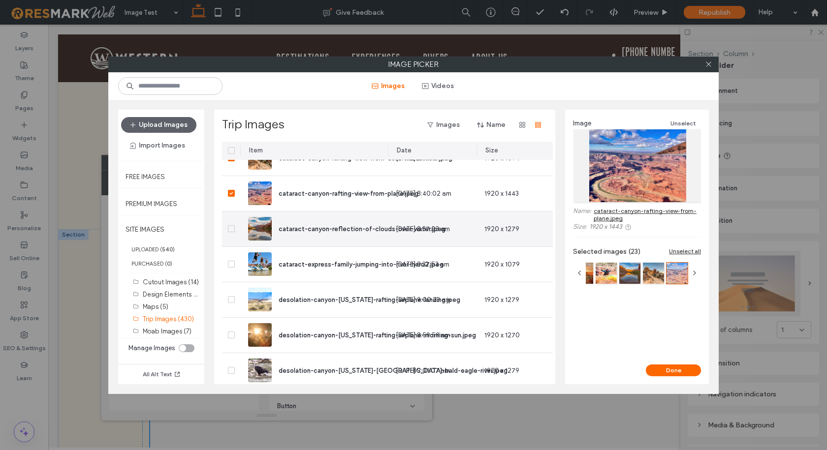
click at [233, 232] on span at bounding box center [231, 228] width 7 height 7
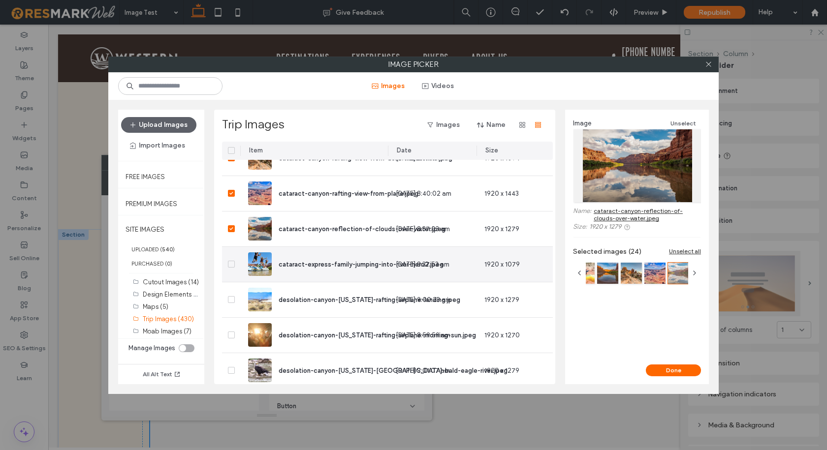
click at [231, 261] on span at bounding box center [231, 264] width 7 height 7
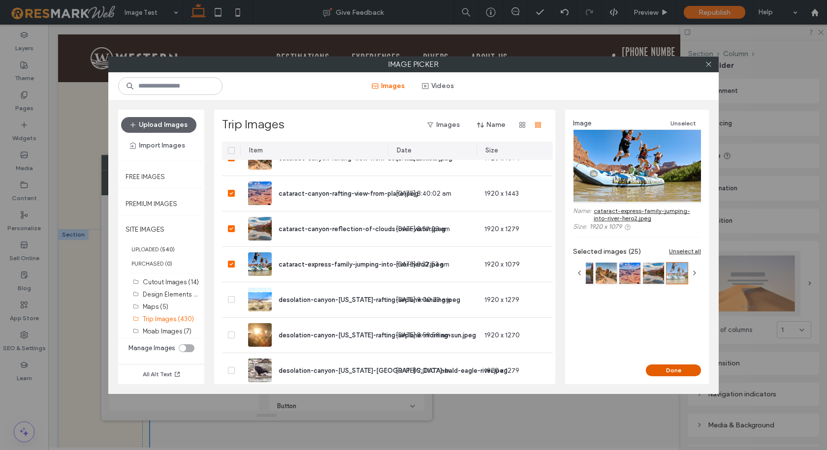
click at [672, 368] on button "Done" at bounding box center [673, 371] width 55 height 12
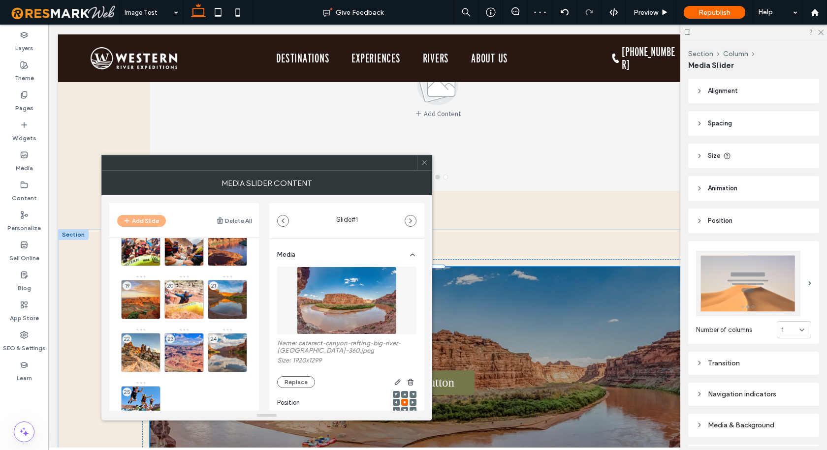
scroll to position [326, 0]
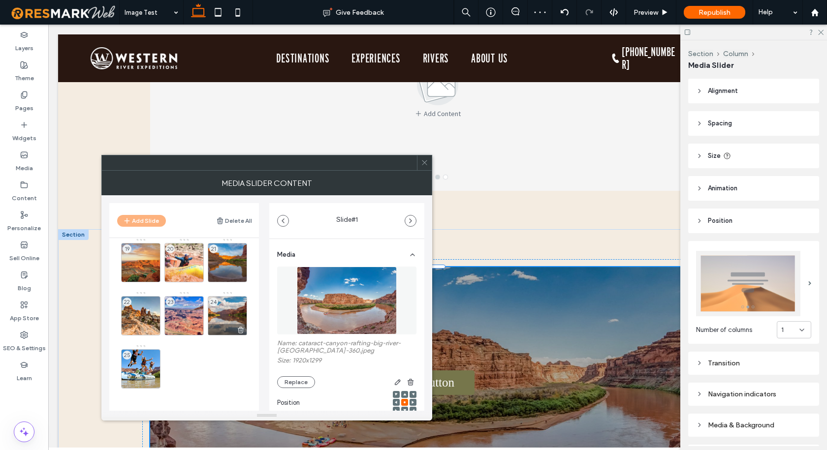
click at [226, 307] on div "24" at bounding box center [227, 315] width 39 height 39
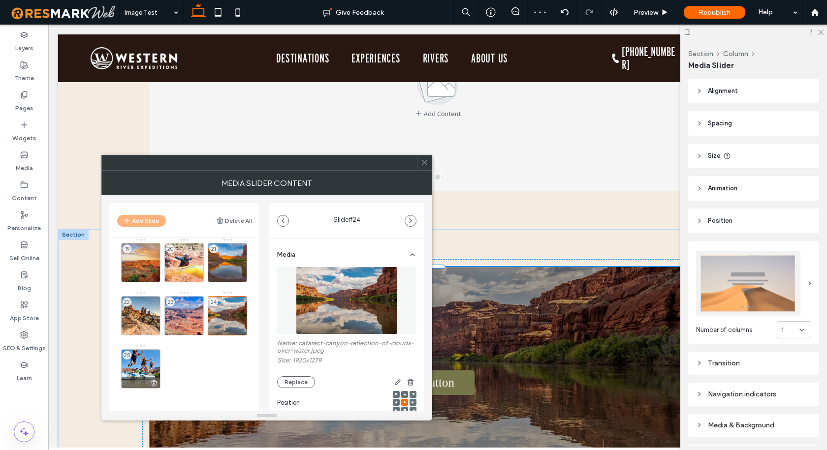
click at [135, 361] on div "25" at bounding box center [140, 368] width 39 height 39
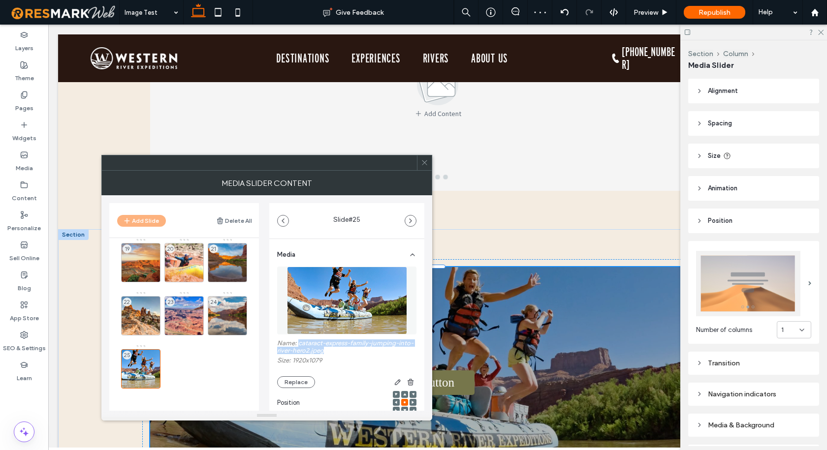
drag, startPoint x: 341, startPoint y: 352, endPoint x: 299, endPoint y: 345, distance: 42.4
click at [299, 345] on label "Name: cataract-express-family-jumping-into-river-hero2.jpeg" at bounding box center [346, 348] width 139 height 17
copy label "cataract-express-family-jumping-into-river-hero2.jpeg"
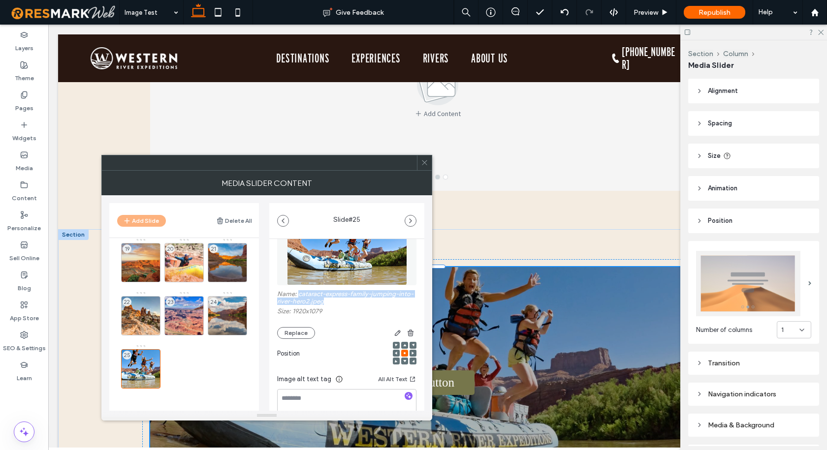
click at [405, 394] on icon "button" at bounding box center [408, 396] width 7 height 7
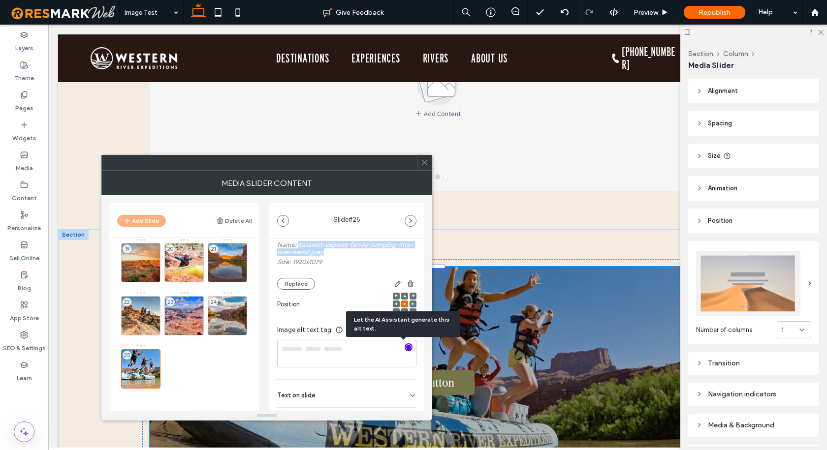
type textarea "**********"
click at [324, 350] on textarea "**********" at bounding box center [344, 358] width 134 height 37
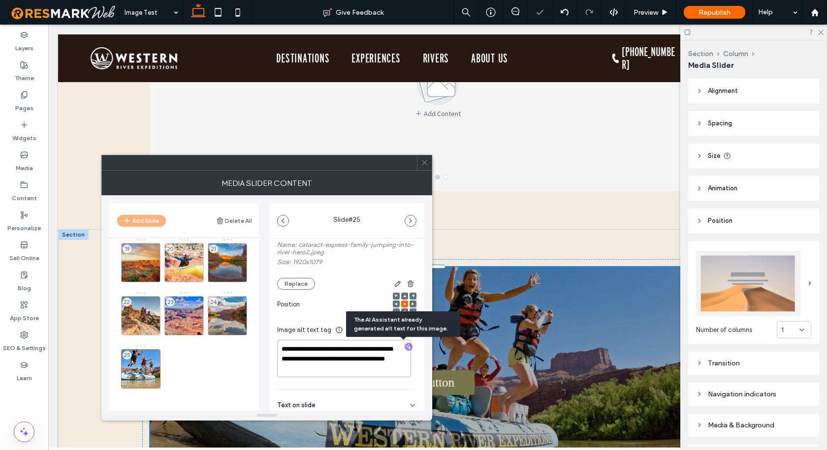
click at [324, 350] on textarea "**********" at bounding box center [344, 358] width 134 height 37
click at [152, 381] on use at bounding box center [154, 383] width 6 height 6
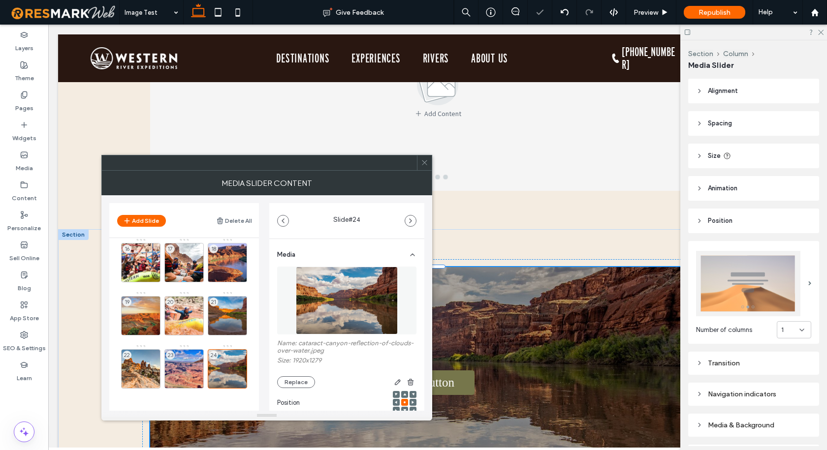
scroll to position [273, 0]
click at [229, 357] on div "24" at bounding box center [227, 368] width 39 height 39
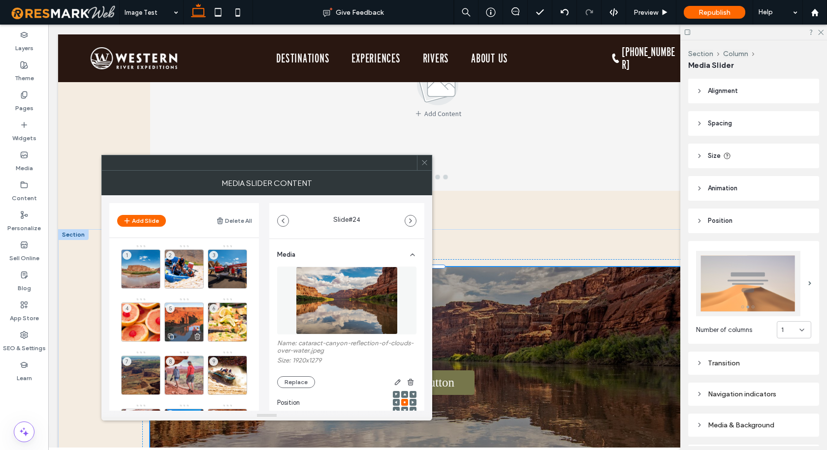
scroll to position [0, 0]
click at [141, 266] on div "1" at bounding box center [140, 269] width 39 height 39
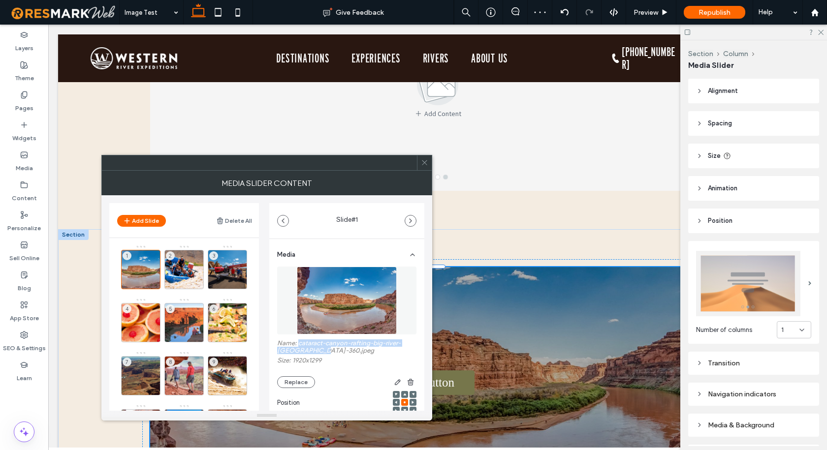
drag, startPoint x: 299, startPoint y: 342, endPoint x: 323, endPoint y: 352, distance: 26.9
click at [323, 352] on label "Name: cataract-canyon-rafting-big-river-[GEOGRAPHIC_DATA]-360.jpeg" at bounding box center [346, 348] width 139 height 17
copy label "cataract-canyon-rafting-big-river-bend-360.jpeg"
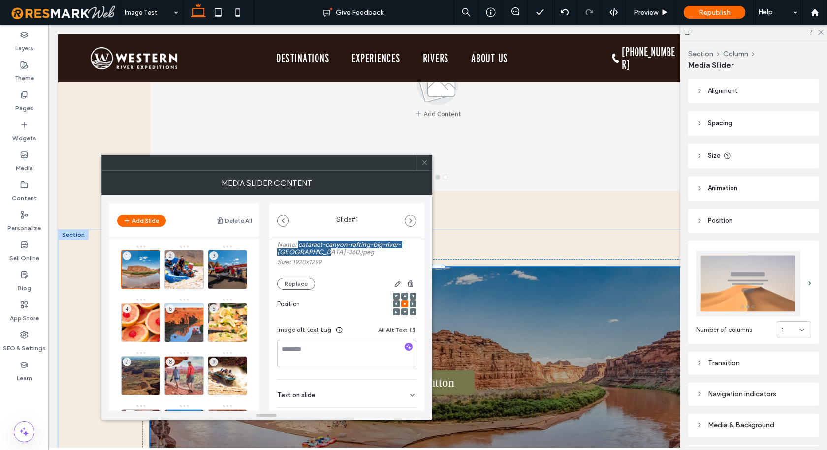
scroll to position [147, 0]
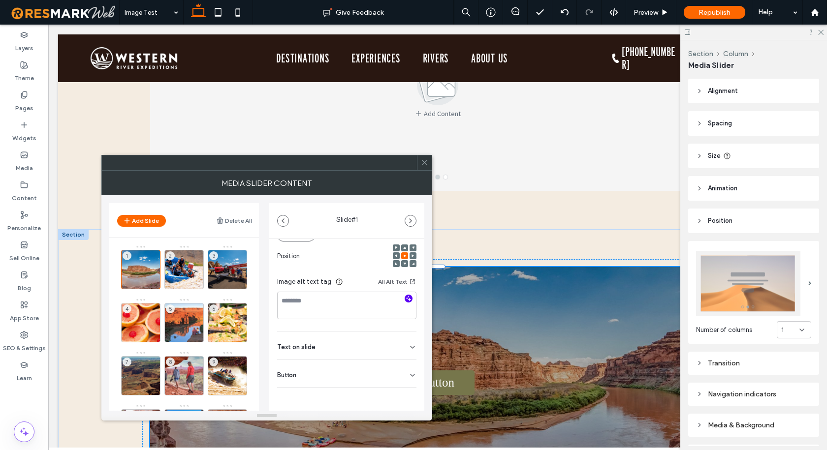
click at [406, 298] on use "button" at bounding box center [408, 298] width 5 height 5
type textarea "**********"
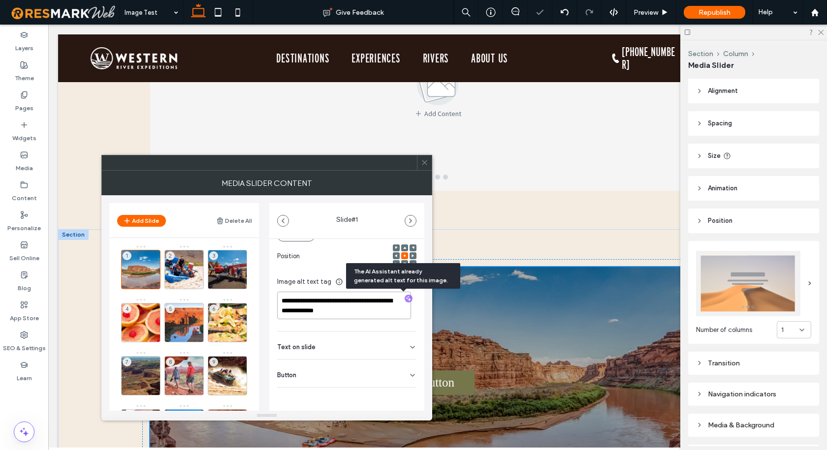
click at [350, 308] on textarea "**********" at bounding box center [344, 306] width 134 height 28
click at [196, 265] on div "2" at bounding box center [183, 269] width 39 height 39
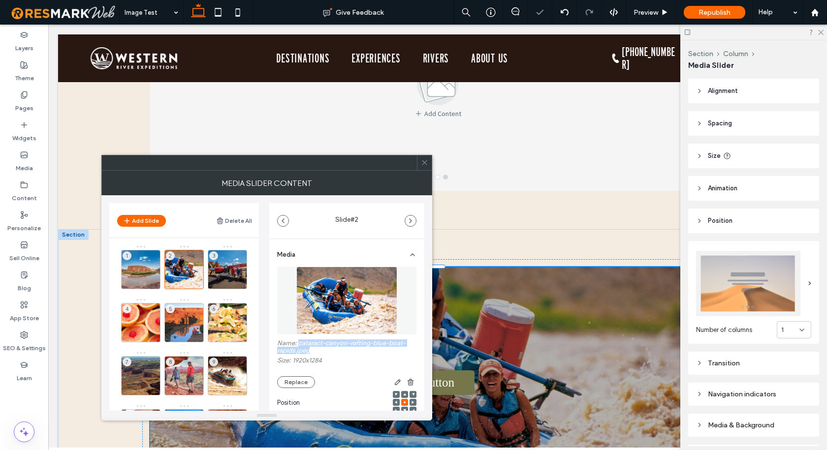
drag, startPoint x: 314, startPoint y: 352, endPoint x: 298, endPoint y: 345, distance: 17.6
click at [298, 345] on label "Name: cataract-canyon-rafting-blue-boat-rapids.jpeg" at bounding box center [346, 348] width 139 height 17
copy label "cataract-canyon-rafting-blue-boat-rapids.jpeg"
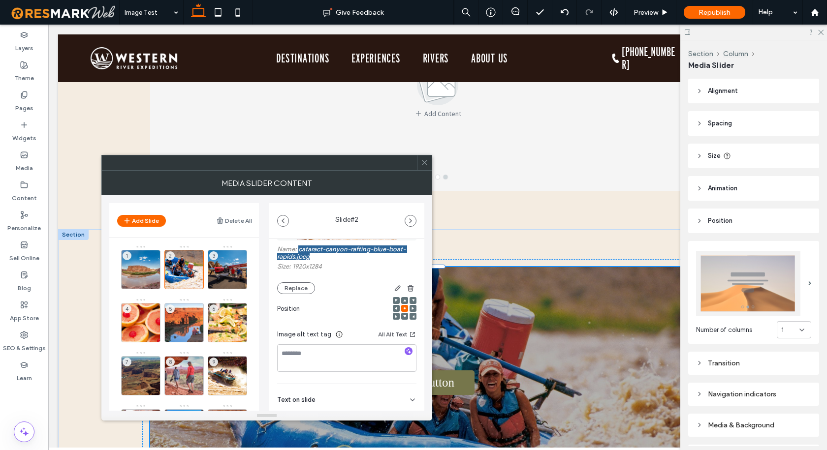
scroll to position [98, 0]
click at [405, 350] on icon "button" at bounding box center [408, 346] width 7 height 7
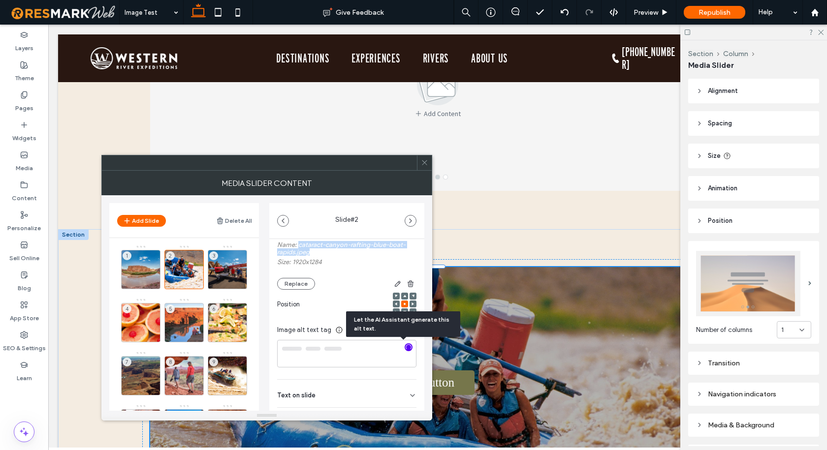
type textarea "**********"
click at [317, 358] on textarea "**********" at bounding box center [344, 354] width 134 height 28
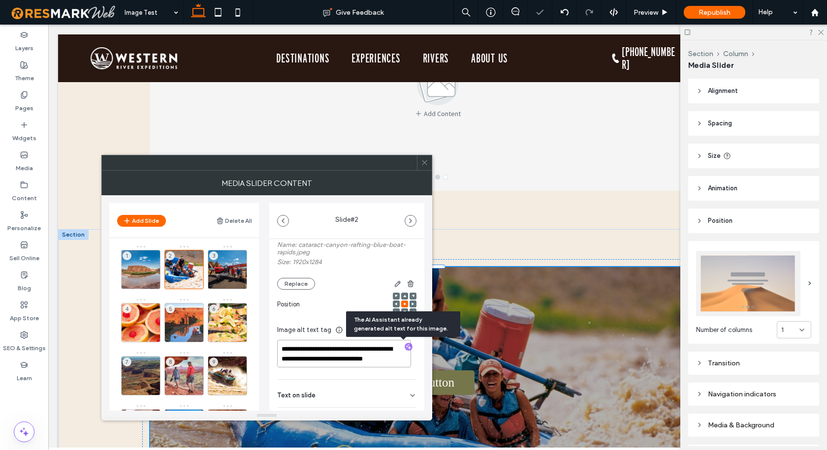
click at [317, 358] on textarea "**********" at bounding box center [344, 354] width 134 height 28
click at [223, 258] on div "3" at bounding box center [227, 269] width 39 height 39
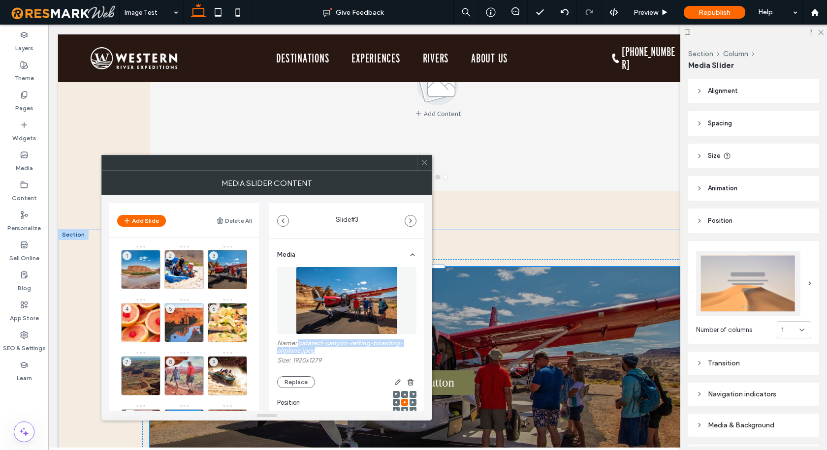
drag, startPoint x: 322, startPoint y: 349, endPoint x: 46, endPoint y: 321, distance: 277.1
click at [299, 346] on label "Name: cataract-canyon-rafting-boarding-airplane.jpeg" at bounding box center [346, 348] width 139 height 17
copy label "cataract-canyon-rafting-boarding-airplane.jpeg"
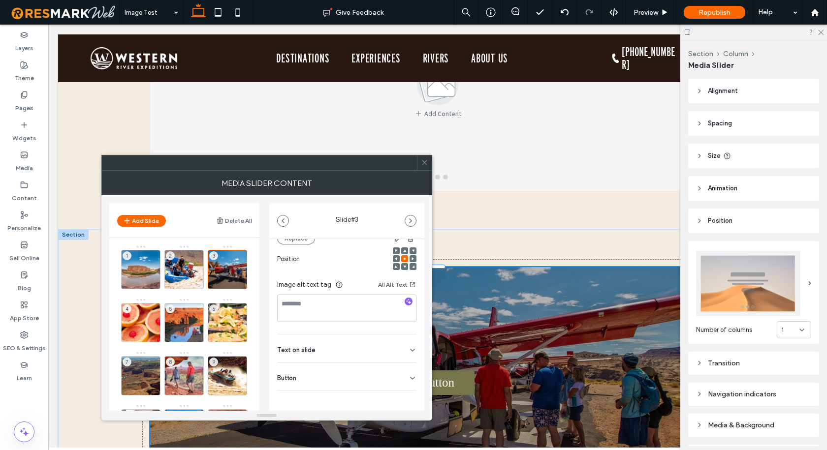
scroll to position [147, 0]
click at [405, 303] on div at bounding box center [409, 299] width 8 height 9
click at [405, 299] on icon "button" at bounding box center [408, 298] width 7 height 7
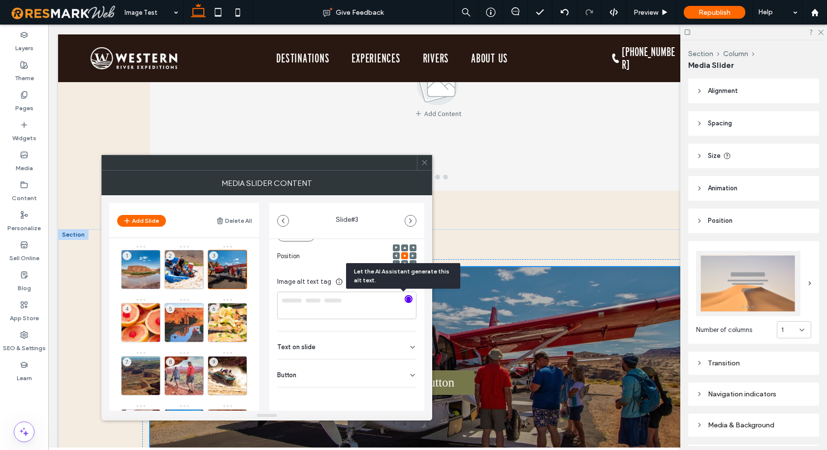
type textarea "**********"
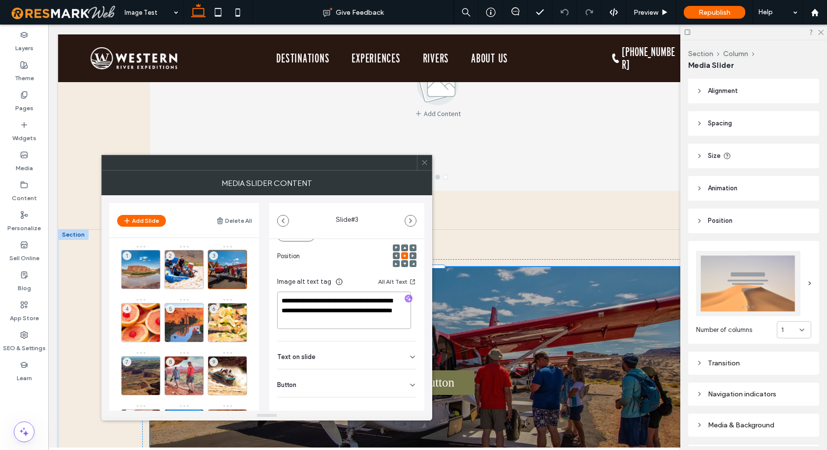
click at [342, 314] on textarea "**********" at bounding box center [344, 310] width 134 height 37
click at [154, 282] on use at bounding box center [154, 284] width 6 height 6
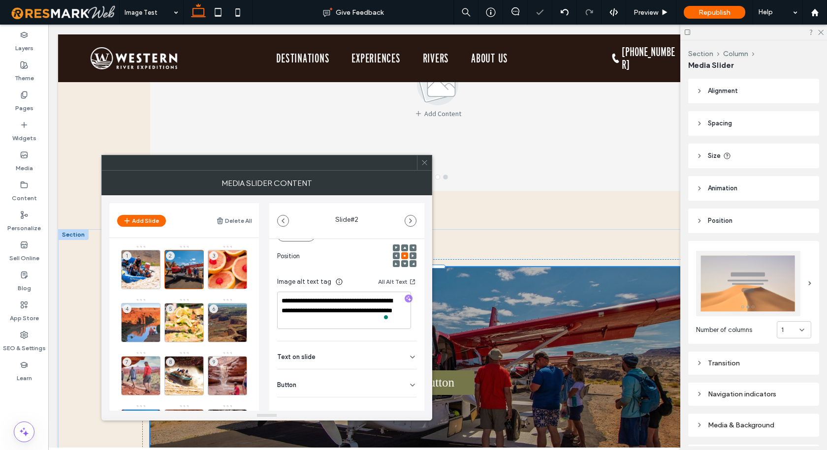
click at [0, 0] on use at bounding box center [0, 0] width 0 height 0
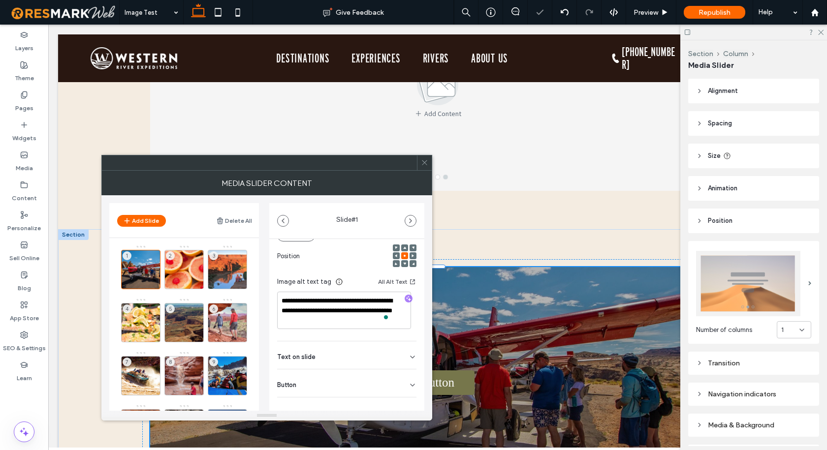
click at [0, 0] on use at bounding box center [0, 0] width 0 height 0
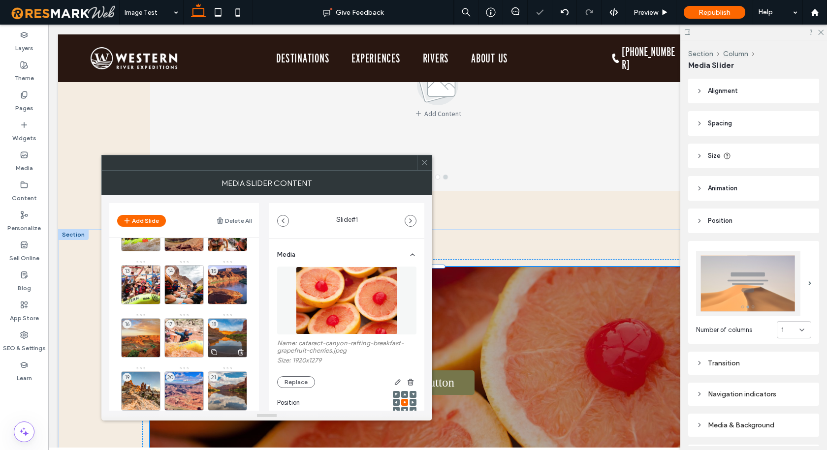
scroll to position [219, 0]
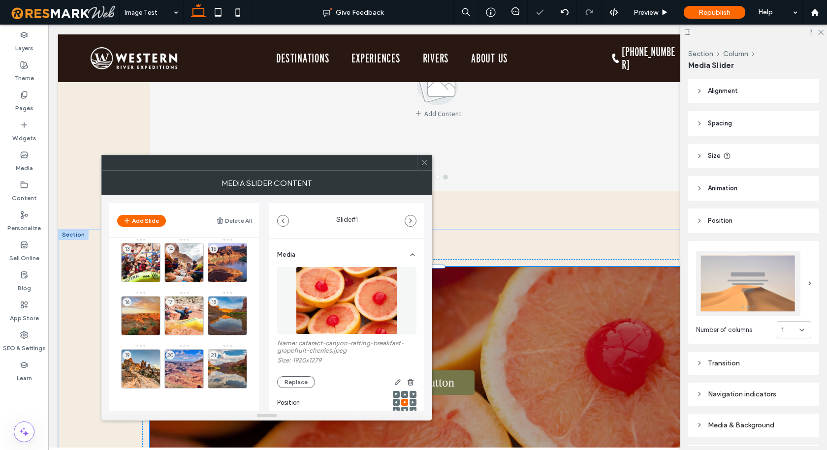
click at [425, 162] on icon at bounding box center [424, 162] width 7 height 7
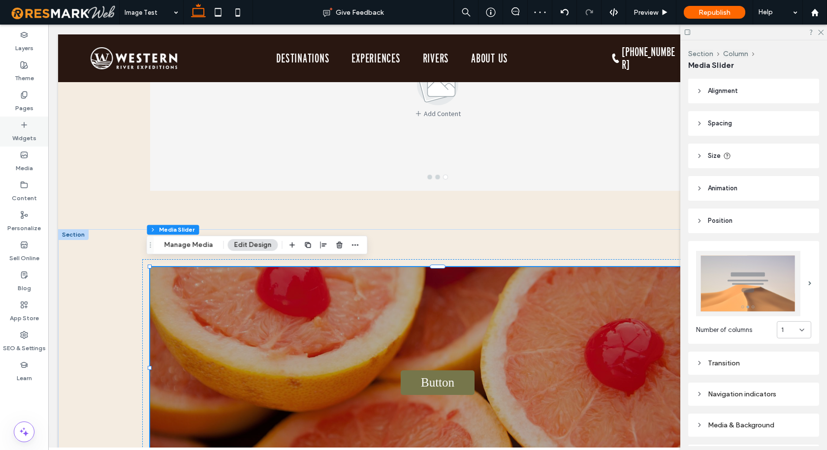
click at [19, 135] on label "Widgets" at bounding box center [24, 136] width 24 height 14
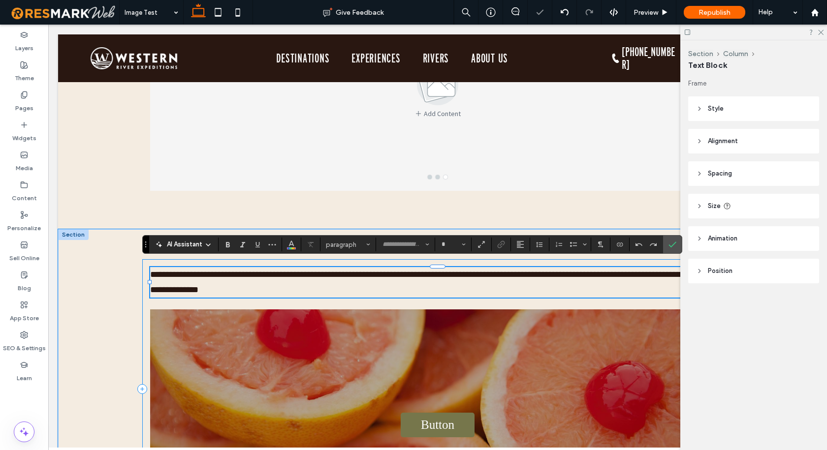
type input "*********"
type input "**"
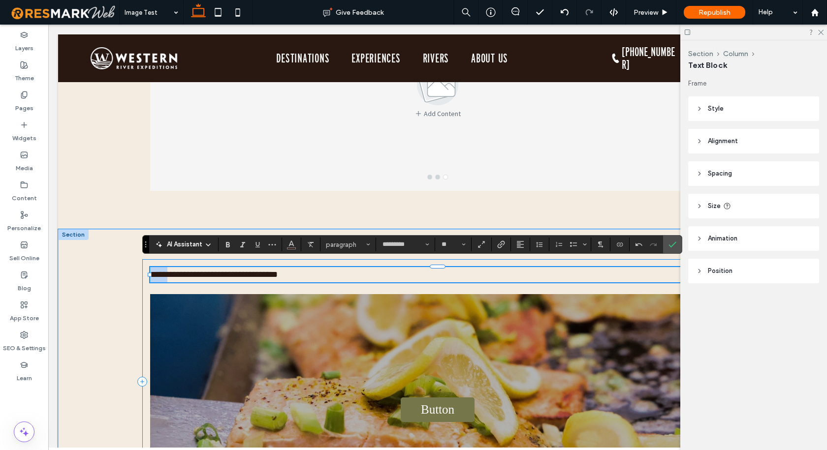
drag, startPoint x: 171, startPoint y: 268, endPoint x: 141, endPoint y: 267, distance: 30.0
click at [142, 267] on div "**********" at bounding box center [437, 381] width 591 height 245
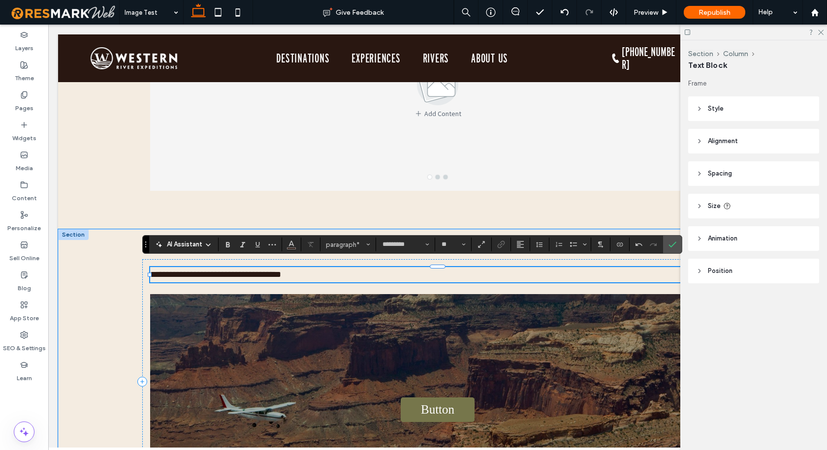
click at [150, 270] on span "**********" at bounding box center [215, 274] width 131 height 9
click at [239, 270] on span "**********" at bounding box center [253, 274] width 207 height 9
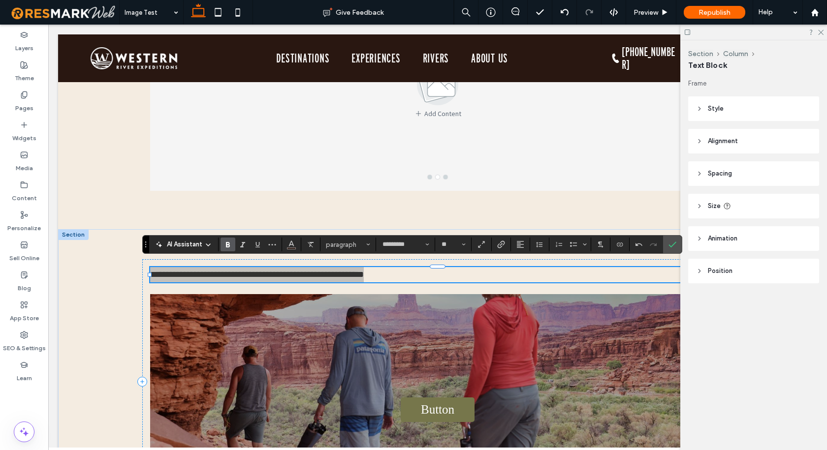
click at [225, 244] on icon "Bold" at bounding box center [228, 245] width 8 height 8
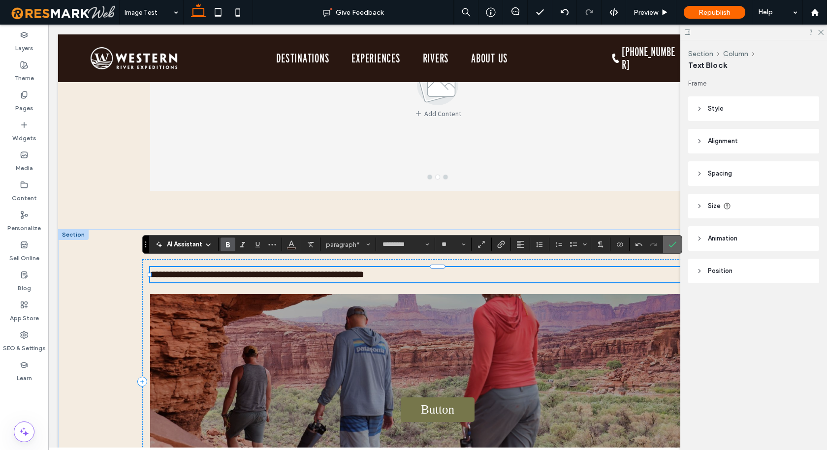
drag, startPoint x: 667, startPoint y: 243, endPoint x: 618, endPoint y: 218, distance: 54.6
click at [667, 243] on label "Confirm" at bounding box center [672, 245] width 15 height 18
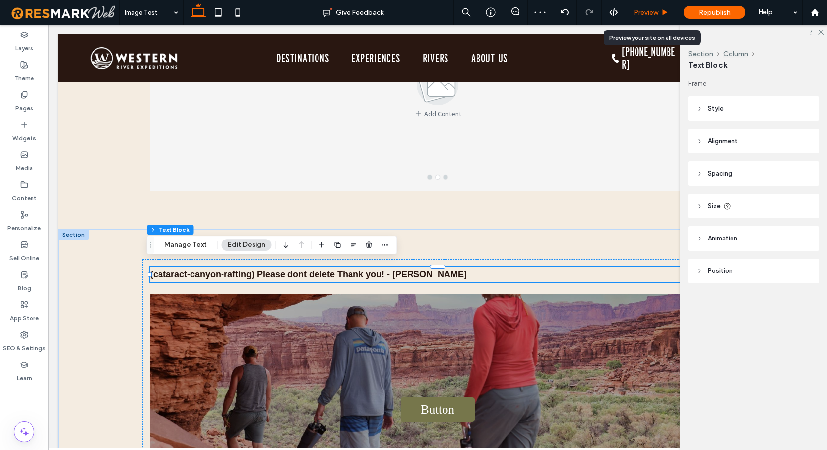
drag, startPoint x: 638, startPoint y: 15, endPoint x: 479, endPoint y: 276, distance: 305.7
click at [638, 15] on span "Preview" at bounding box center [645, 12] width 25 height 8
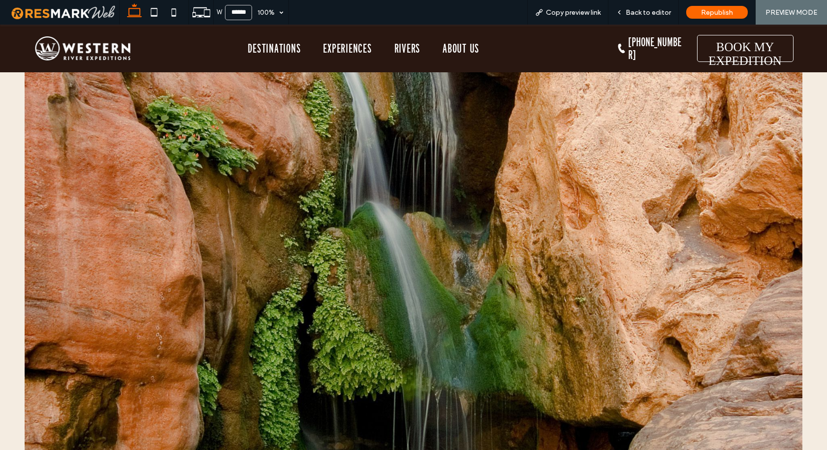
scroll to position [2140, 0]
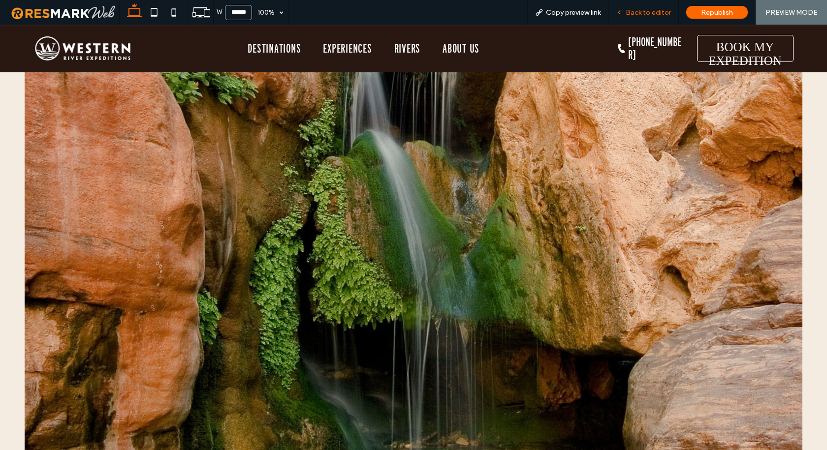
drag, startPoint x: 620, startPoint y: 15, endPoint x: 610, endPoint y: 17, distance: 9.6
click at [620, 14] on icon at bounding box center [619, 12] width 7 height 7
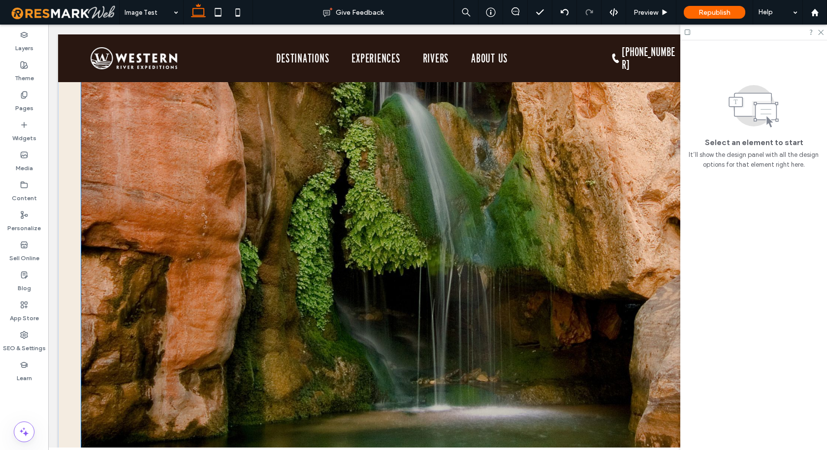
scroll to position [2089, 0]
